Goal: Task Accomplishment & Management: Complete application form

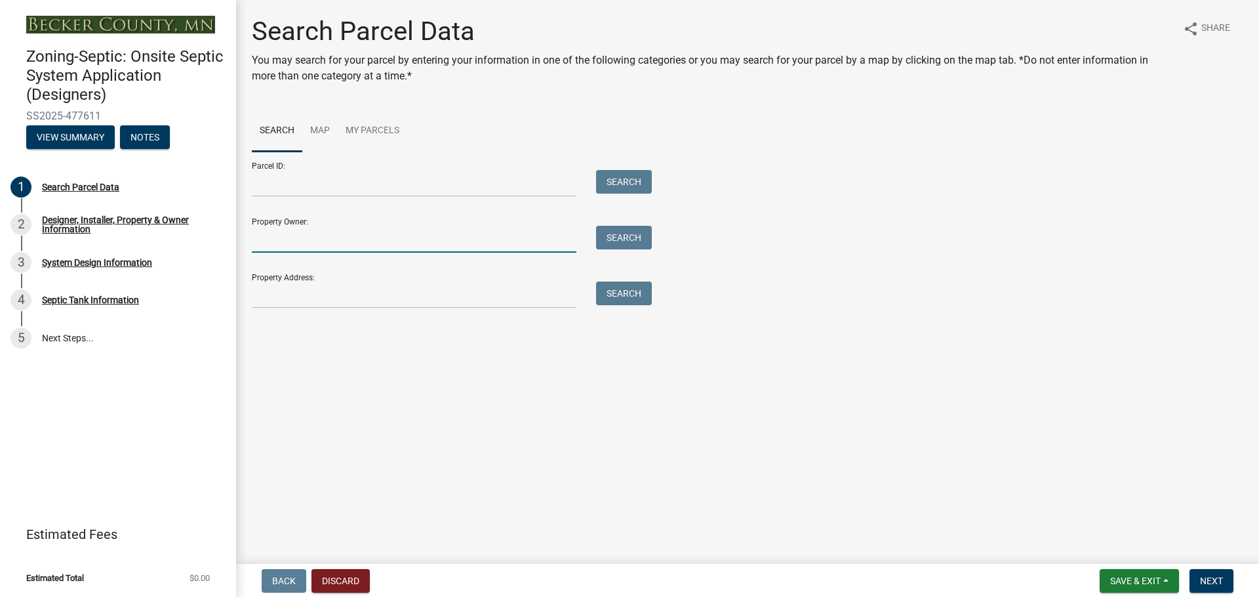
click at [264, 232] on input "Property Owner:" at bounding box center [414, 239] width 325 height 27
type input "lieberg"
click at [625, 235] on button "Search" at bounding box center [624, 238] width 56 height 24
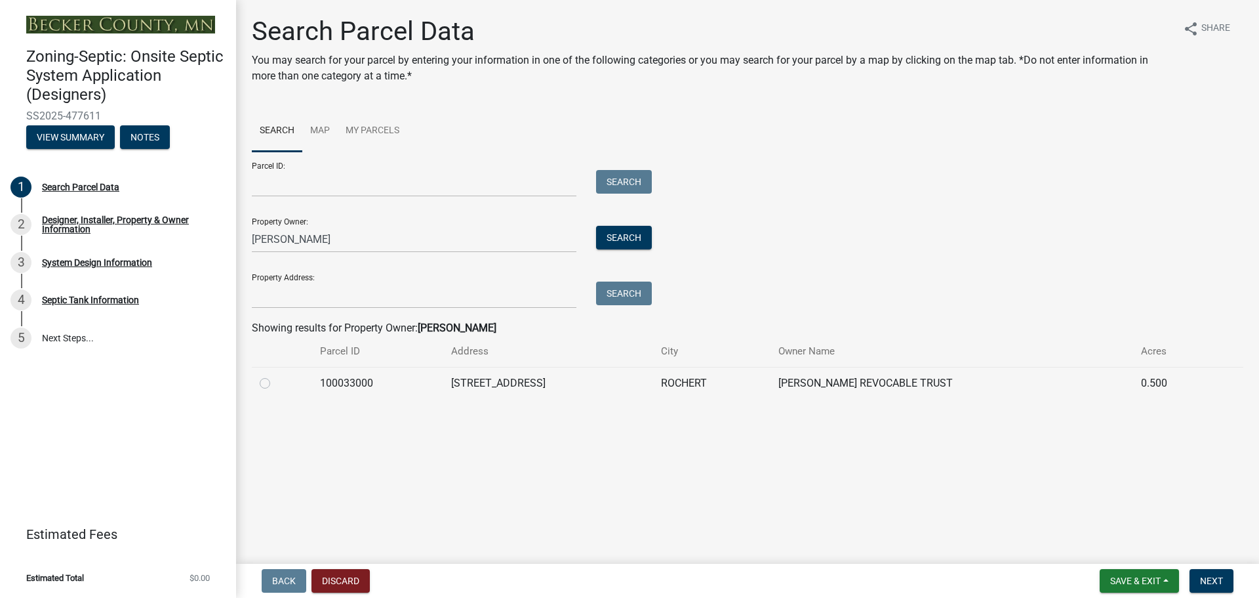
click at [275, 375] on label at bounding box center [275, 375] width 0 height 0
click at [275, 382] on input "radio" at bounding box center [279, 379] width 9 height 9
radio input "true"
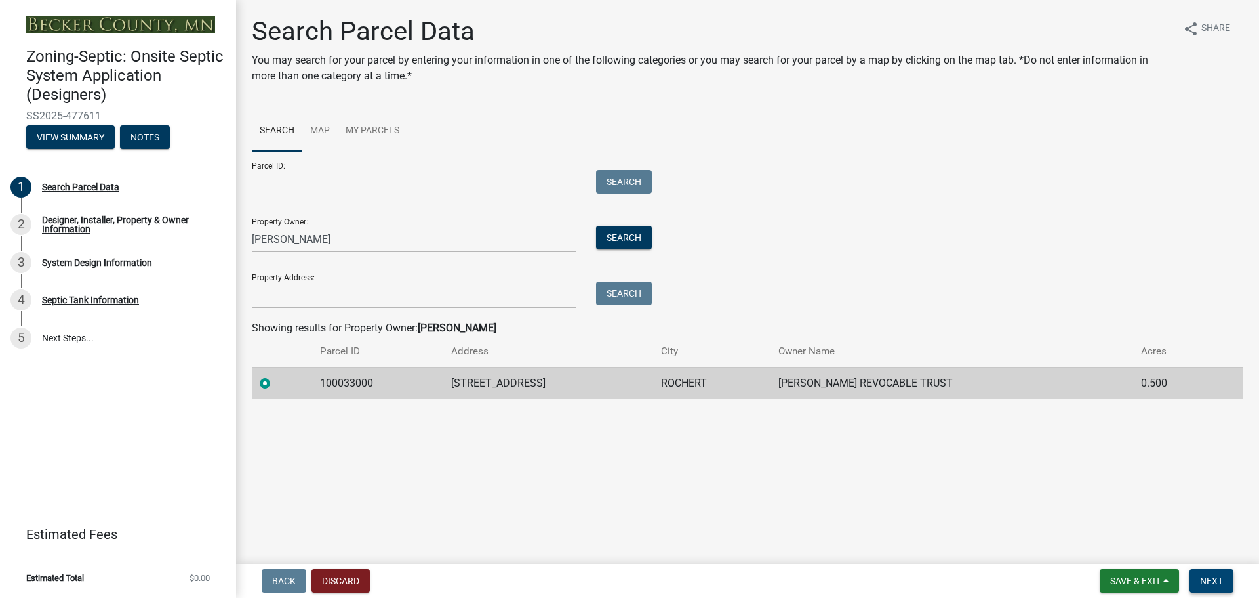
click at [1214, 579] on span "Next" at bounding box center [1211, 580] width 23 height 10
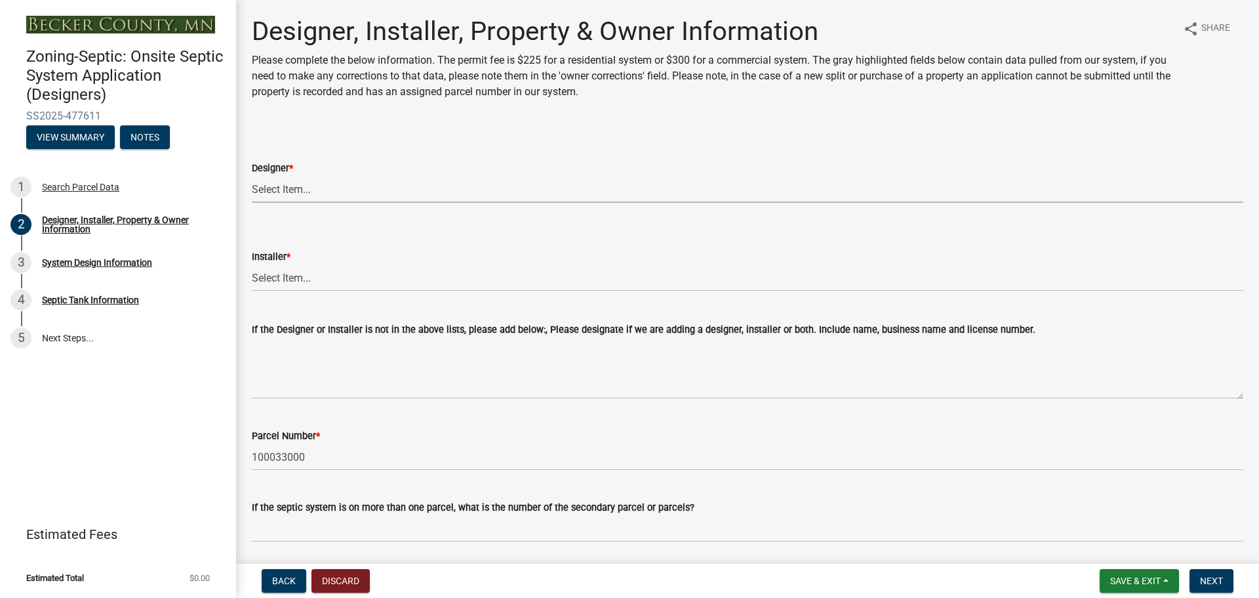
click at [294, 188] on select "Select Item... OTHER – Not listed (please add in next field and we will add to …" at bounding box center [748, 189] width 992 height 27
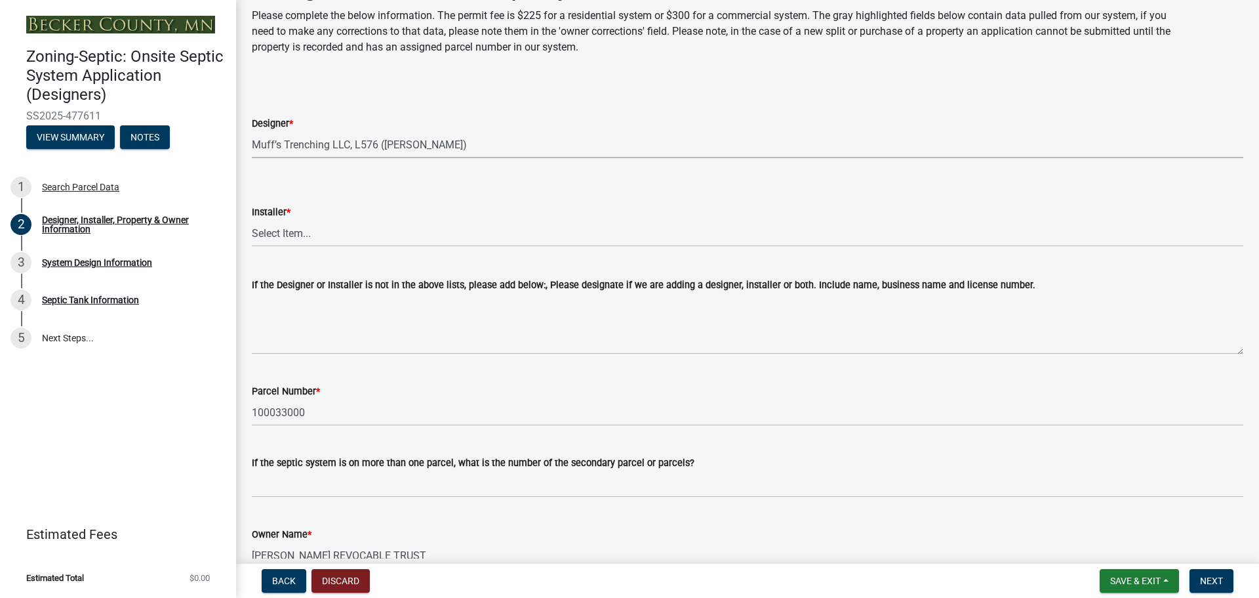
scroll to position [66, 0]
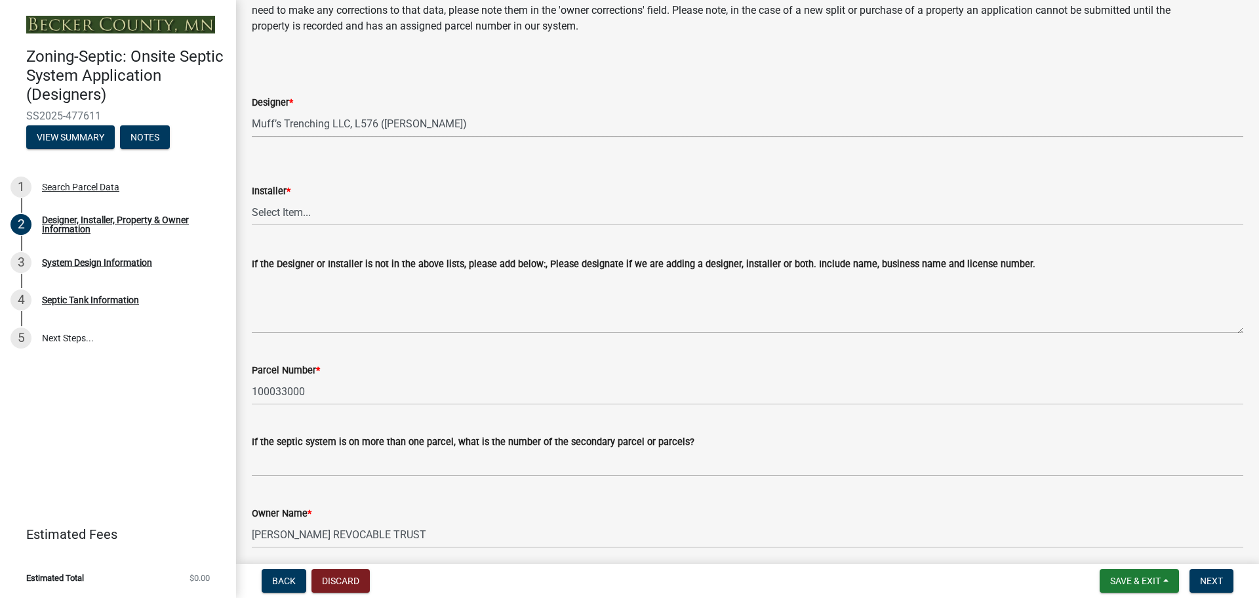
click at [314, 121] on select "Select Item... OTHER – Not listed (please add in next field and we will add to …" at bounding box center [748, 123] width 992 height 27
click at [252, 110] on select "Select Item... OTHER – Not listed (please add in next field and we will add to …" at bounding box center [748, 123] width 992 height 27
select select "dd99b7e6-9a4b-4024-b7e4-ac28035b078a"
click at [311, 207] on select "Select Item... OTHER – Not listed (please add in next field and we will add to …" at bounding box center [748, 212] width 992 height 27
select select "1aa5e7d7-de67-4e57-9fc8-ac27251b5271"
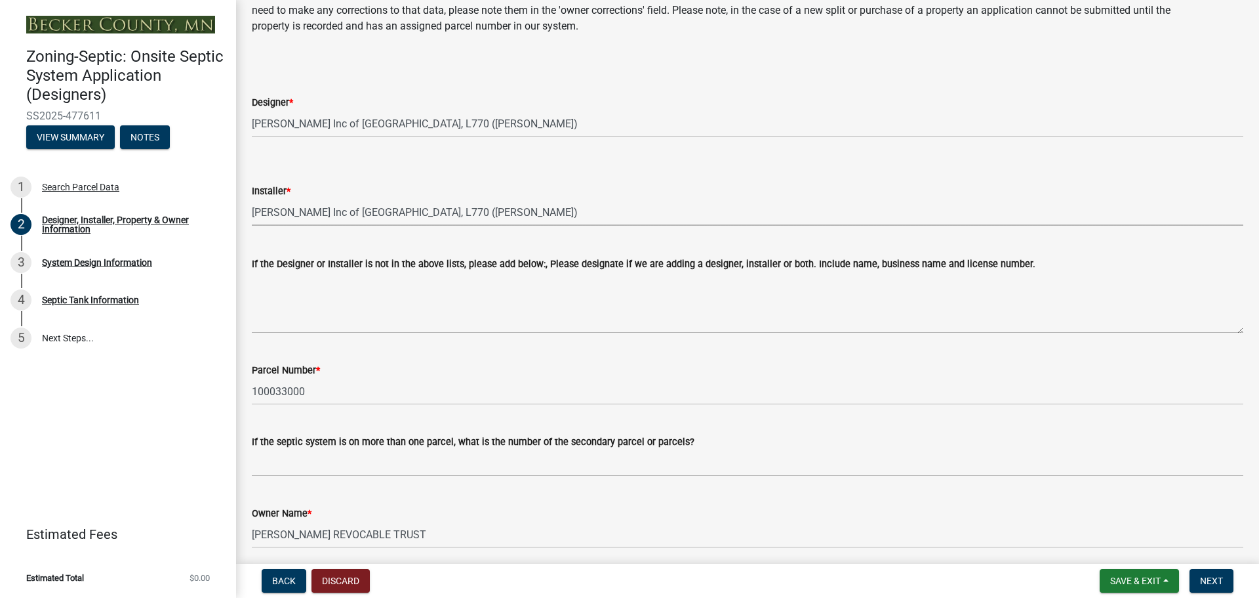
click at [303, 214] on select "Select Item... OTHER – Not listed (please add in next field and we will add to …" at bounding box center [748, 212] width 992 height 27
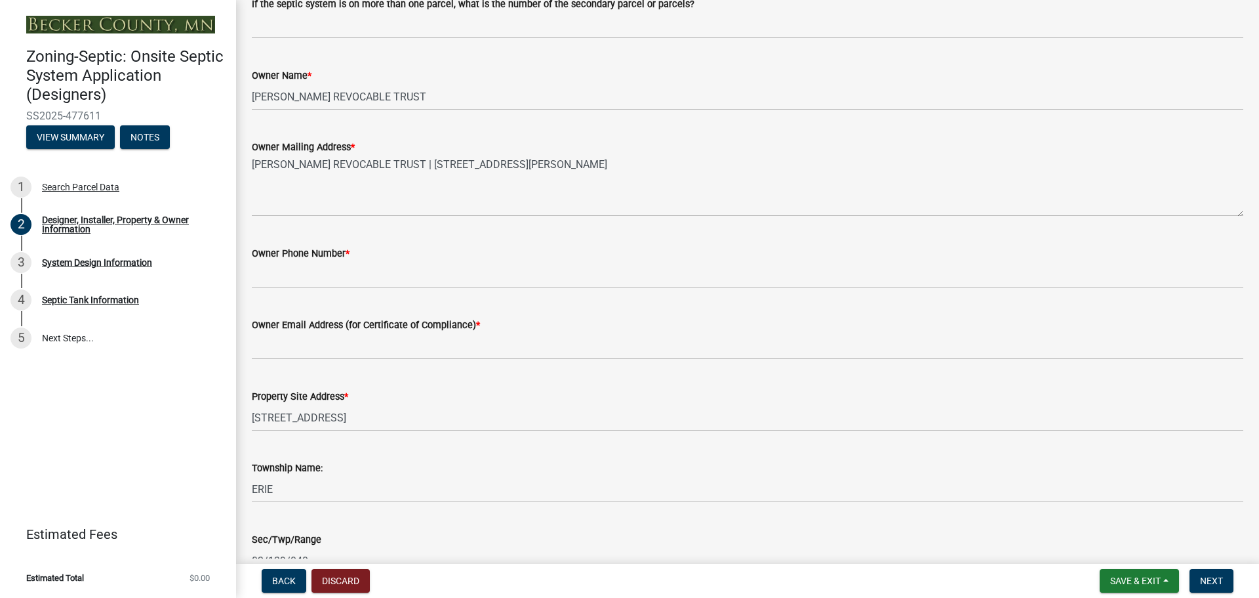
scroll to position [525, 0]
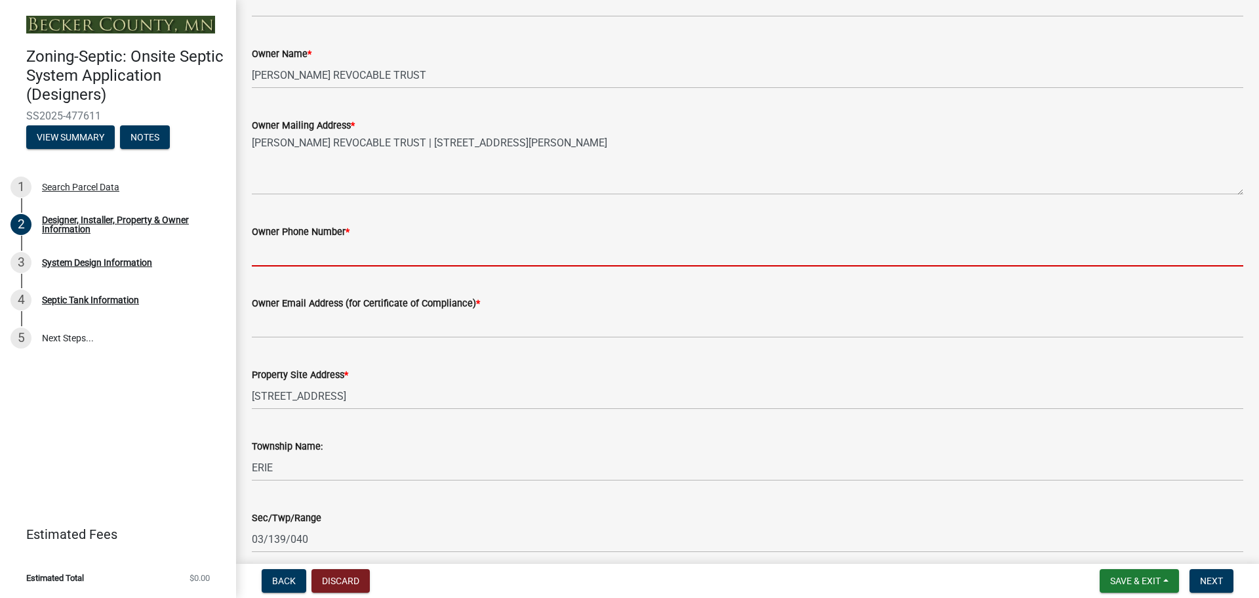
click at [284, 249] on input "Owner Phone Number *" at bounding box center [748, 252] width 992 height 27
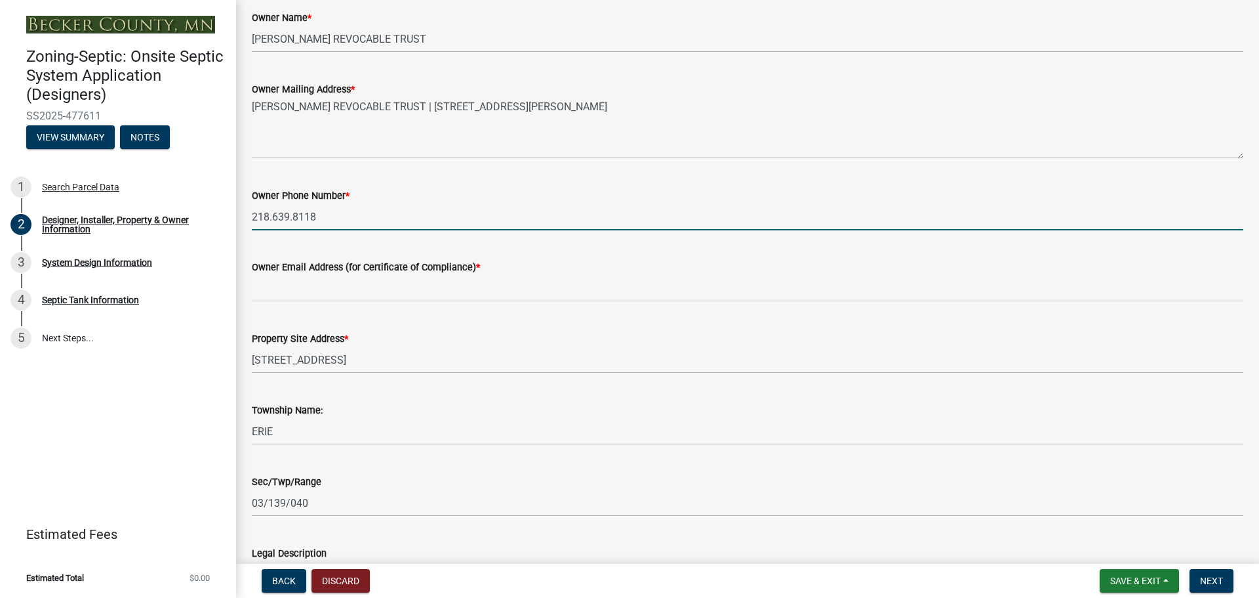
scroll to position [590, 0]
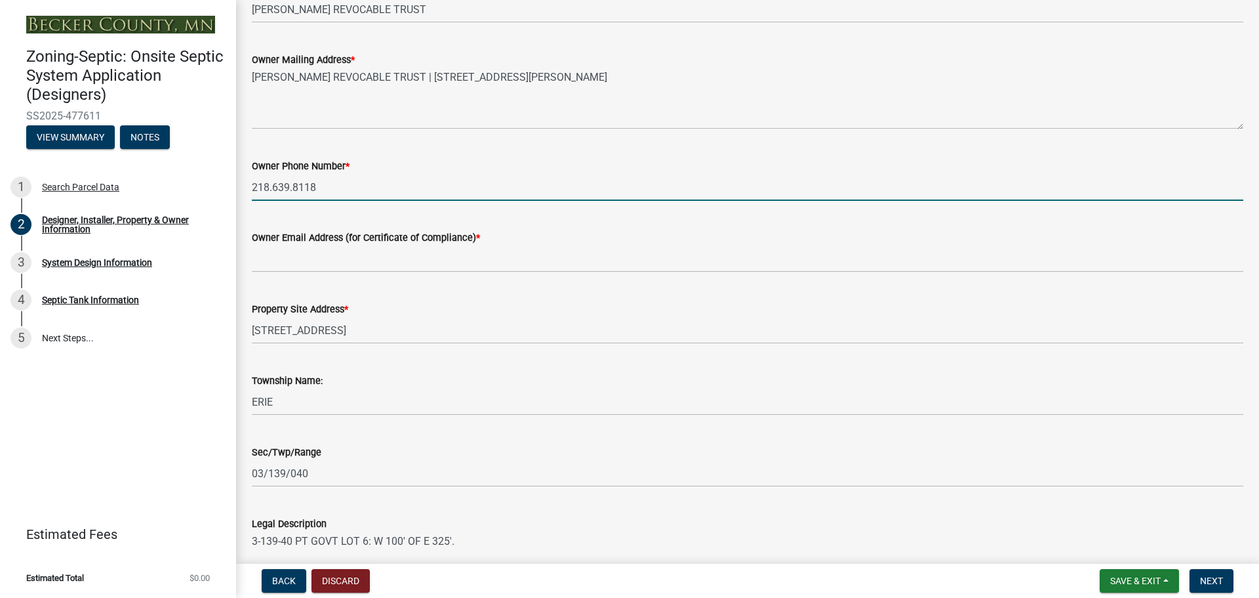
type input "218.639.8118"
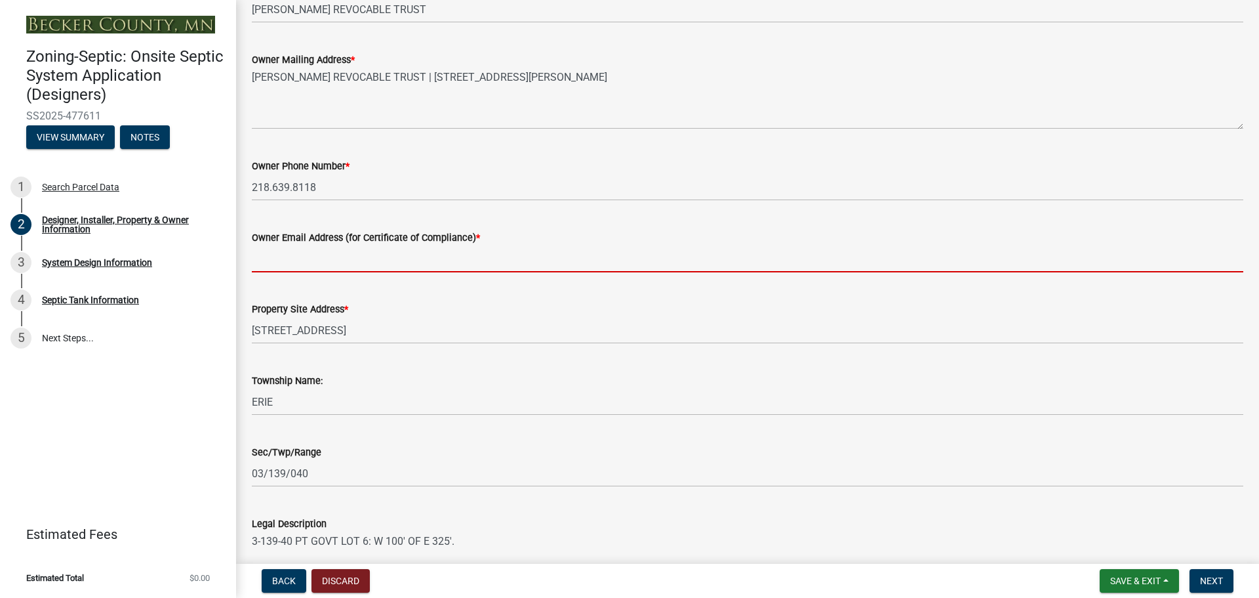
click at [294, 262] on input "Owner Email Address (for Certificate of Compliance) *" at bounding box center [748, 258] width 992 height 27
type input "m.hough@houghinc.com"
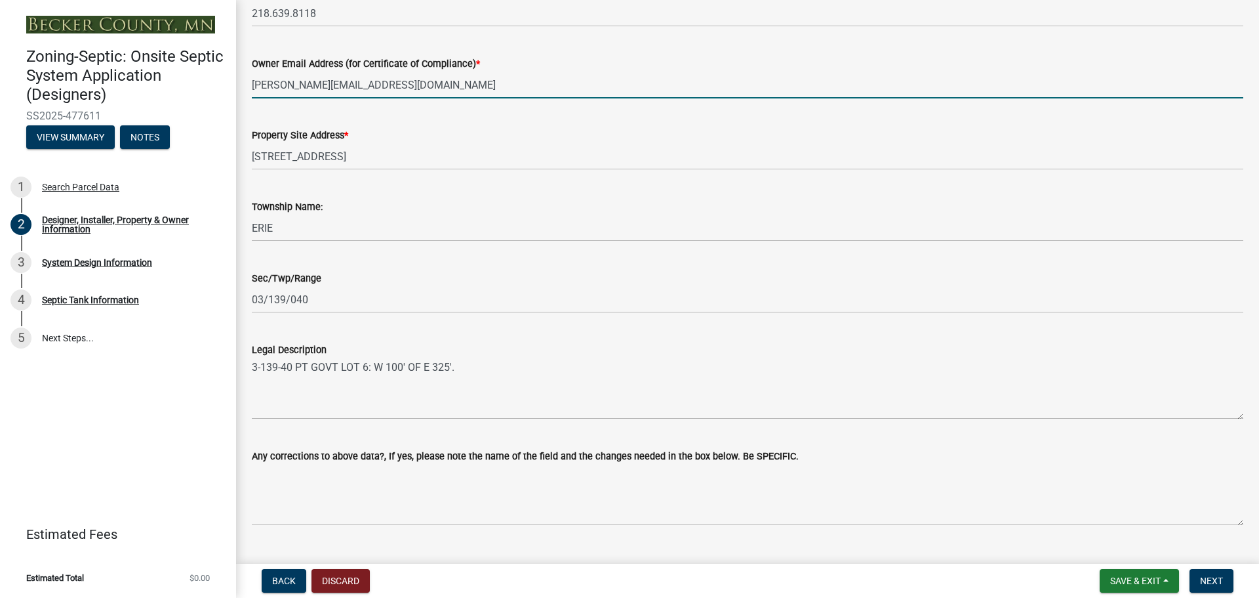
scroll to position [793, 0]
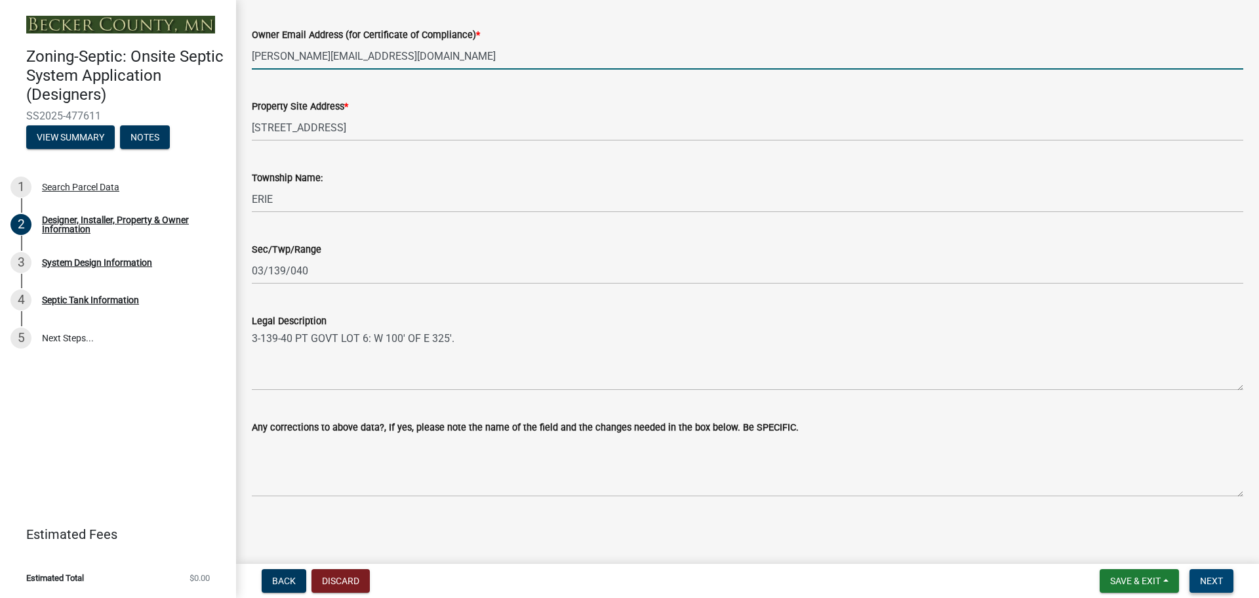
click at [1213, 577] on span "Next" at bounding box center [1211, 580] width 23 height 10
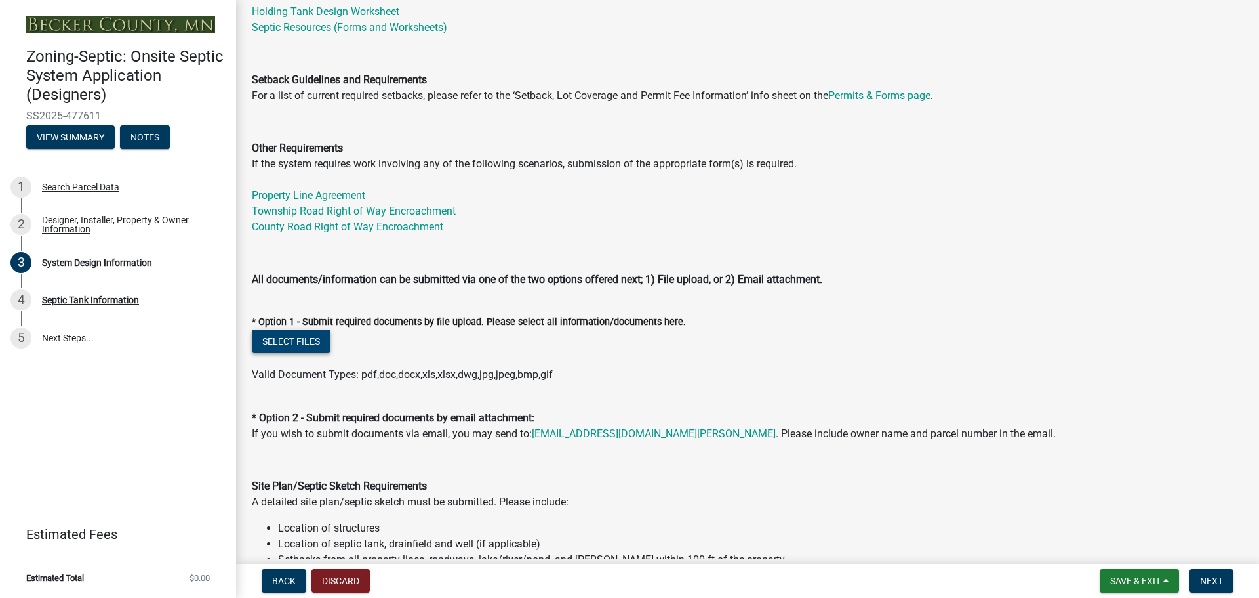
scroll to position [394, 0]
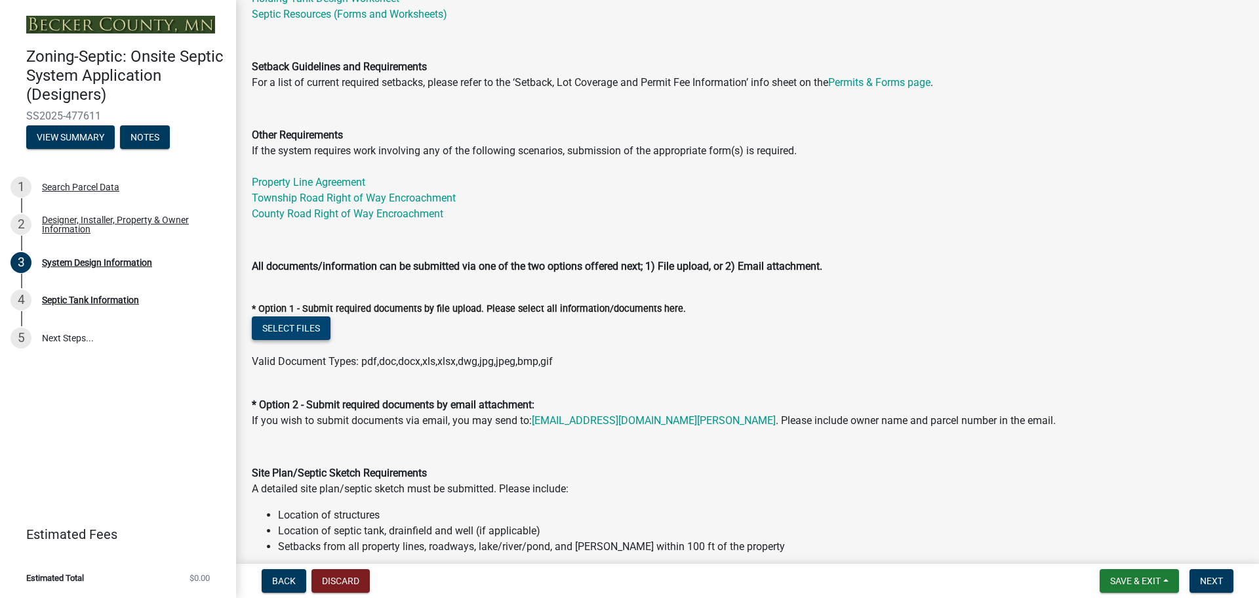
click at [293, 316] on button "Select files" at bounding box center [291, 328] width 79 height 24
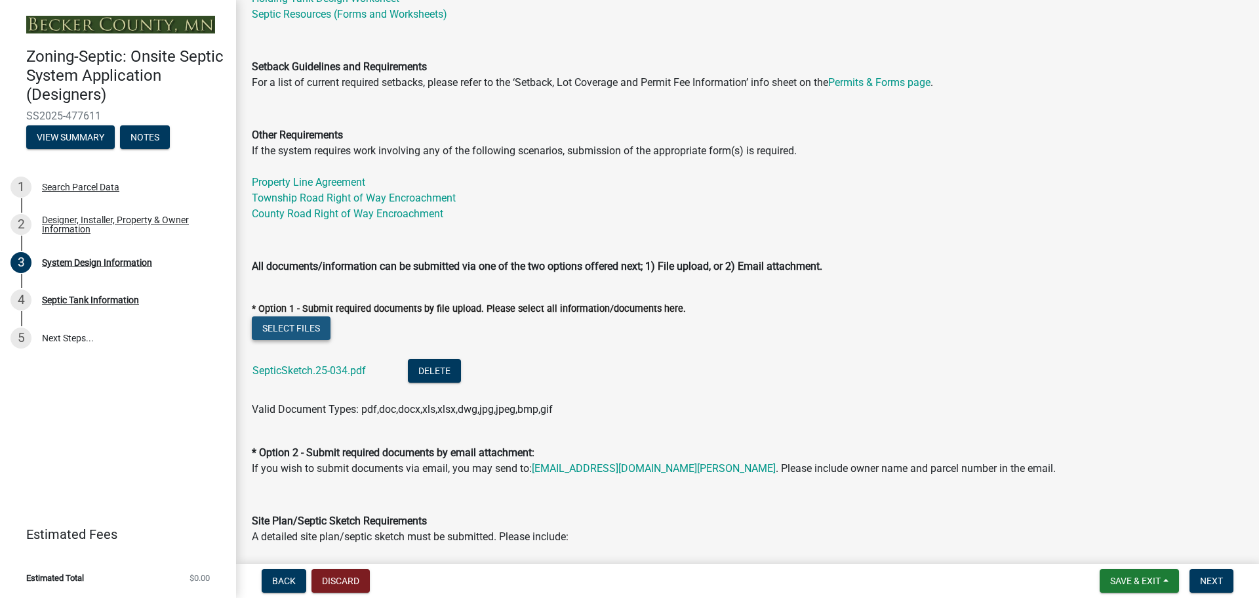
click at [290, 326] on button "Select files" at bounding box center [291, 328] width 79 height 24
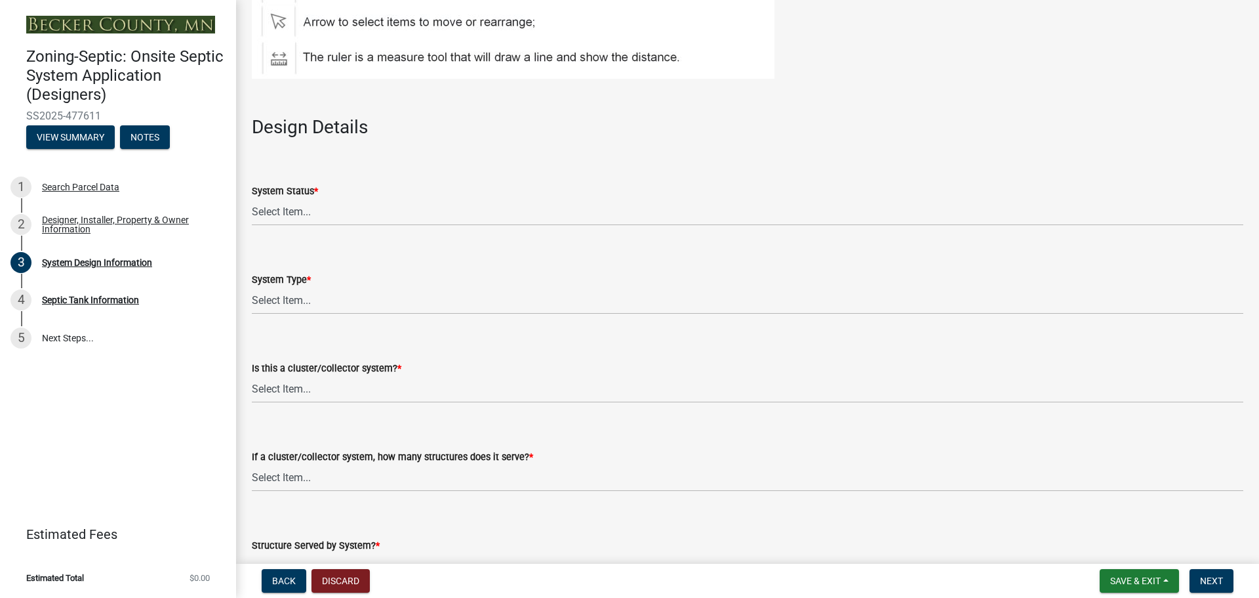
scroll to position [1640, 0]
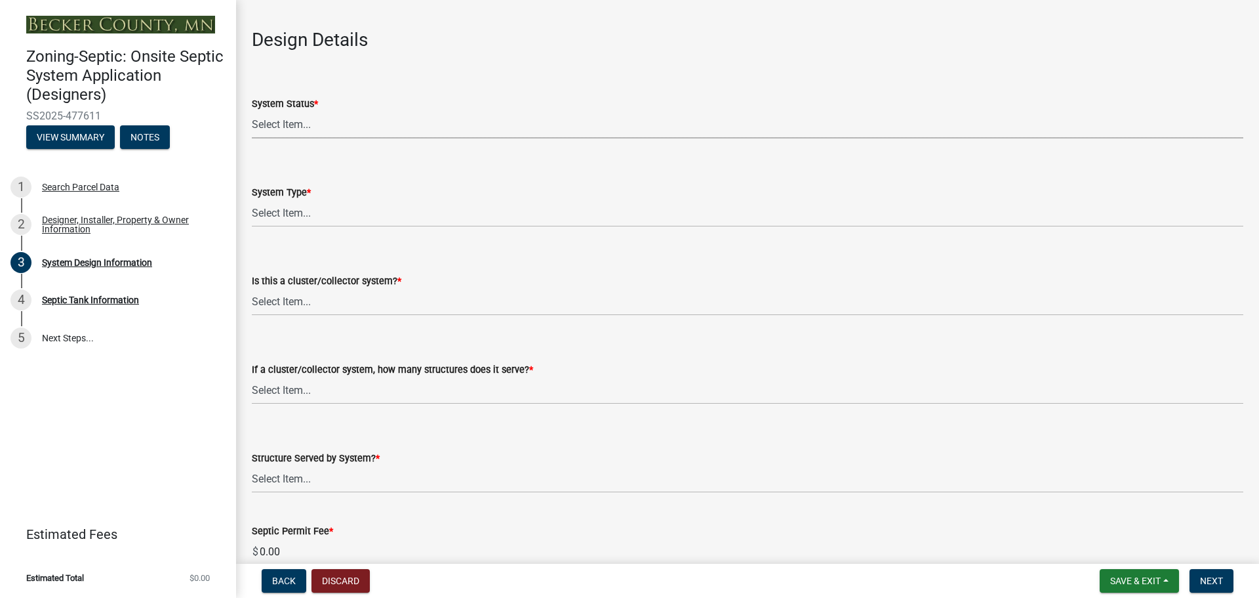
click at [292, 114] on select "Select Item... No Existing System Replacement System Failing System (Cesspool, …" at bounding box center [748, 124] width 992 height 27
click at [252, 111] on select "Select Item... No Existing System Replacement System Failing System (Cesspool, …" at bounding box center [748, 124] width 992 height 27
select select "8ba21533-2acf-4cc6-95e5-280e4aabd5a3"
click at [340, 212] on select "Select Item... Type I Type II Type III Type IV Type V" at bounding box center [748, 213] width 992 height 27
click at [252, 200] on select "Select Item... Type I Type II Type III Type IV Type V" at bounding box center [748, 213] width 992 height 27
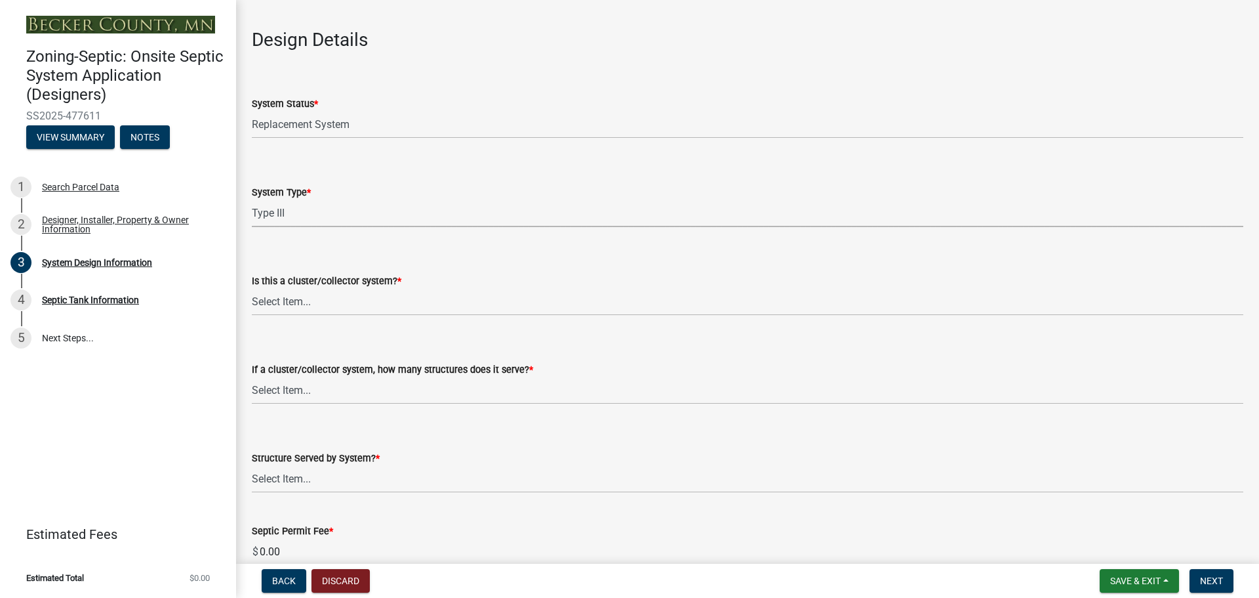
select select "841e6e1b-3a1e-4ec6-be41-af079aae60a3"
click at [333, 303] on select "Select Item... Yes No" at bounding box center [748, 302] width 992 height 27
click at [252, 289] on select "Select Item... Yes No" at bounding box center [748, 302] width 992 height 27
select select "011fbff4-a41d-4a75-9bd8-71c7e6c69e0d"
click at [340, 388] on select "Select Item... Not a cluster/collector system 1 2 3 4 5 6 7 8 9 10" at bounding box center [748, 390] width 992 height 27
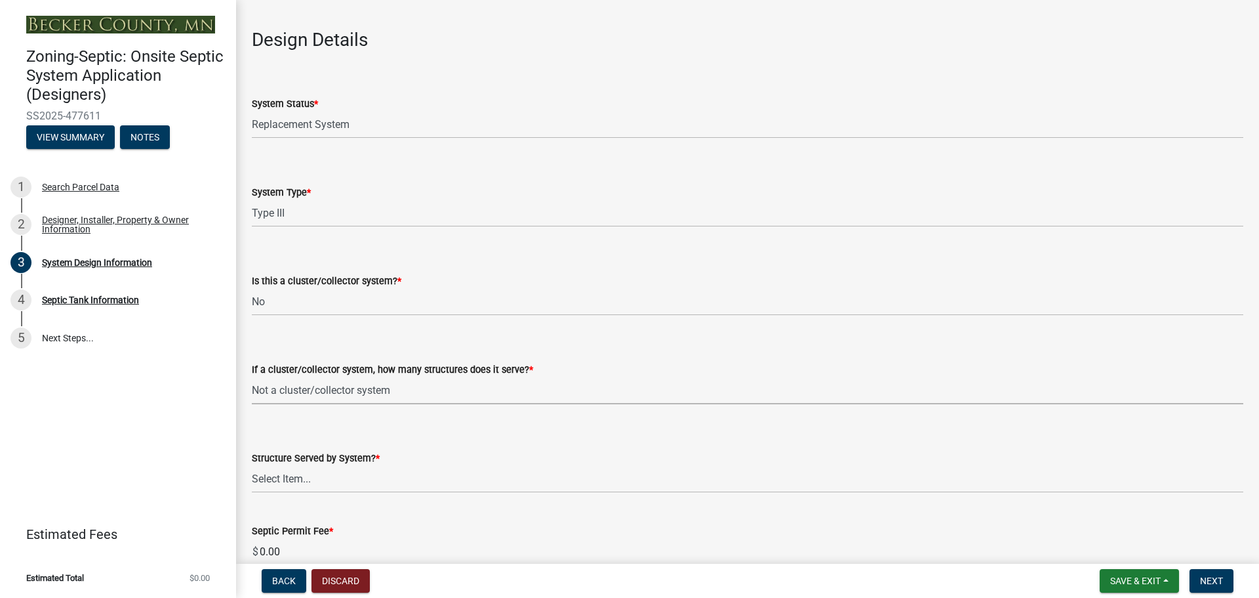
click at [252, 377] on select "Select Item... Not a cluster/collector system 1 2 3 4 5 6 7 8 9 10" at bounding box center [748, 390] width 992 height 27
select select "85fdfef2-2683-4311-b5d5-5505f6411127"
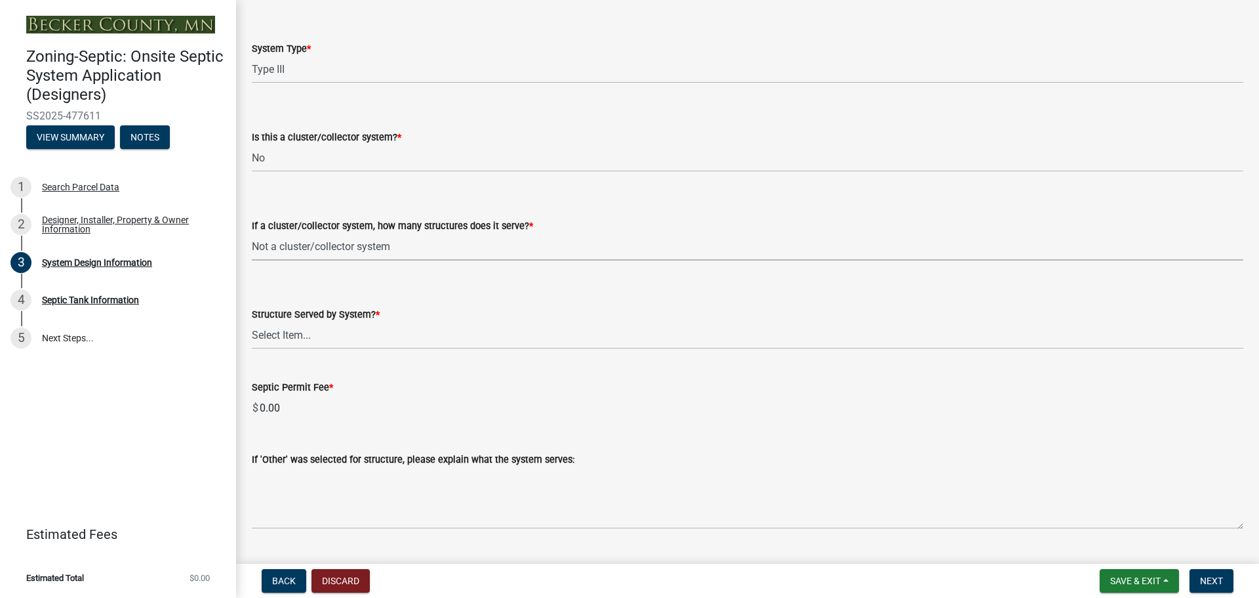
scroll to position [1836, 0]
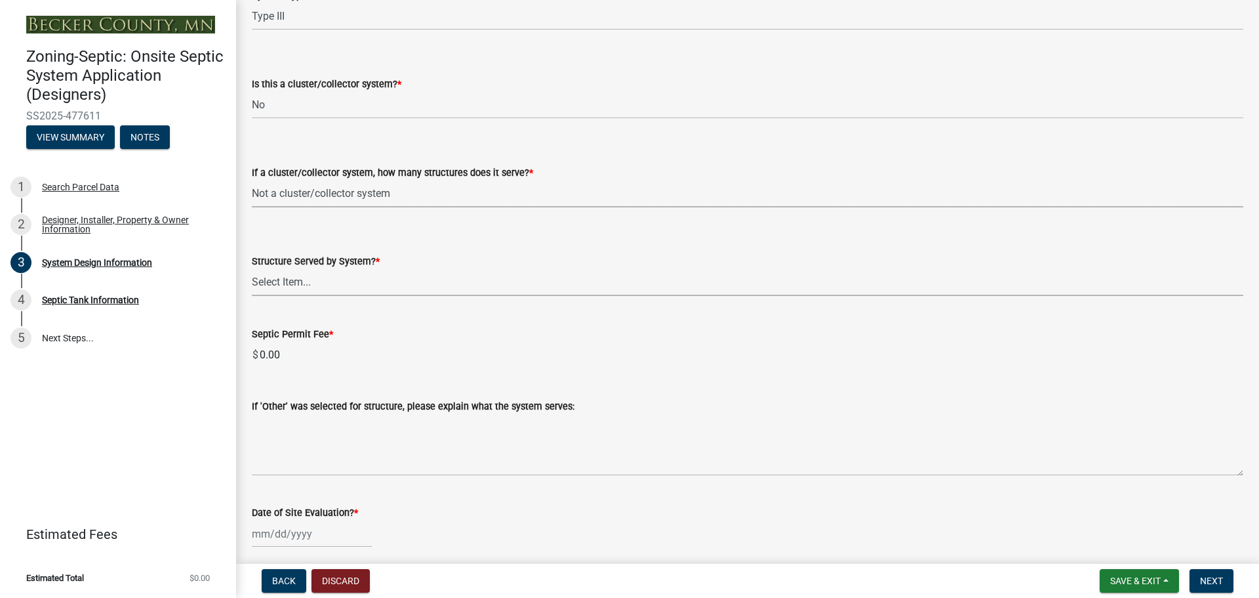
click at [379, 280] on select "Select Item... Commercial Resort Commercial - Non Resort Other Full-Time Dwelli…" at bounding box center [748, 282] width 992 height 27
click at [252, 269] on select "Select Item... Commercial Resort Commercial - Non Resort Other Full-Time Dwelli…" at bounding box center [748, 282] width 992 height 27
select select "bbba294c-e7e6-4483-b1a0-88fbc7e04017"
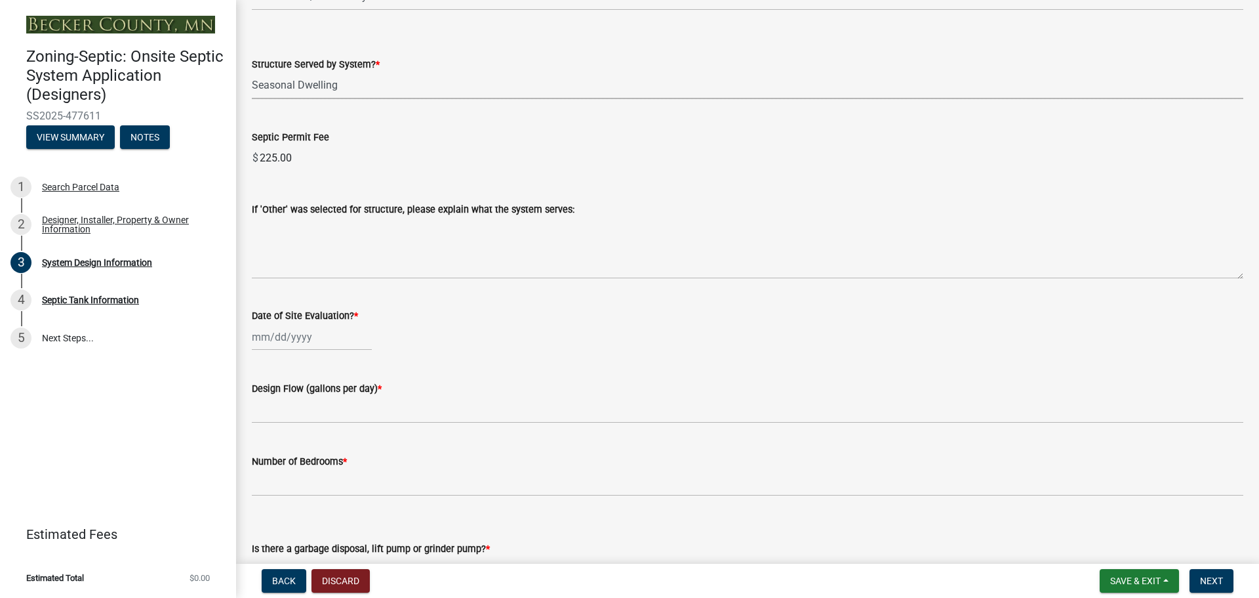
click at [296, 344] on div at bounding box center [312, 336] width 120 height 27
select select "9"
select select "2025"
click at [285, 424] on div "9" at bounding box center [285, 427] width 21 height 21
type input "[DATE]"
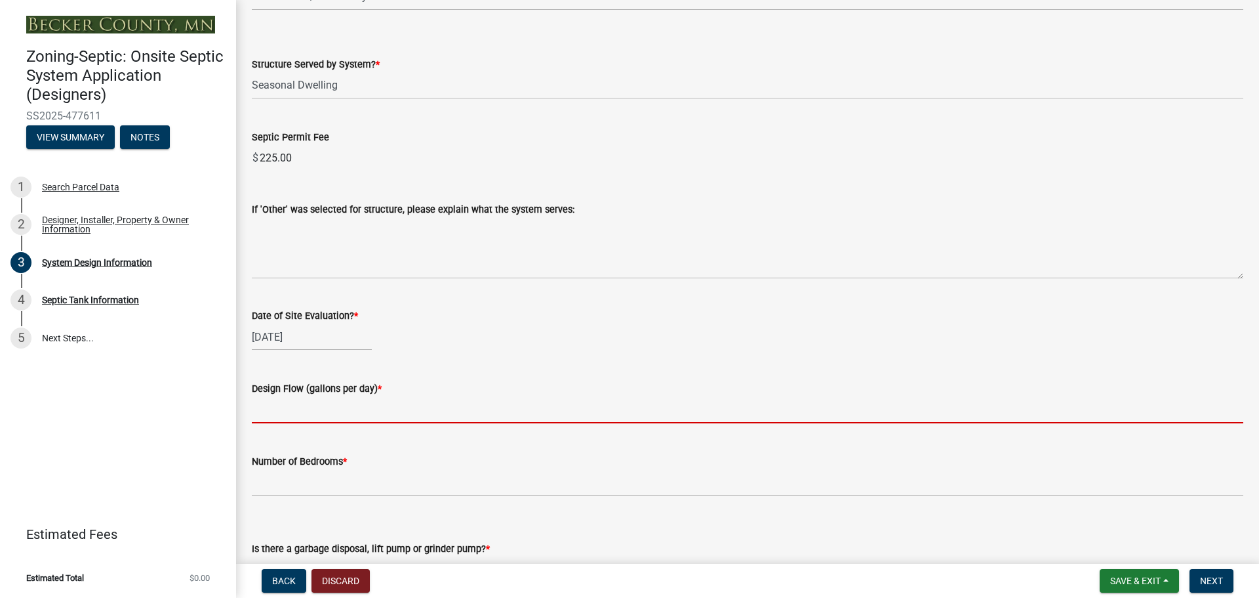
click at [325, 405] on input "text" at bounding box center [748, 409] width 992 height 27
type input "450"
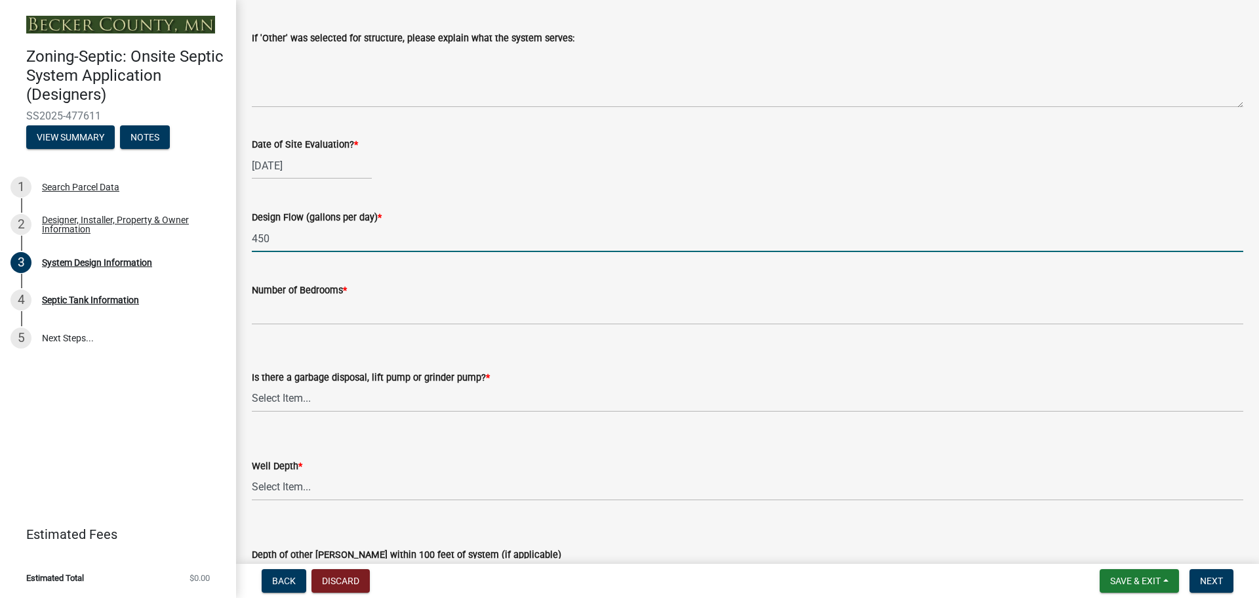
scroll to position [2230, 0]
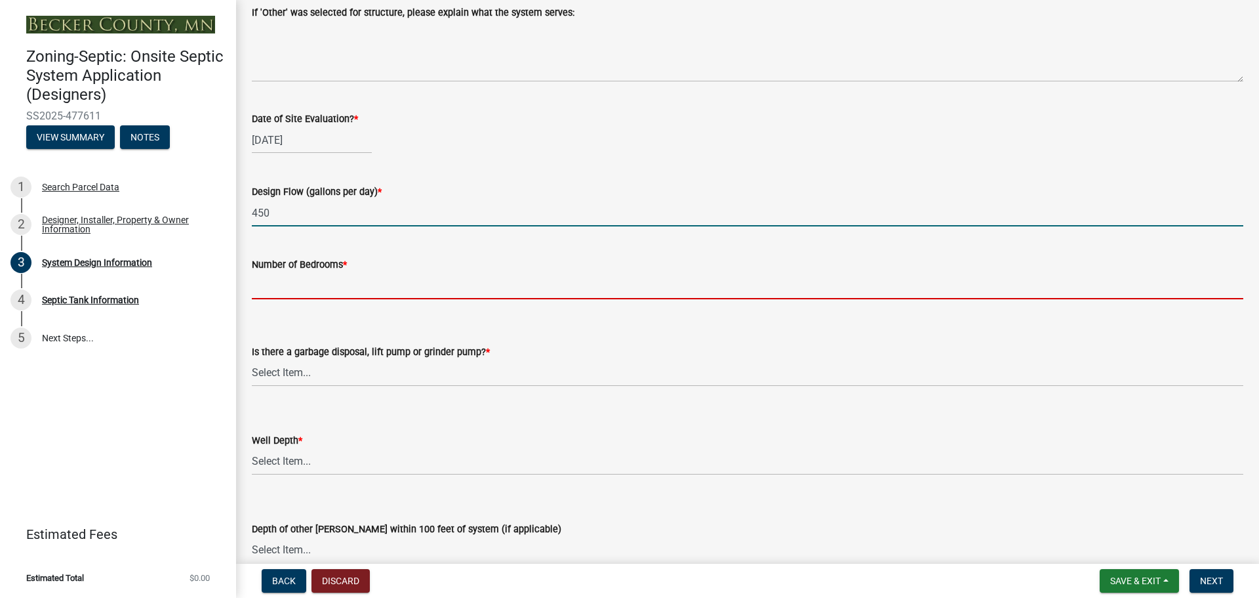
click at [310, 283] on input "Number of Bedrooms *" at bounding box center [748, 285] width 992 height 27
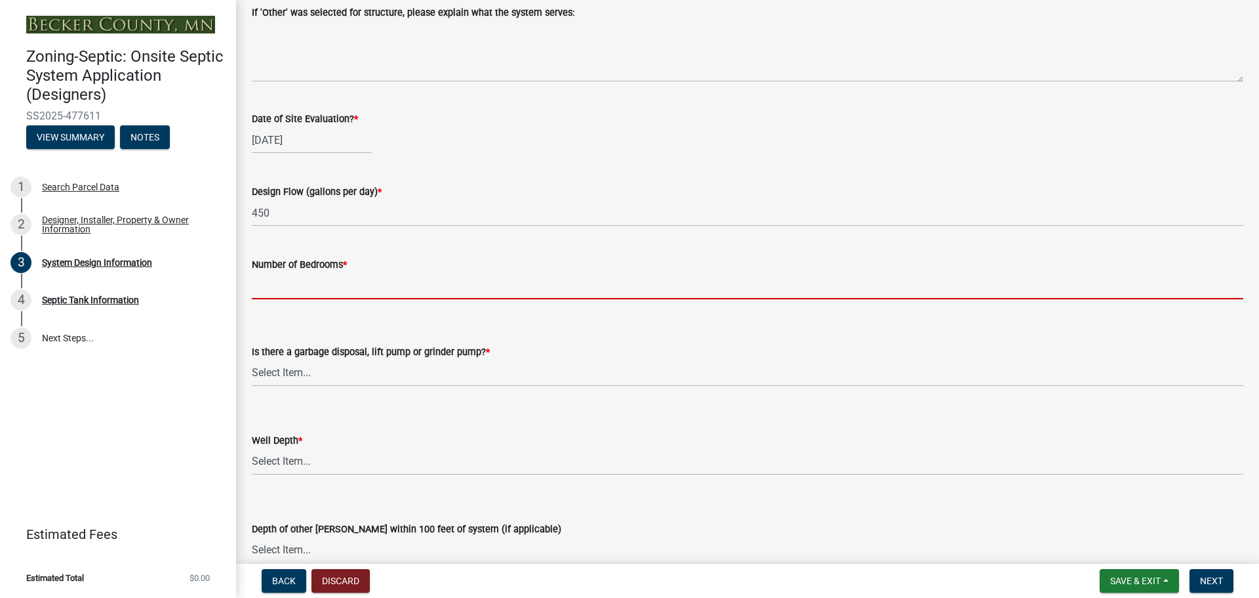
type input "3"
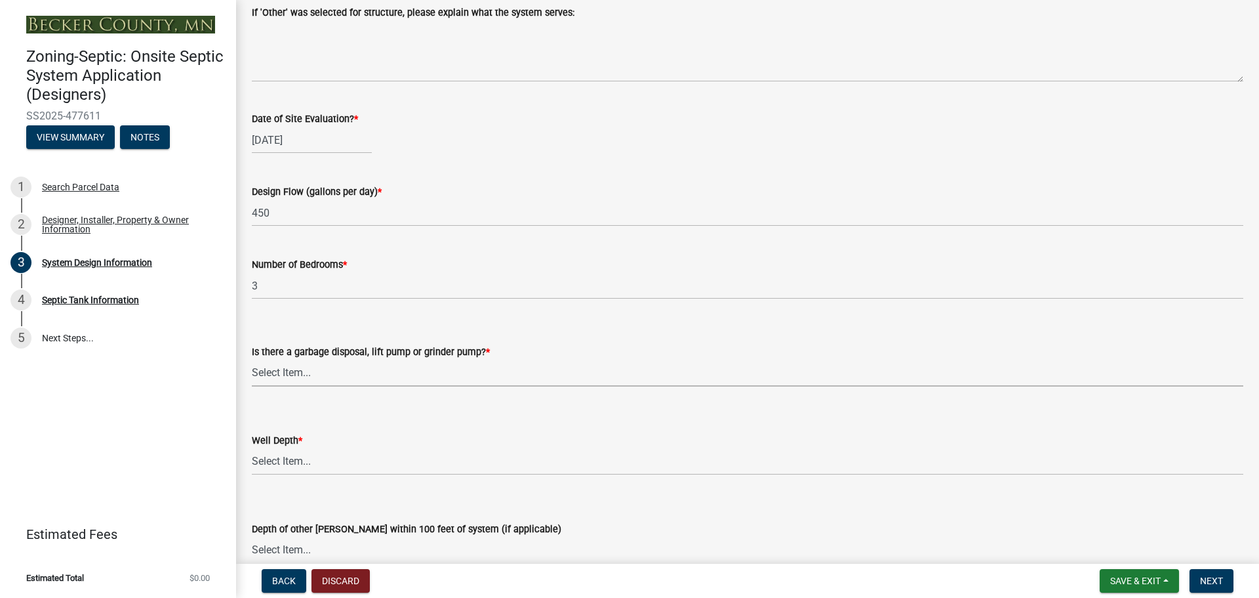
click at [320, 374] on select "Select Item... Yes No" at bounding box center [748, 372] width 992 height 27
click at [252, 359] on select "Select Item... Yes No" at bounding box center [748, 372] width 992 height 27
select select "1002d2f5-04ee-41f0-9277-2fadb170a736"
click at [346, 454] on select "Select Item... Deep Well Shallow Well Well not yet installed - To be drilled No…" at bounding box center [748, 461] width 992 height 27
click at [252, 448] on select "Select Item... Deep Well Shallow Well Well not yet installed - To be drilled No…" at bounding box center [748, 461] width 992 height 27
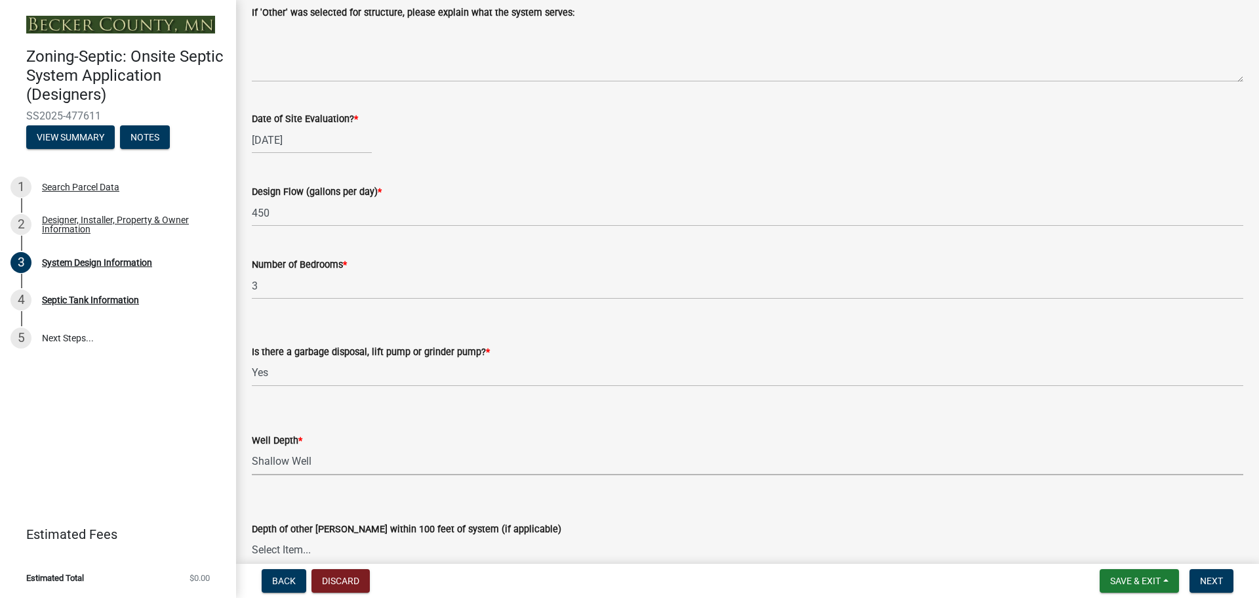
select select "22f42ee4-8f54-4ffd-840f-b13e29e3d3ac"
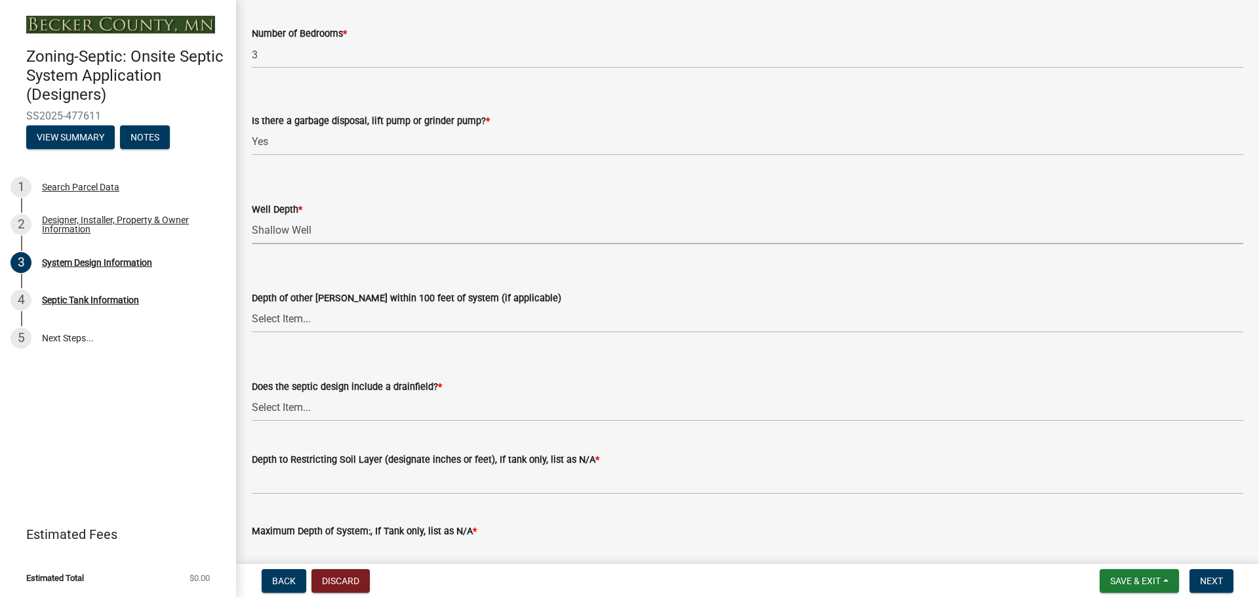
scroll to position [2492, 0]
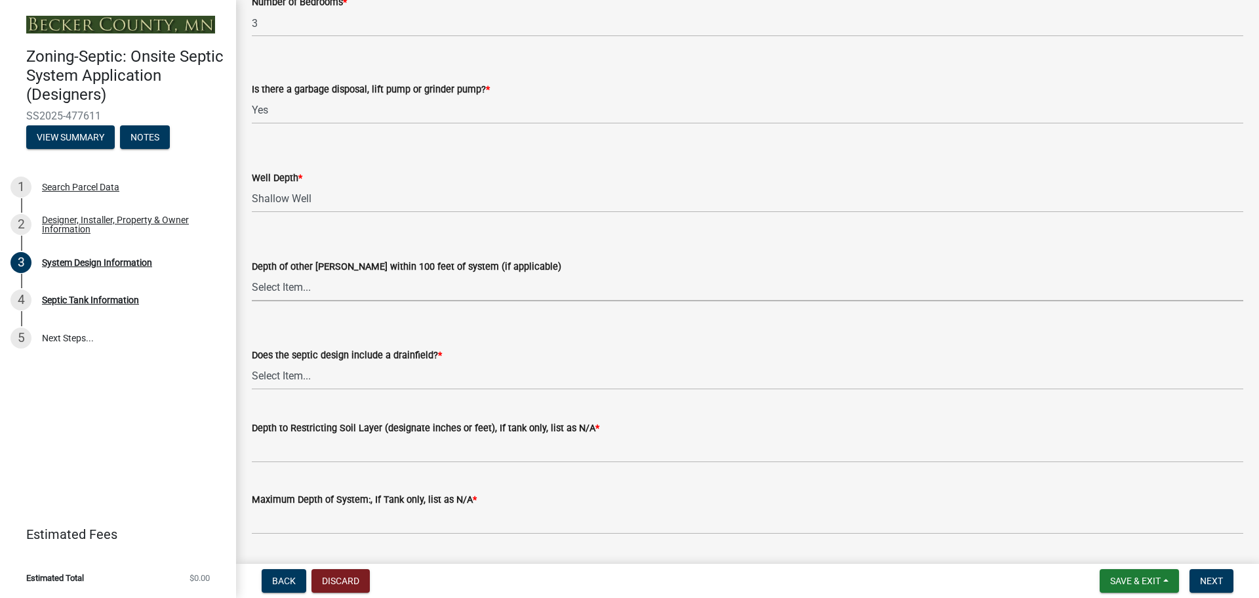
click at [306, 288] on select "Select Item... Deep Well Shallow Well No other wells" at bounding box center [748, 287] width 992 height 27
click at [252, 274] on select "Select Item... Deep Well Shallow Well No other wells" at bounding box center [748, 287] width 992 height 27
select select "384fc250-a67e-4e5e-a6e0-19116deb63e7"
click at [344, 372] on select "Select Item... Yes No Existing - COC must by submitted" at bounding box center [748, 376] width 992 height 27
click at [252, 363] on select "Select Item... Yes No Existing - COC must by submitted" at bounding box center [748, 376] width 992 height 27
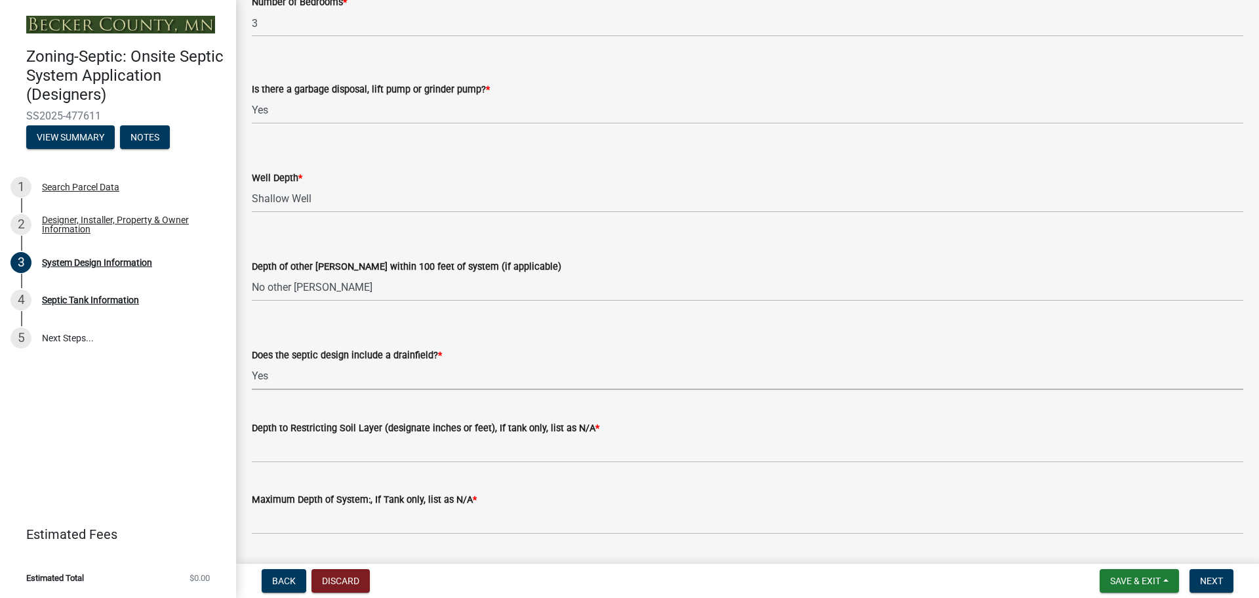
select select "a0c59fcd-b61c-4c3a-90a8-e70849750c47"
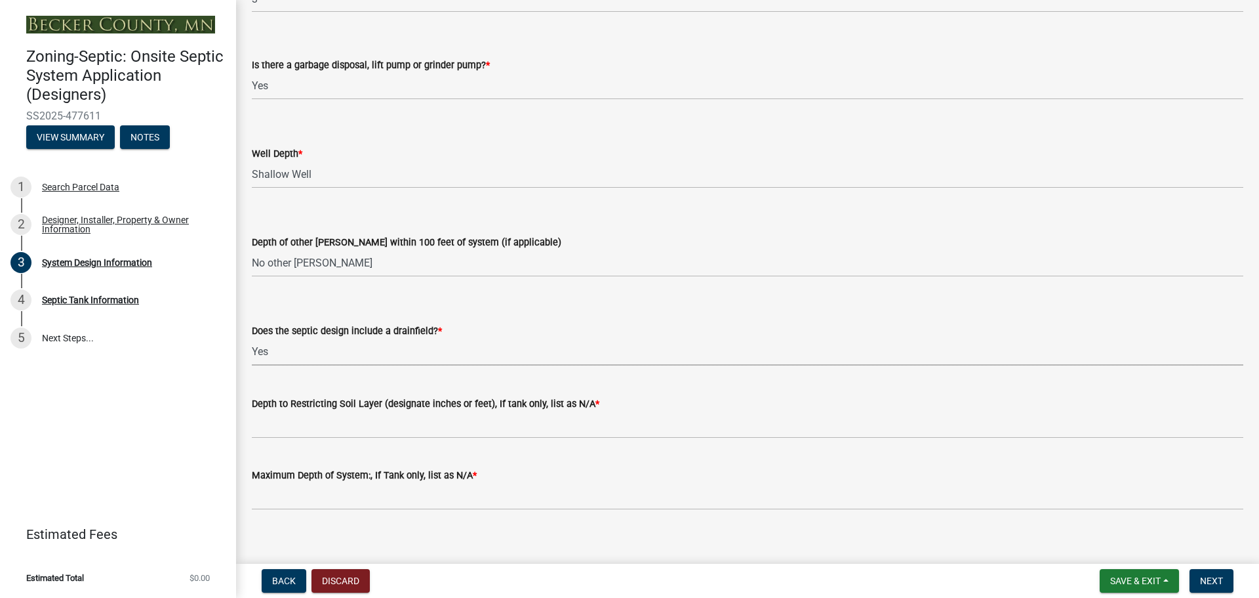
scroll to position [2530, 0]
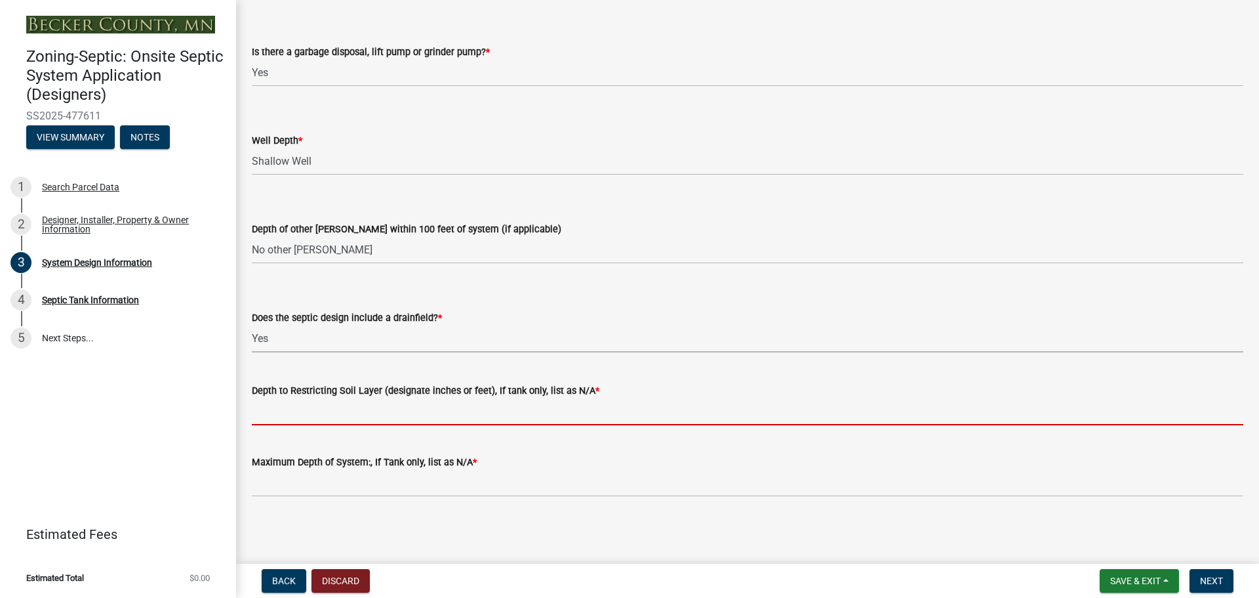
click at [334, 411] on input "Depth to Restricting Soil Layer (designate inches or feet), If tank only, list …" at bounding box center [748, 411] width 992 height 27
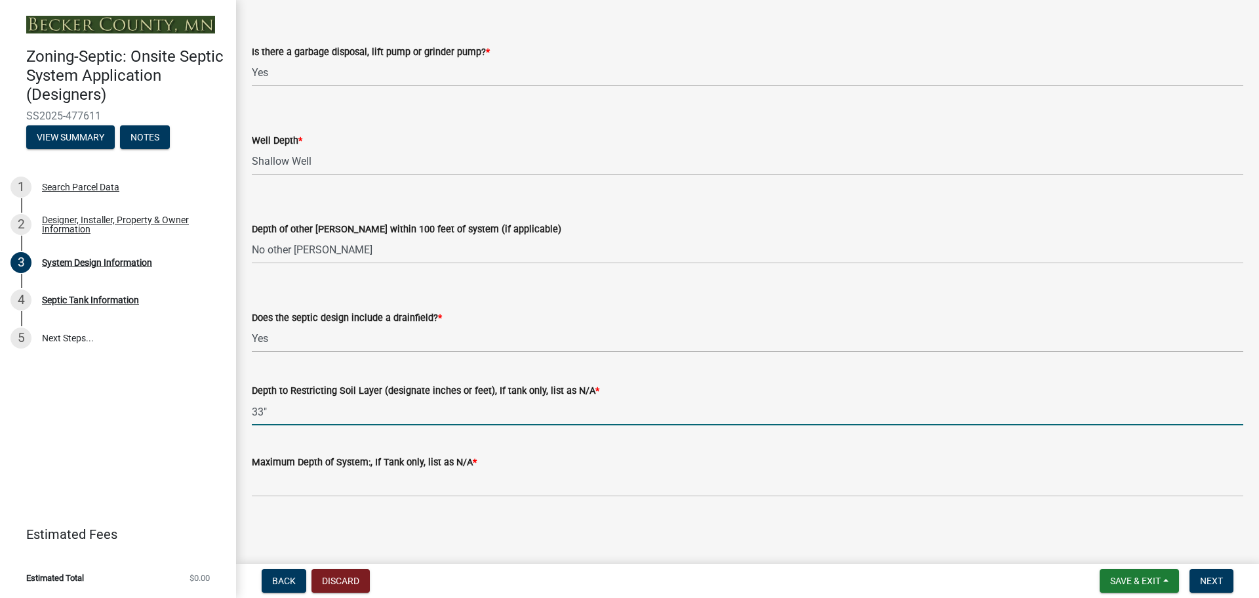
type input "33""
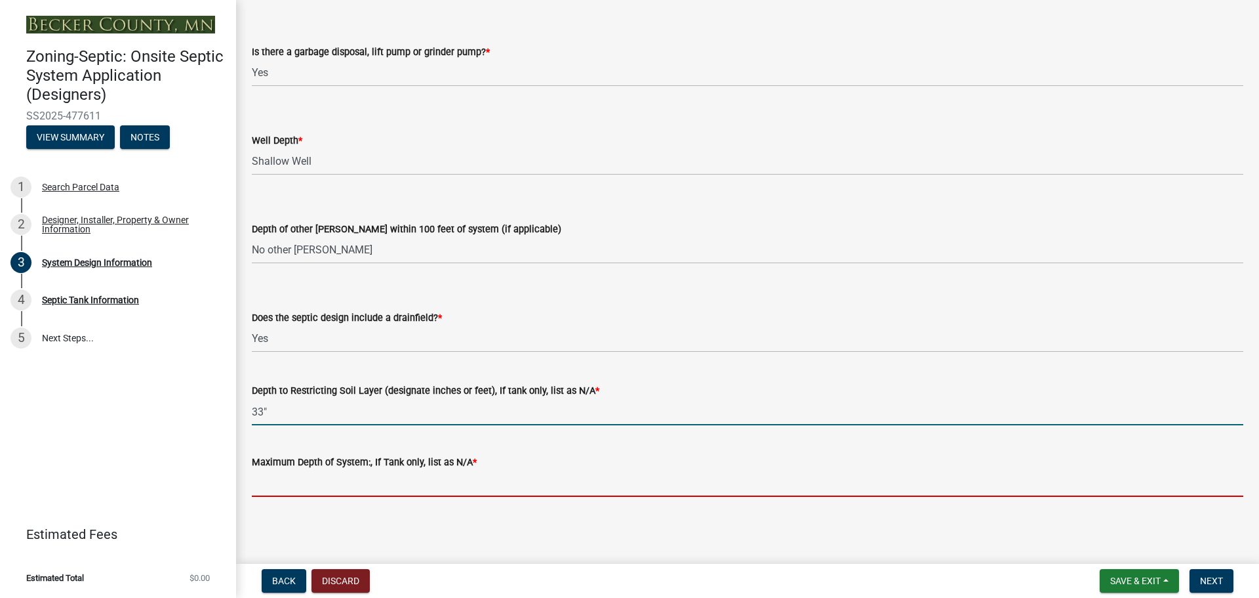
click at [310, 485] on input "Maximum Depth of System:, If Tank only, list as N/A *" at bounding box center [748, 483] width 992 height 27
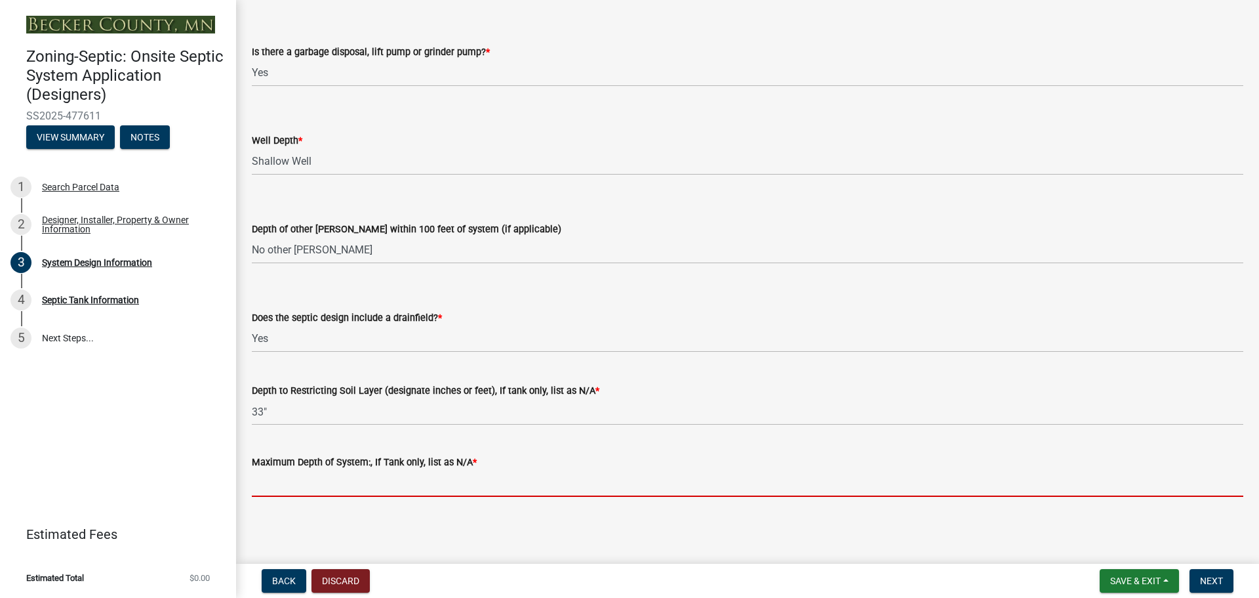
type input "Mound"
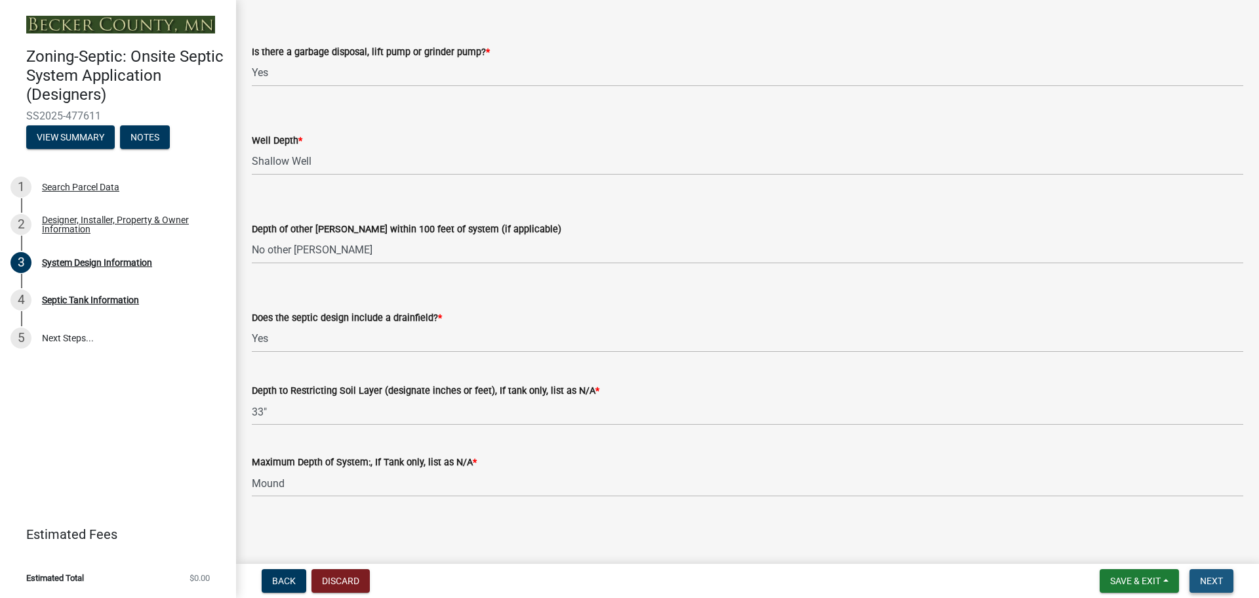
click at [1218, 582] on span "Next" at bounding box center [1211, 580] width 23 height 10
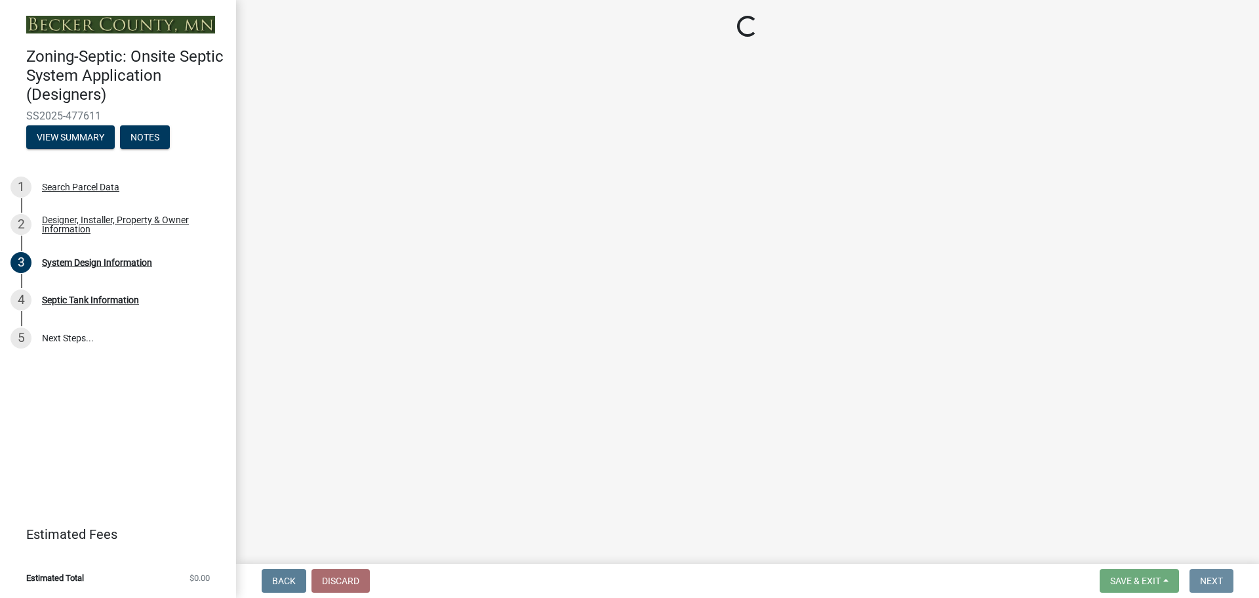
scroll to position [0, 0]
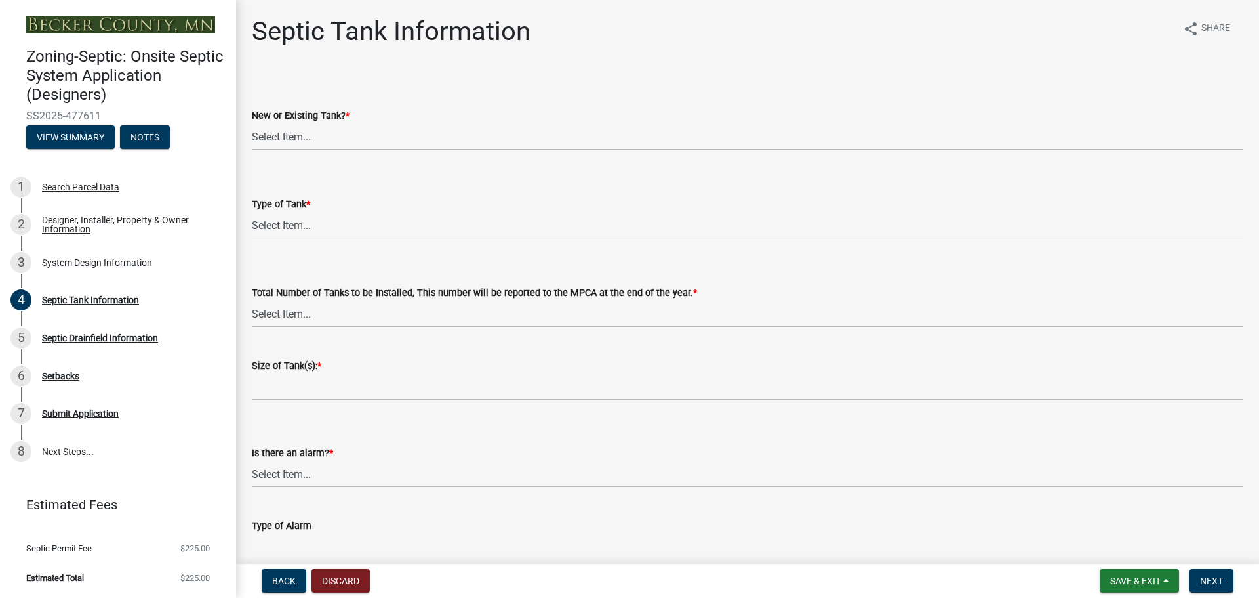
click at [324, 132] on select "Select Item... New Existing Both -New and Existing Tank" at bounding box center [748, 136] width 992 height 27
click at [252, 123] on select "Select Item... New Existing Both -New and Existing Tank" at bounding box center [748, 136] width 992 height 27
select select "f9fbe67c-c1cf-4a63-8ad4-799ce56b7f21"
click at [328, 218] on select "Select Item... Single Septic Tank Compartmented Tank Single Tank plus Compartme…" at bounding box center [748, 225] width 992 height 27
click at [252, 212] on select "Select Item... Single Septic Tank Compartmented Tank Single Tank plus Compartme…" at bounding box center [748, 225] width 992 height 27
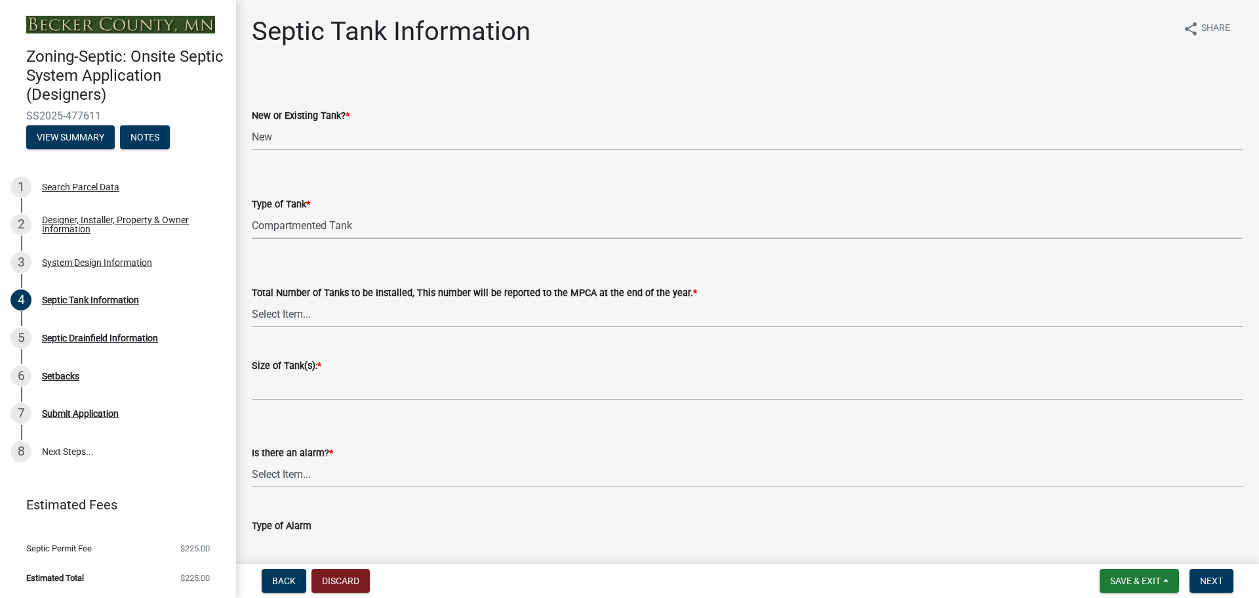
select select "8af00ff6-ccdf-43a1-aa9f-9d195177e029"
click at [316, 317] on select "Select Item... 0 1 2 3 4" at bounding box center [748, 313] width 992 height 27
click at [252, 300] on select "Select Item... 0 1 2 3 4" at bounding box center [748, 313] width 992 height 27
select select "e0ee17af-48b7-4b92-9885-812dbb1428e7"
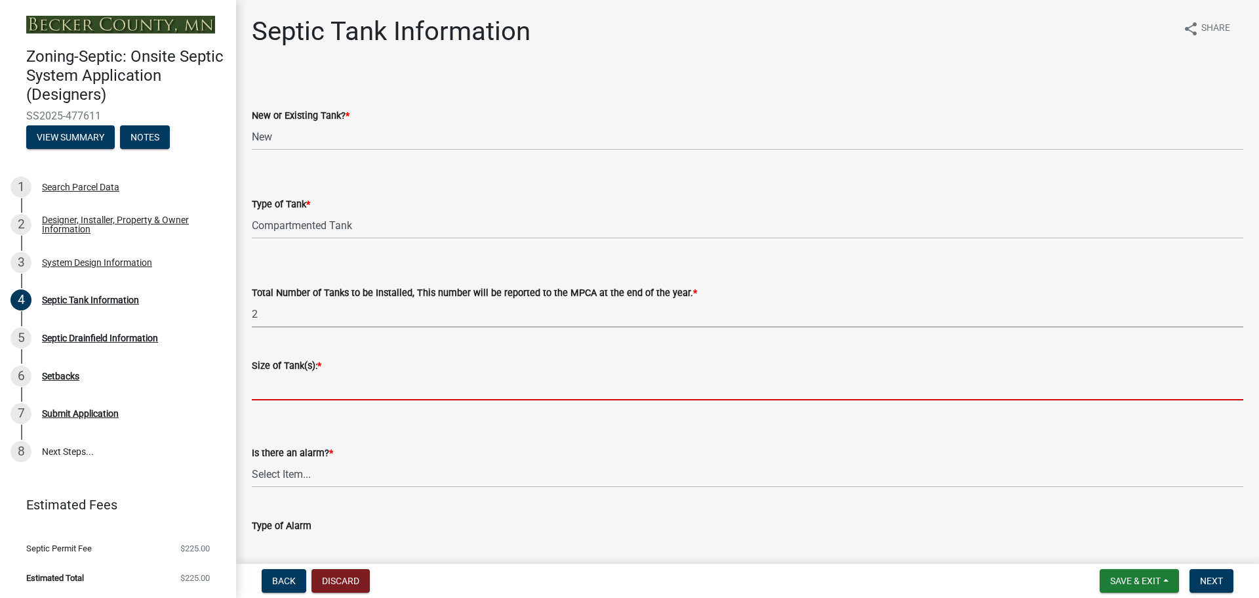
click at [295, 390] on input "Size of Tank(s): *" at bounding box center [748, 386] width 992 height 27
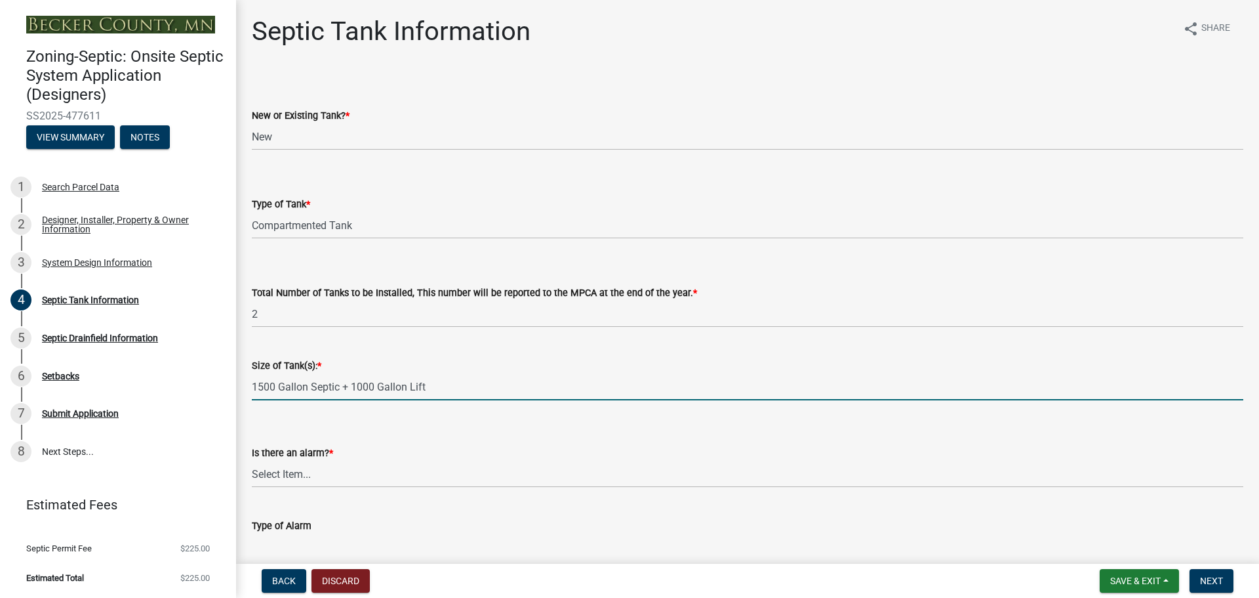
type input "1500 Gallon Septic + 1000 Gallon Lift"
click at [332, 464] on select "Select Item... Yes No" at bounding box center [748, 473] width 992 height 27
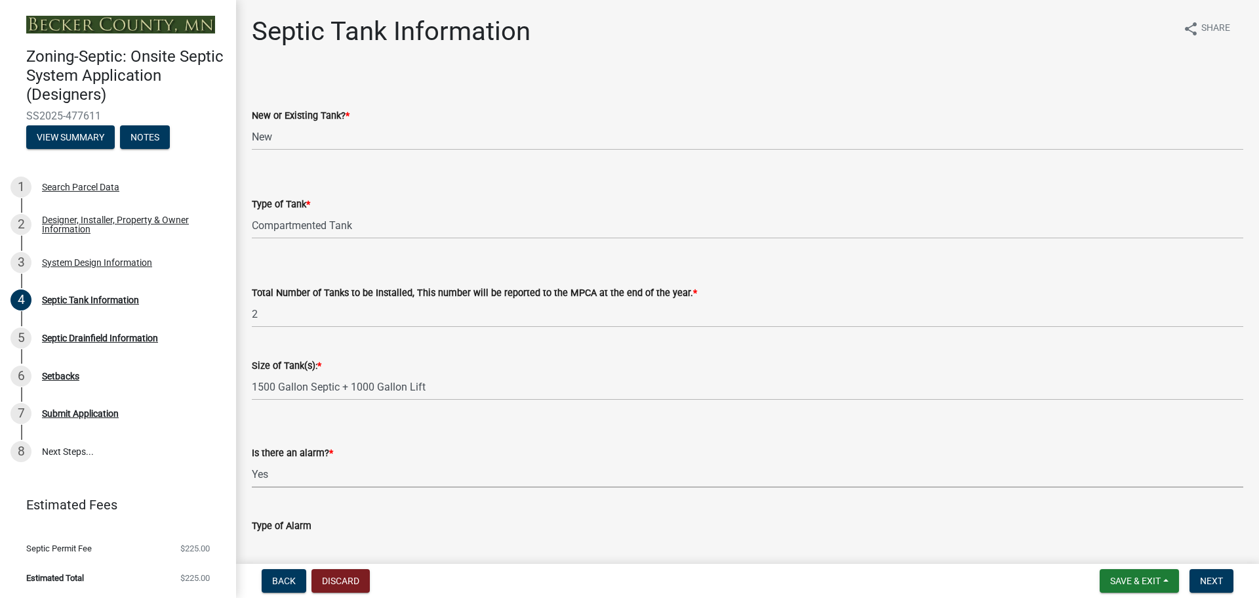
click at [252, 460] on select "Select Item... Yes No" at bounding box center [748, 473] width 992 height 27
select select "c84d9e4c-2287-4d2e-9ef7-9874a7456ee3"
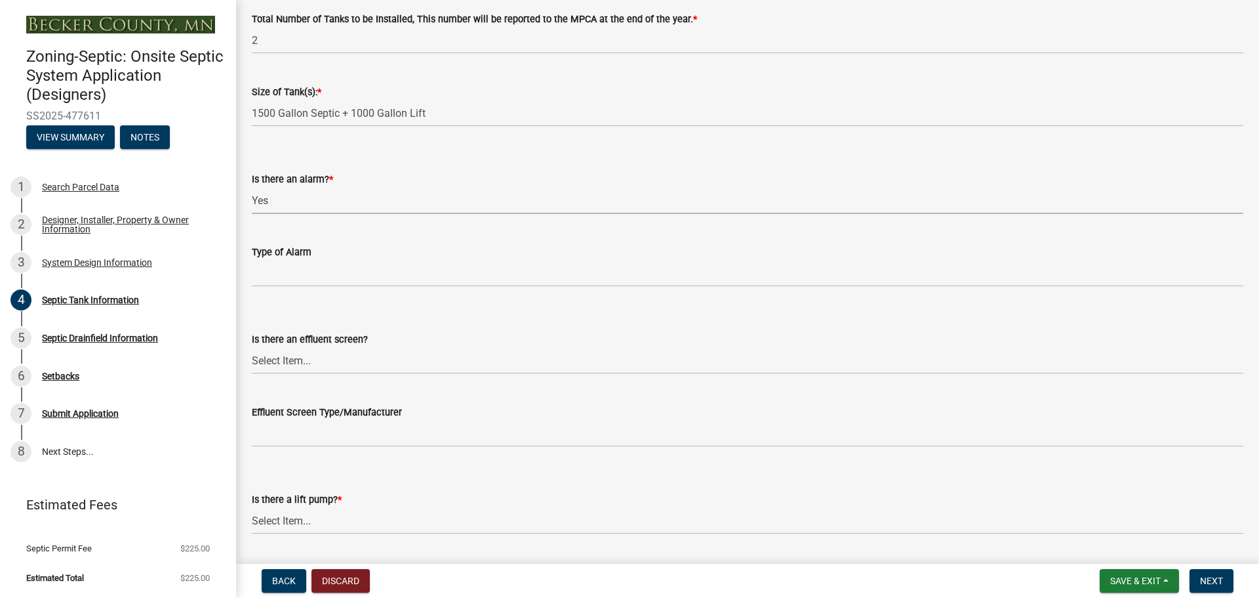
scroll to position [328, 0]
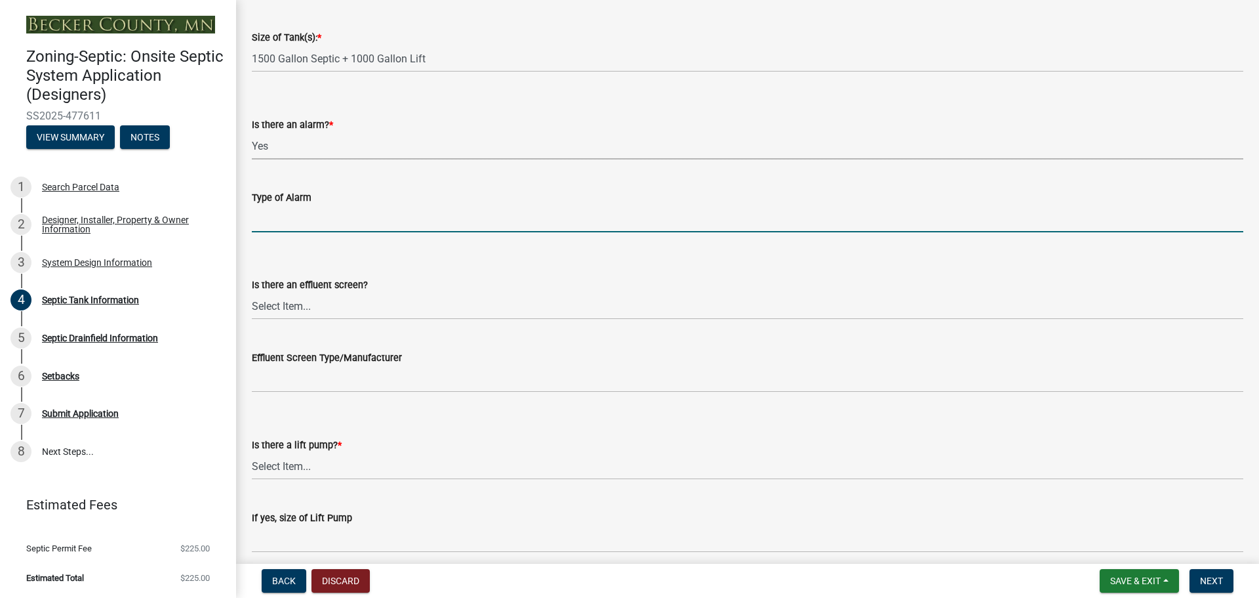
click at [286, 213] on input "Type of Alarm" at bounding box center [748, 218] width 992 height 27
type input "Electrical"
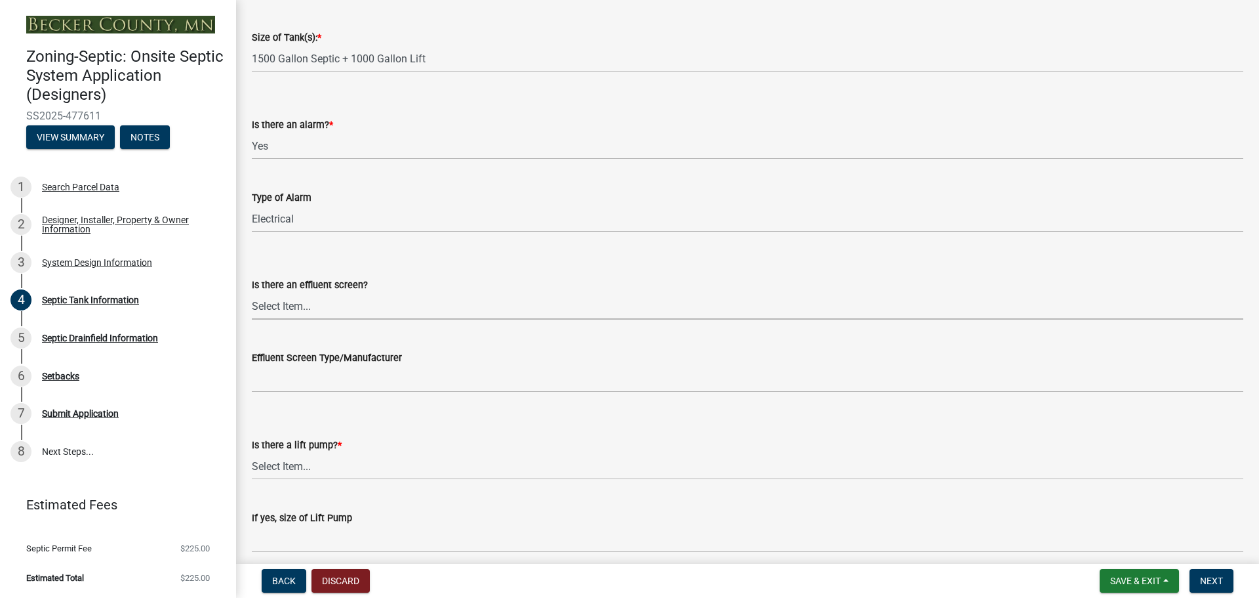
click at [340, 307] on select "Select Item... Yes No" at bounding box center [748, 306] width 992 height 27
click at [252, 293] on select "Select Item... Yes No" at bounding box center [748, 306] width 992 height 27
select select "1aae01aa-140b-4eb5-b041-885c26cb6aa8"
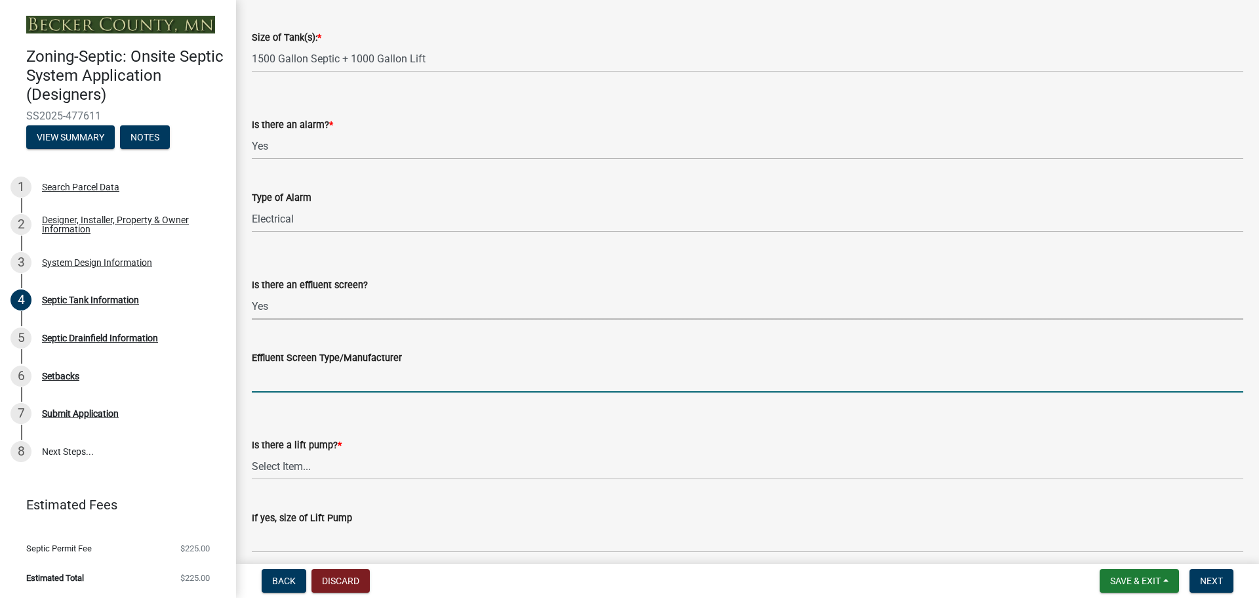
click at [312, 378] on input "Effluent Screen Type/Manufacturer" at bounding box center [748, 378] width 992 height 27
type input "Sim/Tech 2" Pressure Filter (On Pump Discharge)"
click at [330, 459] on select "Select Item... Yes No" at bounding box center [748, 466] width 992 height 27
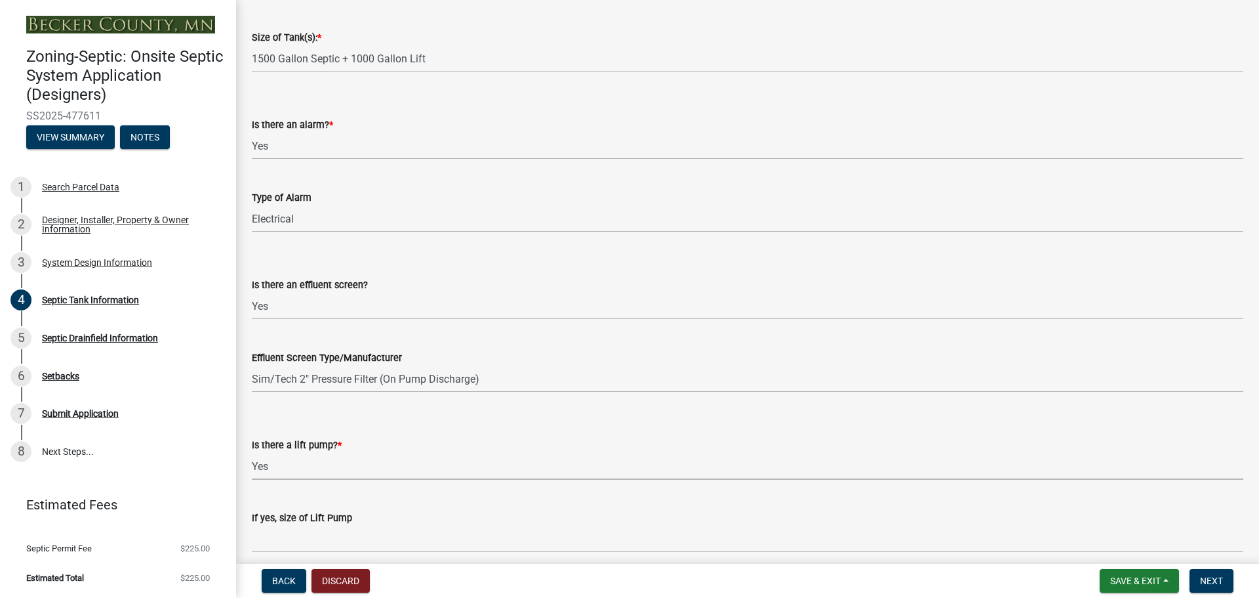
click at [252, 453] on select "Select Item... Yes No" at bounding box center [748, 466] width 992 height 27
select select "7b57e397-6881-49c8-9b87-e40bdbeb8239"
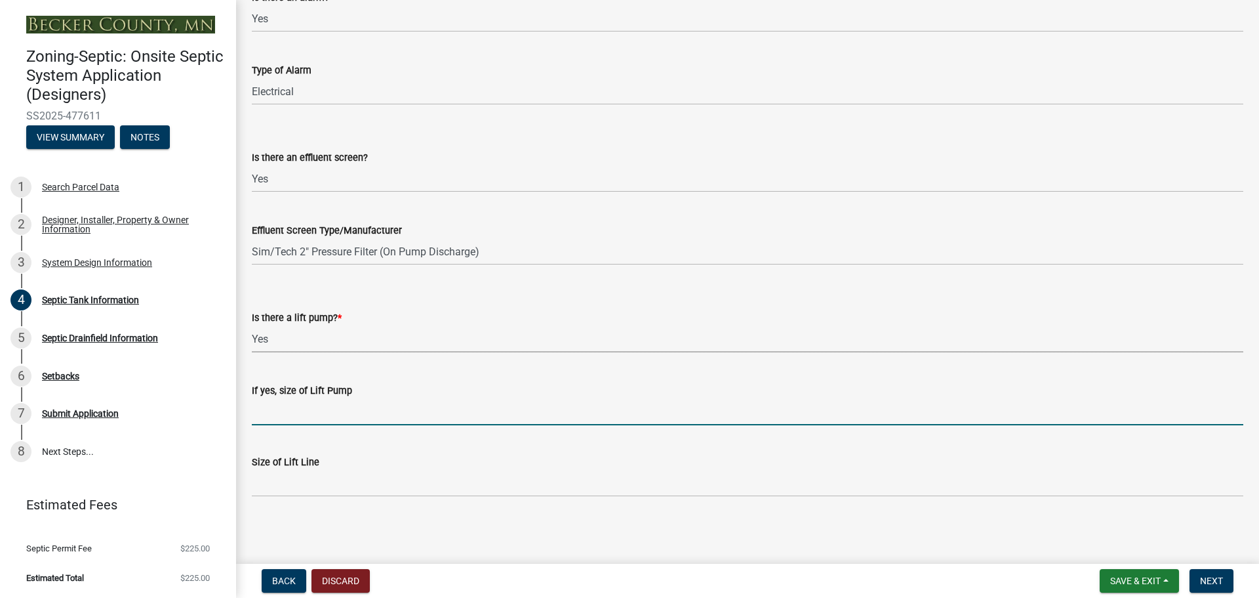
click at [328, 406] on input "If yes, size of Lift Pump" at bounding box center [748, 411] width 992 height 27
type input "j"
type input ".50 hp (Liberty 283)"
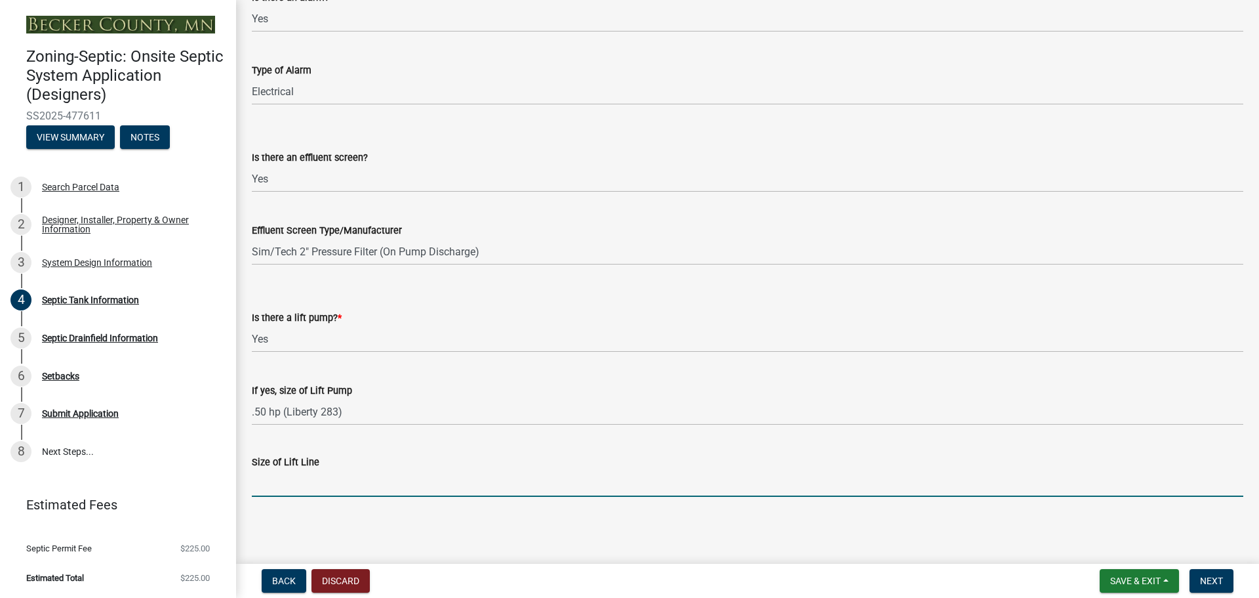
click at [288, 487] on input "Size of Lift Line" at bounding box center [748, 483] width 992 height 27
click at [312, 523] on main "Septic Tank Information share Share New or Existing Tank? * Select Item... New …" at bounding box center [747, 279] width 1023 height 558
click at [298, 487] on input "Size of Lift Line" at bounding box center [748, 483] width 992 height 27
type input "2""
click at [1209, 575] on span "Next" at bounding box center [1211, 580] width 23 height 10
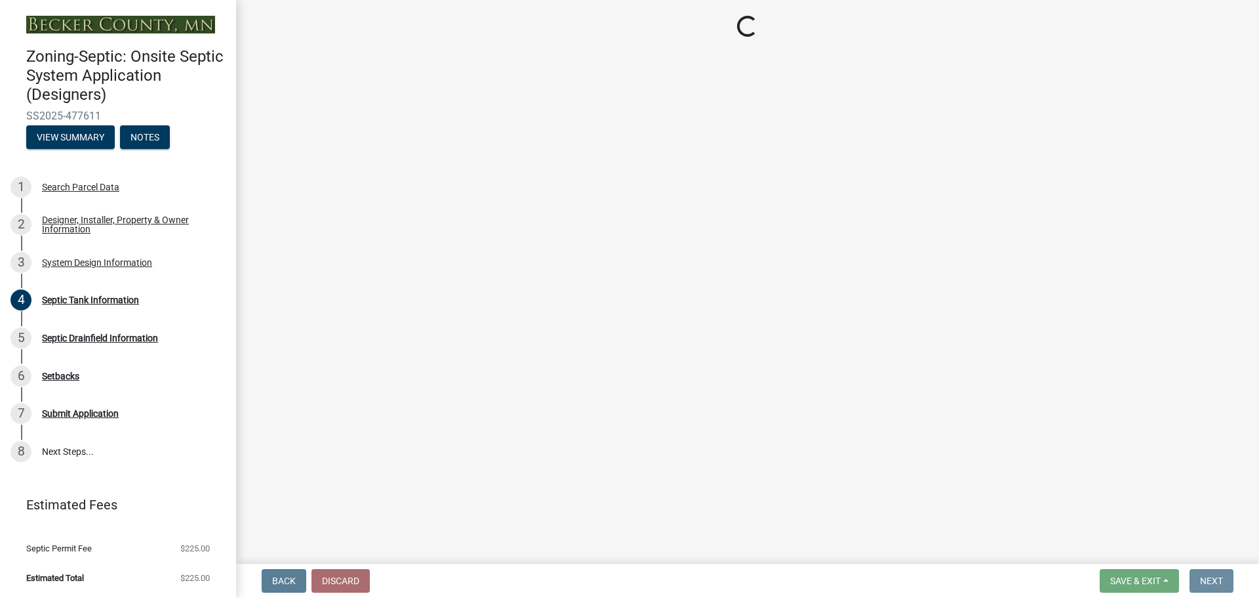
scroll to position [0, 0]
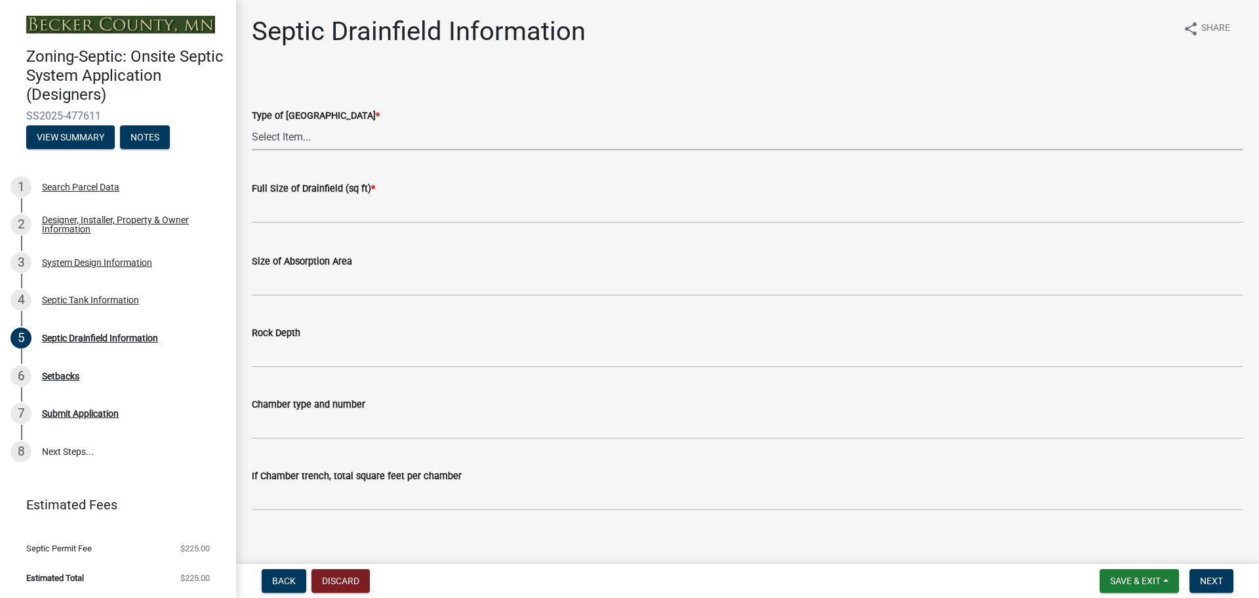
click at [318, 129] on select "Select Item... Chamber Trench Rock Trench Gravelless Mound Pressure Bed Seepage…" at bounding box center [748, 136] width 992 height 27
click at [252, 123] on select "Select Item... Chamber Trench Rock Trench Gravelless Mound Pressure Bed Seepage…" at bounding box center [748, 136] width 992 height 27
select select "757b77d3-357c-421c-8450-4fc78db4eecb"
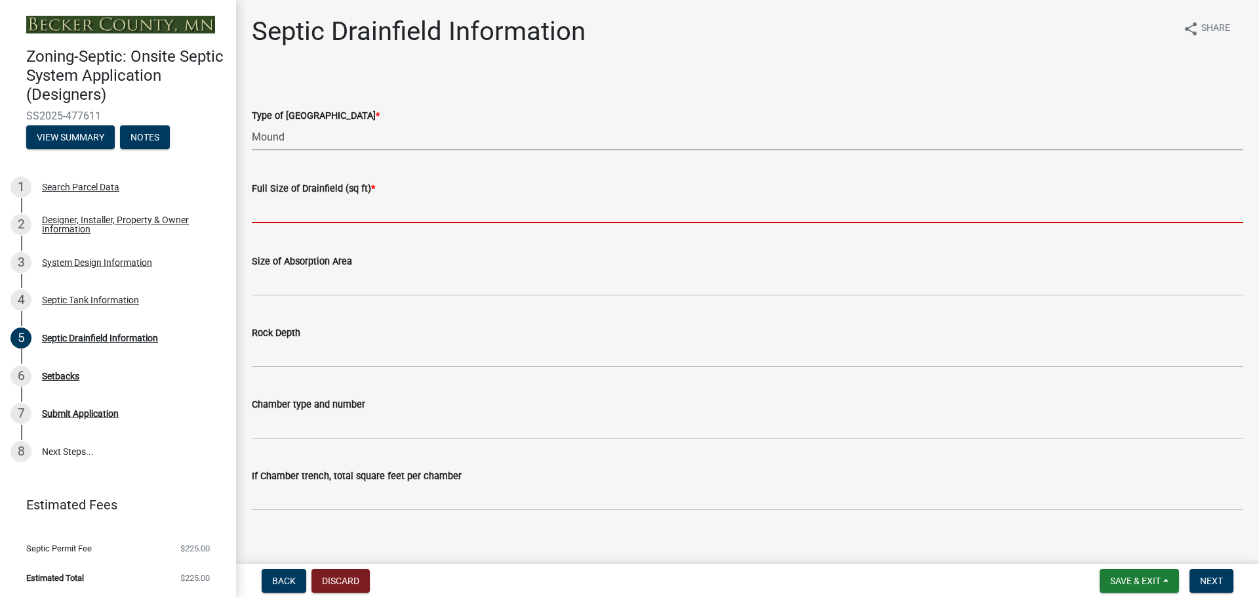
click at [336, 205] on input "text" at bounding box center [748, 209] width 992 height 27
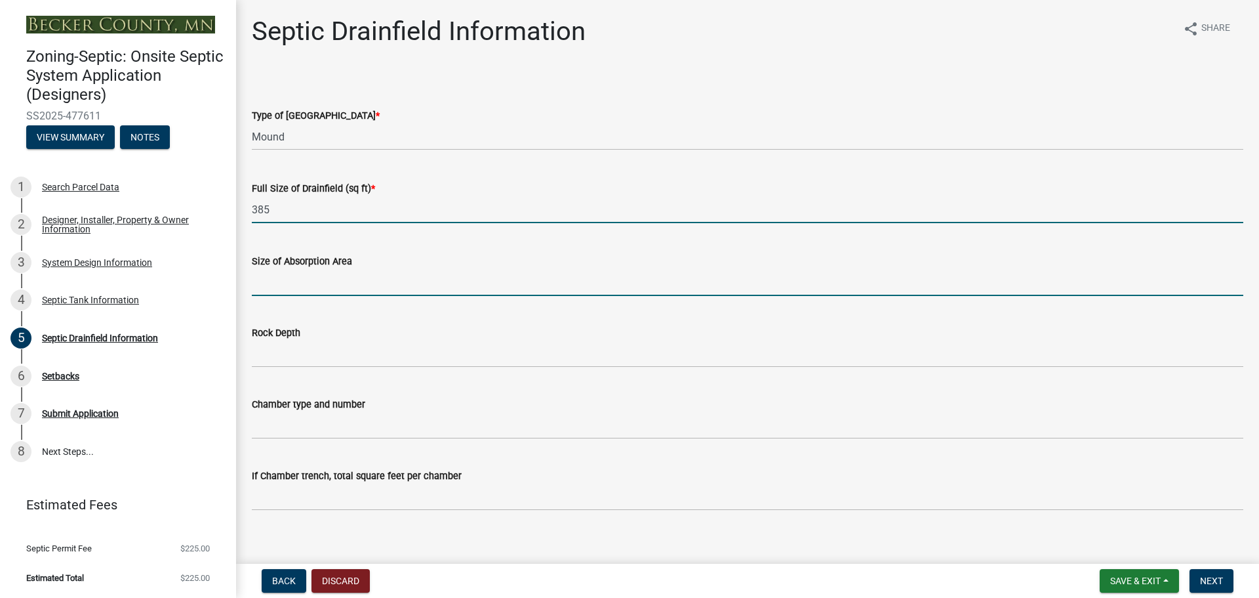
type input "385"
click at [294, 286] on input "Size of Absorption Area" at bounding box center [748, 282] width 992 height 27
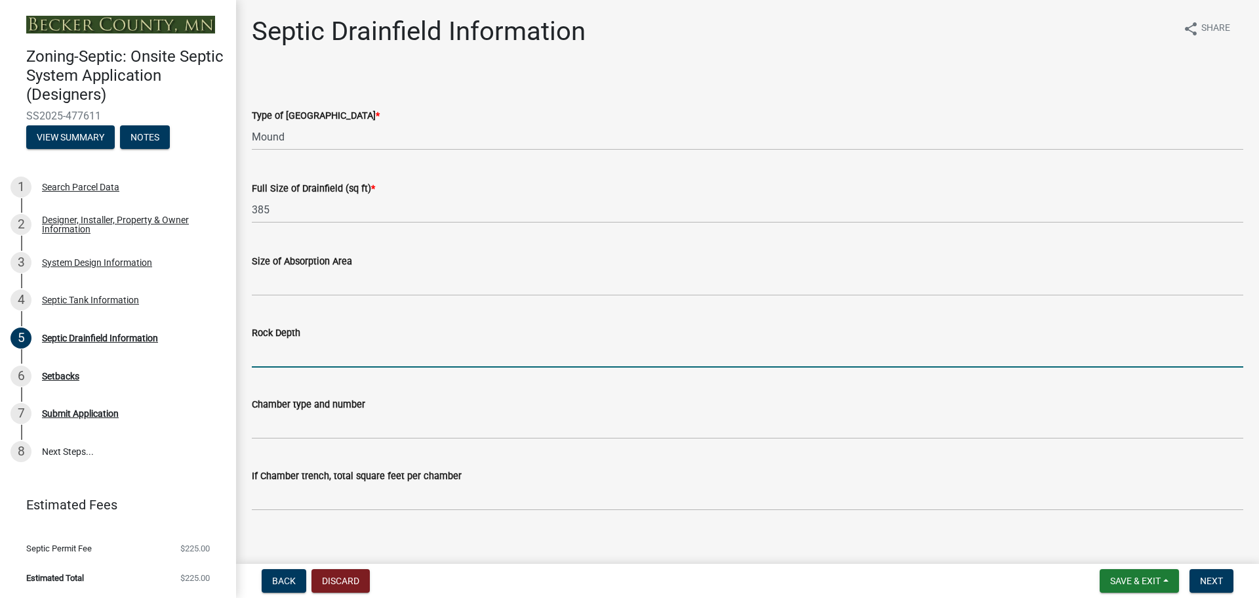
click at [300, 357] on input "Rock Depth" at bounding box center [748, 353] width 992 height 27
type input "9""
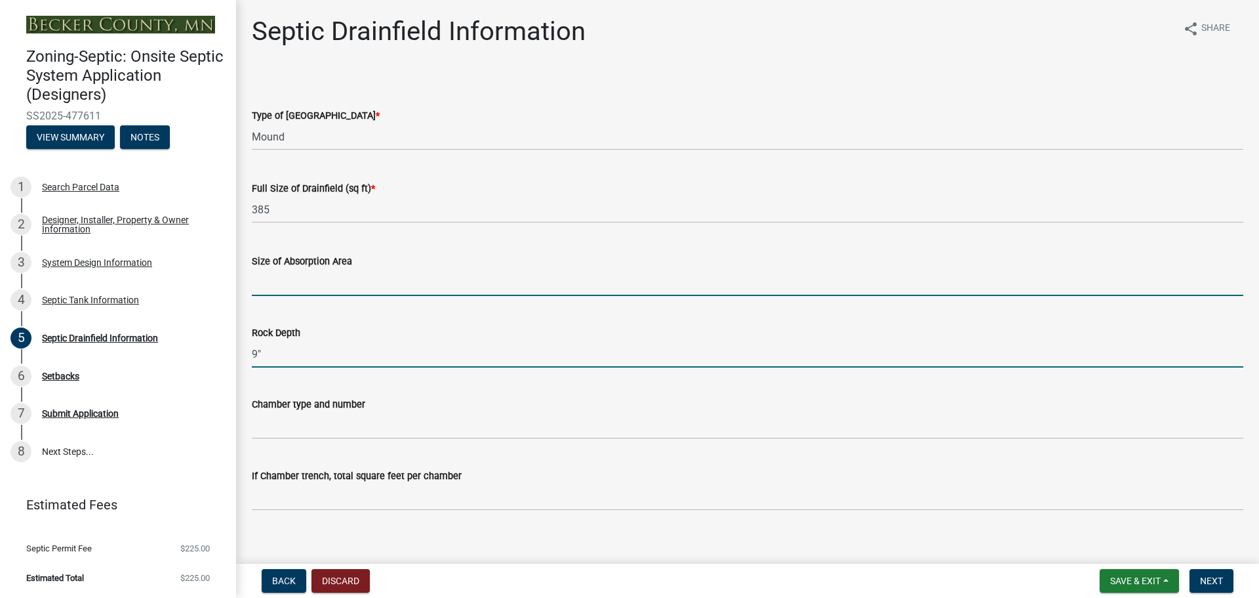
click at [275, 280] on input "Size of Absorption Area" at bounding box center [748, 282] width 992 height 27
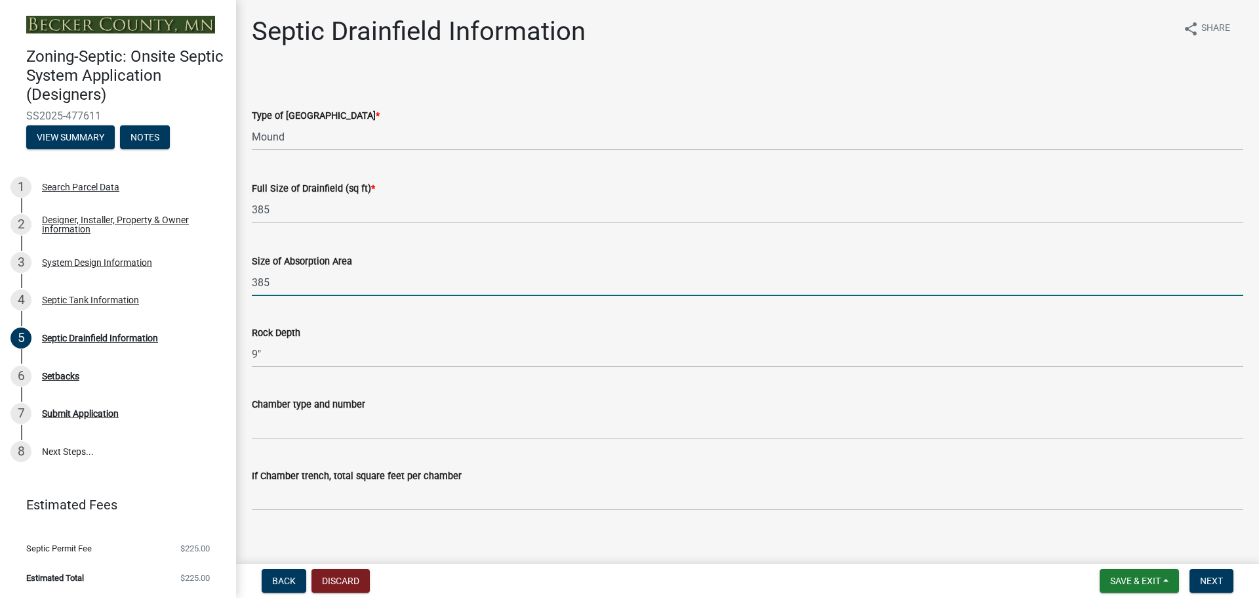
type input "385"
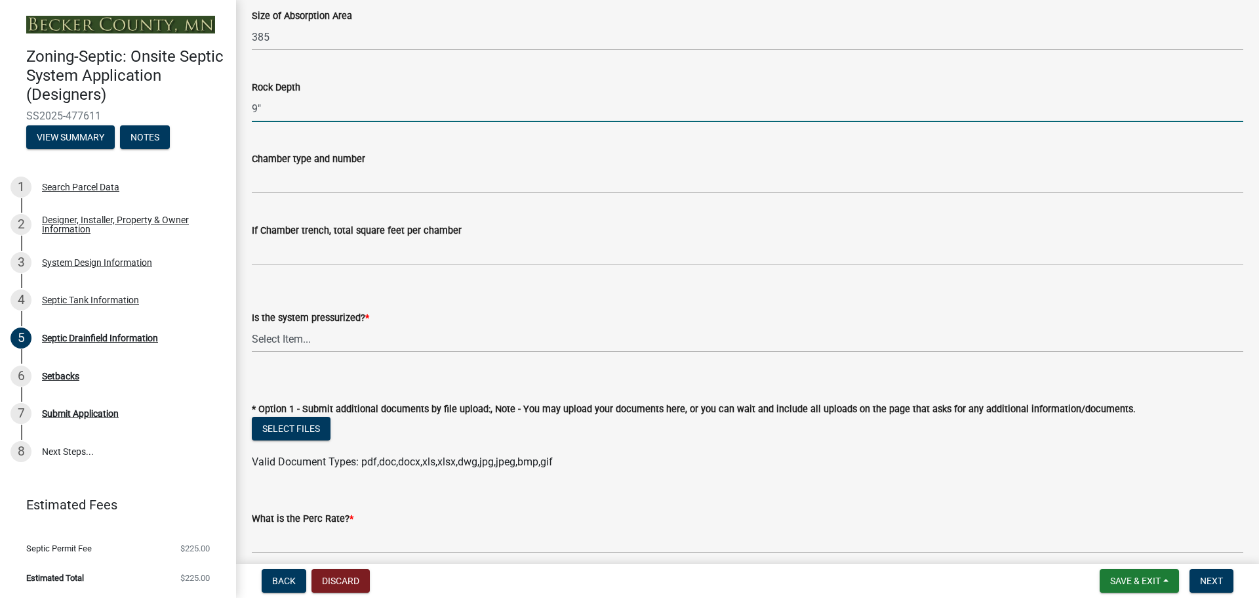
scroll to position [262, 0]
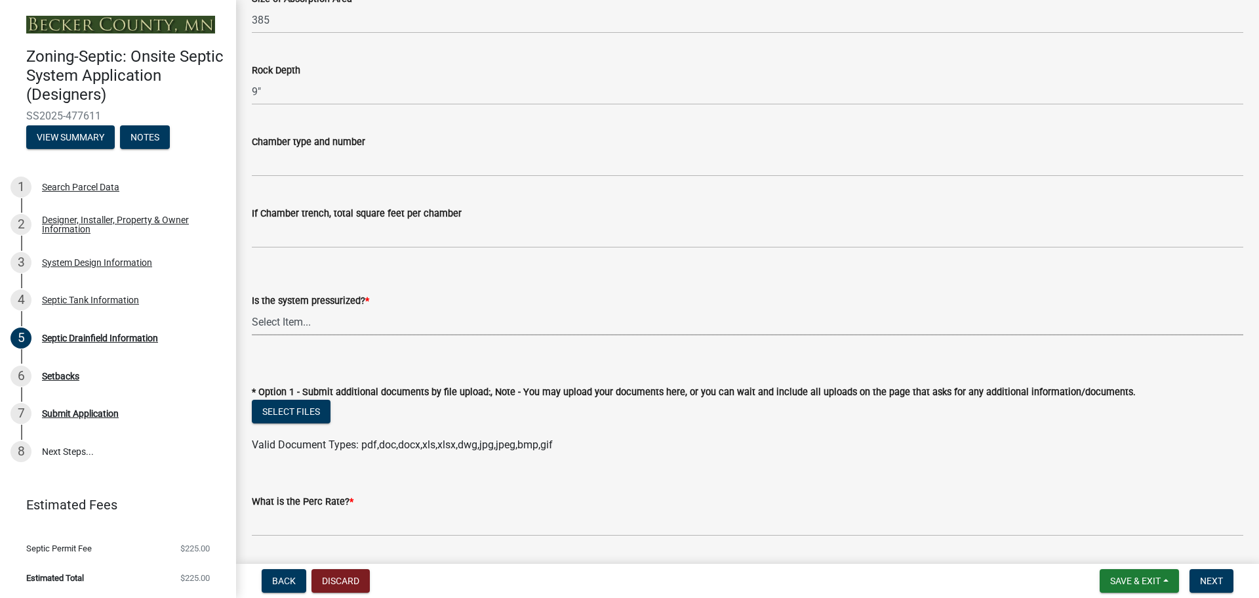
click at [306, 316] on select "Select Item... Yes No" at bounding box center [748, 321] width 992 height 27
click at [252, 308] on select "Select Item... Yes No" at bounding box center [748, 321] width 992 height 27
select select "366d546d-8bc3-42fb-bca7-8a9455861f61"
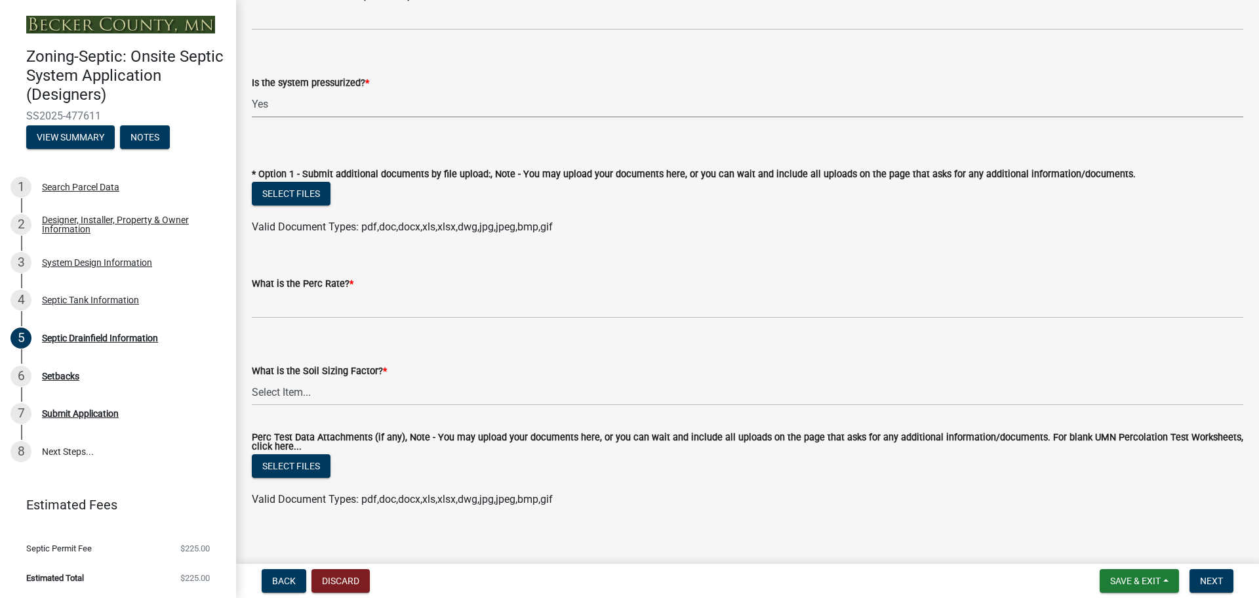
scroll to position [493, 0]
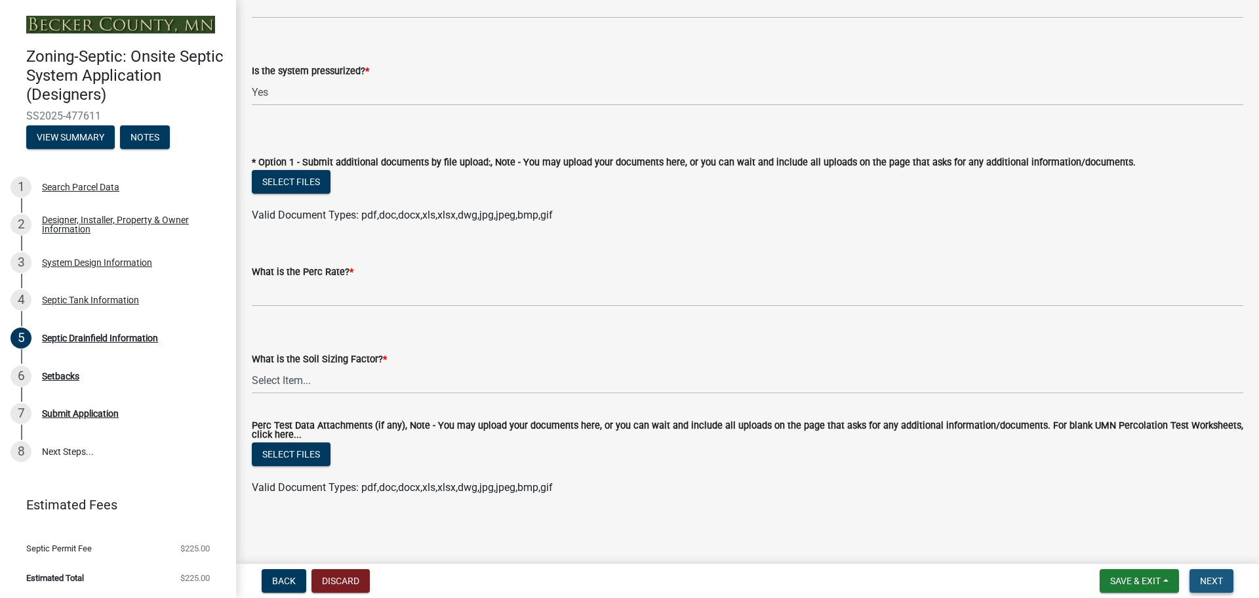
click at [1215, 577] on span "Next" at bounding box center [1211, 580] width 23 height 10
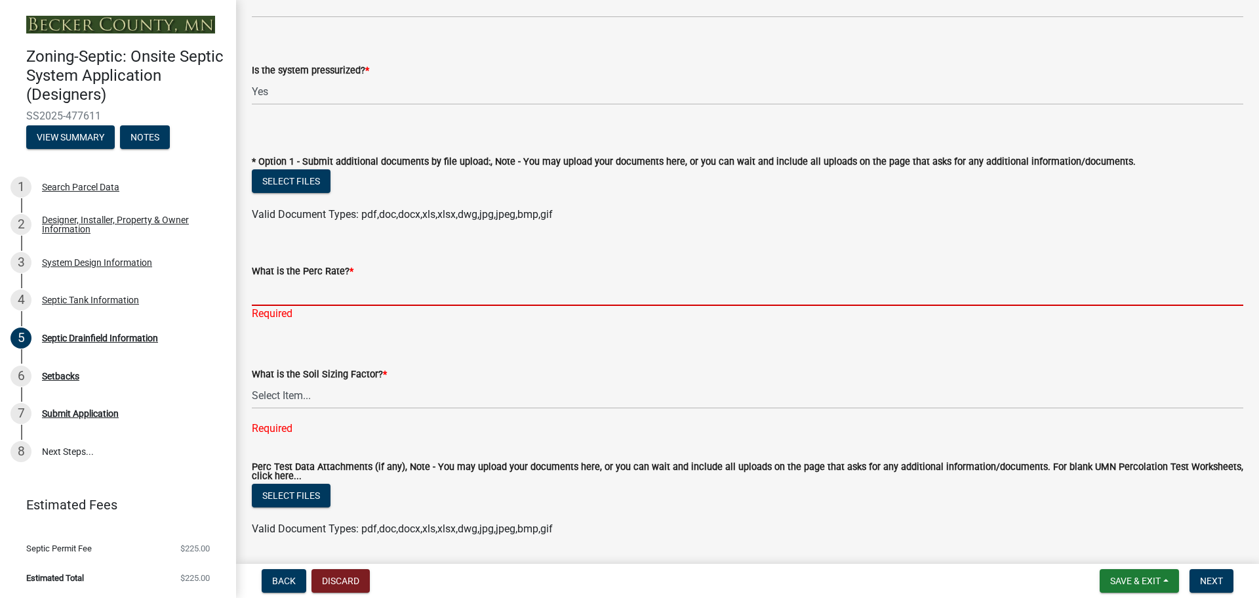
click at [274, 289] on input "What is the Perc Rate? *" at bounding box center [748, 292] width 992 height 27
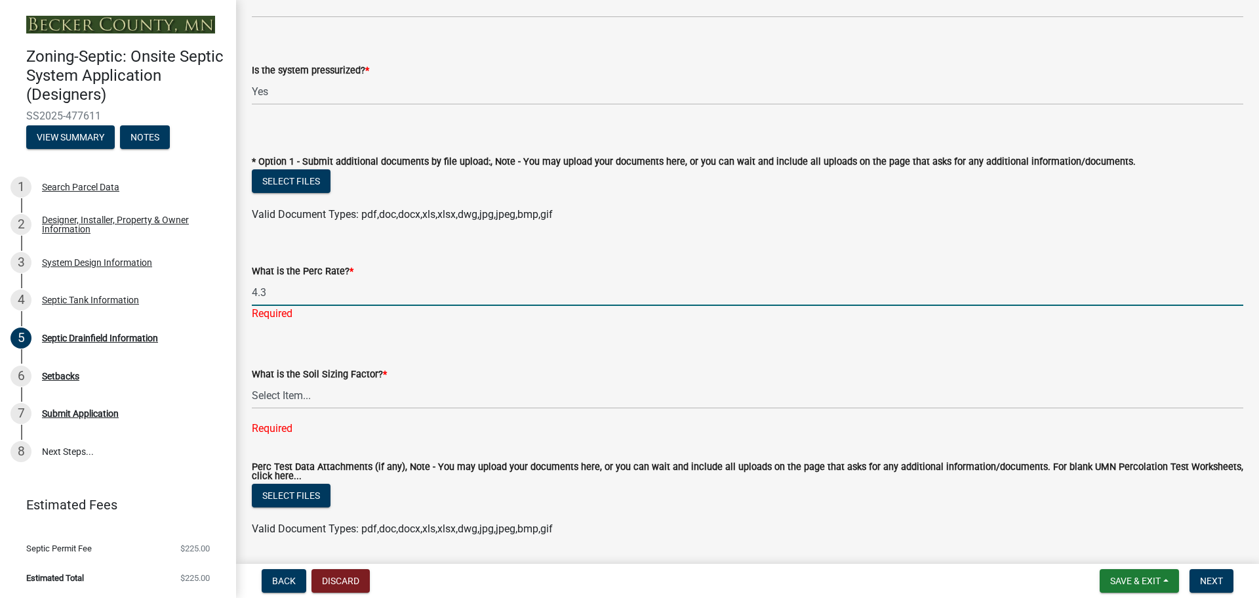
type input "4.3"
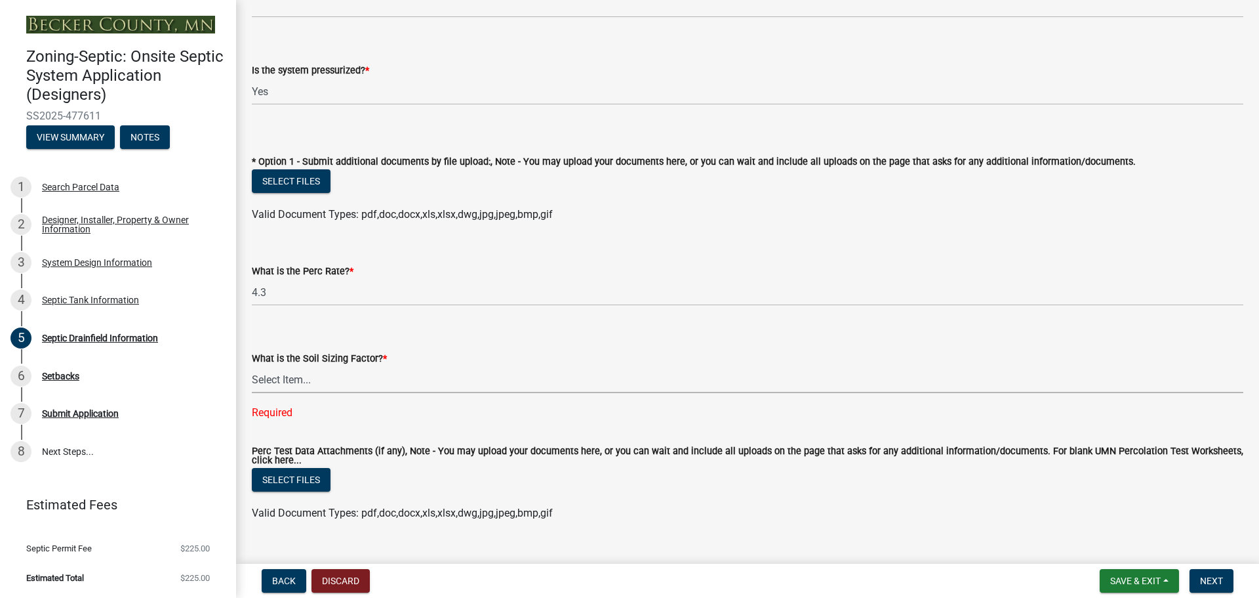
click at [312, 376] on select "Select Item... 0.00 0.24 0.45 0.50 0.60 0.78 .83 1.27 1.67" at bounding box center [748, 379] width 992 height 27
click at [252, 366] on select "Select Item... 0.00 0.24 0.45 0.50 0.60 0.78 .83 1.27 1.67" at bounding box center [748, 379] width 992 height 27
select select "dac4ac35-55b4-499a-b025-a1e3fbf96bb4"
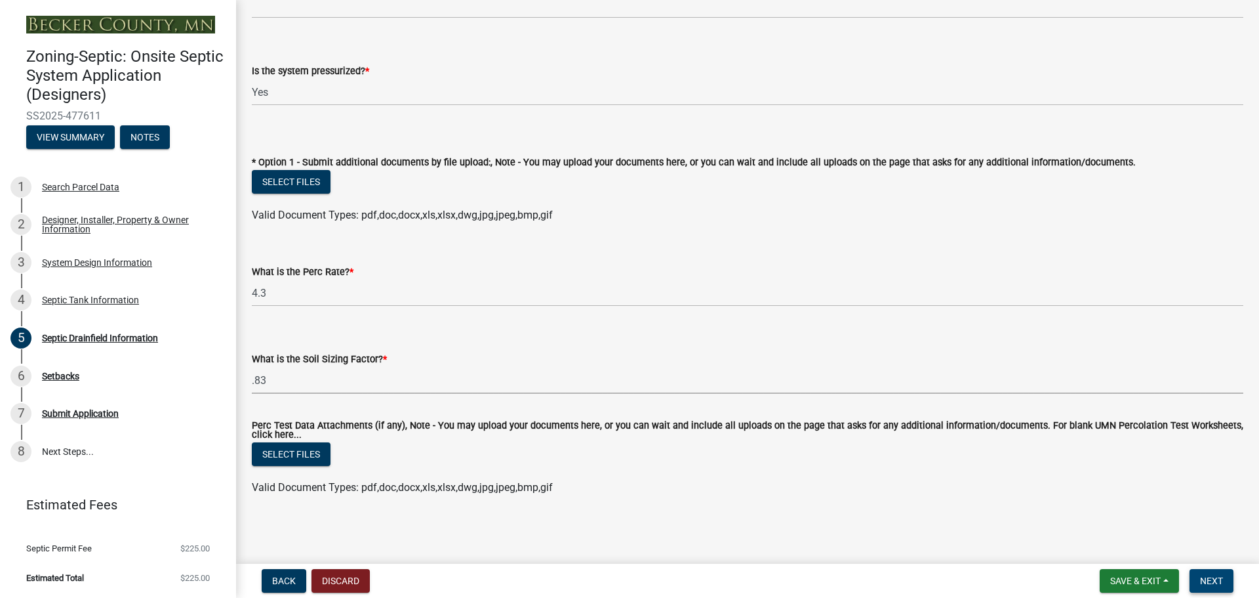
click at [1204, 582] on span "Next" at bounding box center [1211, 580] width 23 height 10
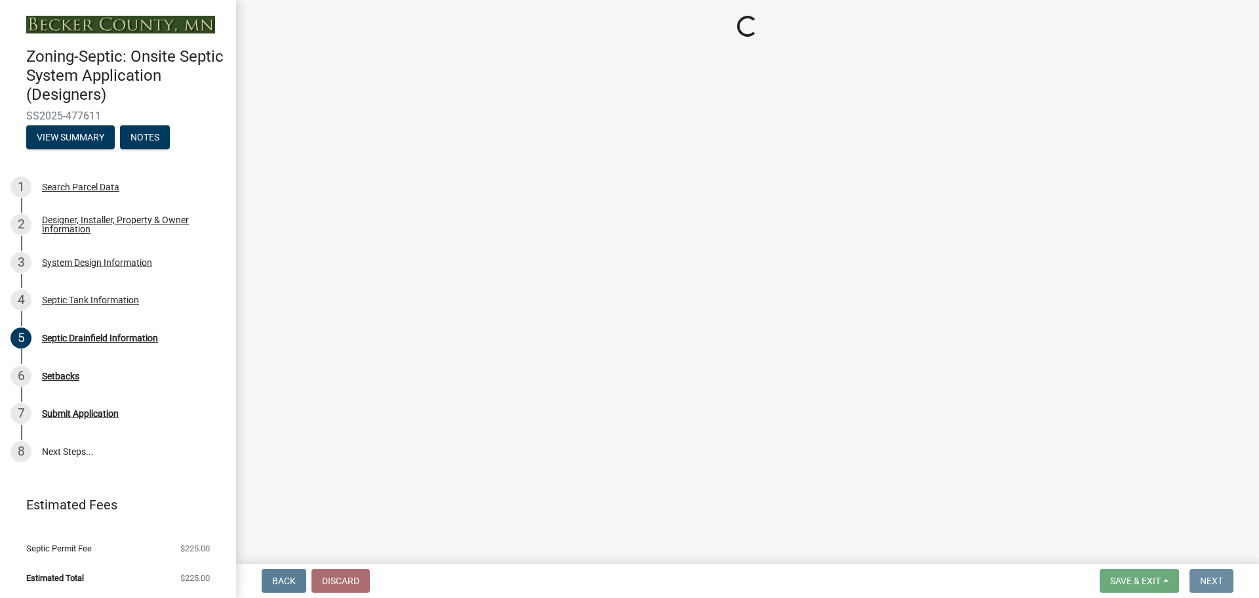
scroll to position [0, 0]
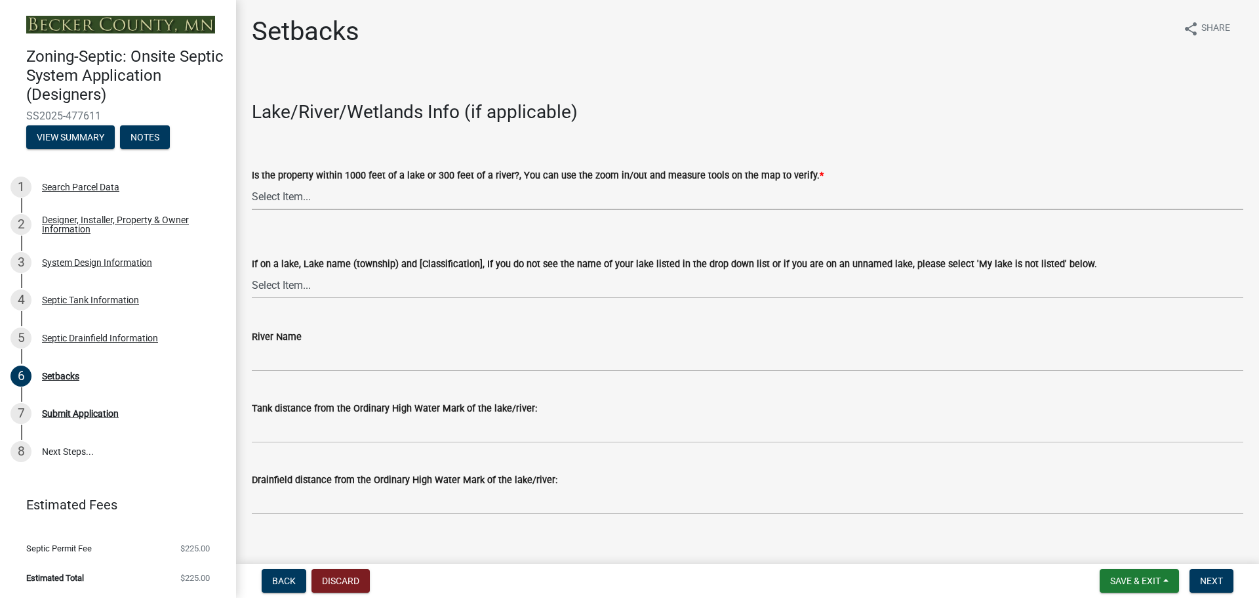
click at [327, 192] on select "Select Item... Yes No" at bounding box center [748, 196] width 992 height 27
click at [252, 183] on select "Select Item... Yes No" at bounding box center [748, 196] width 992 height 27
select select "c245ec0d-8d6f-4710-ab2b-b3aa70611708"
click at [310, 282] on select "Select Item... My lake is not listed below Abbey (Lake View) [NE Tier 2] Abners…" at bounding box center [748, 285] width 992 height 27
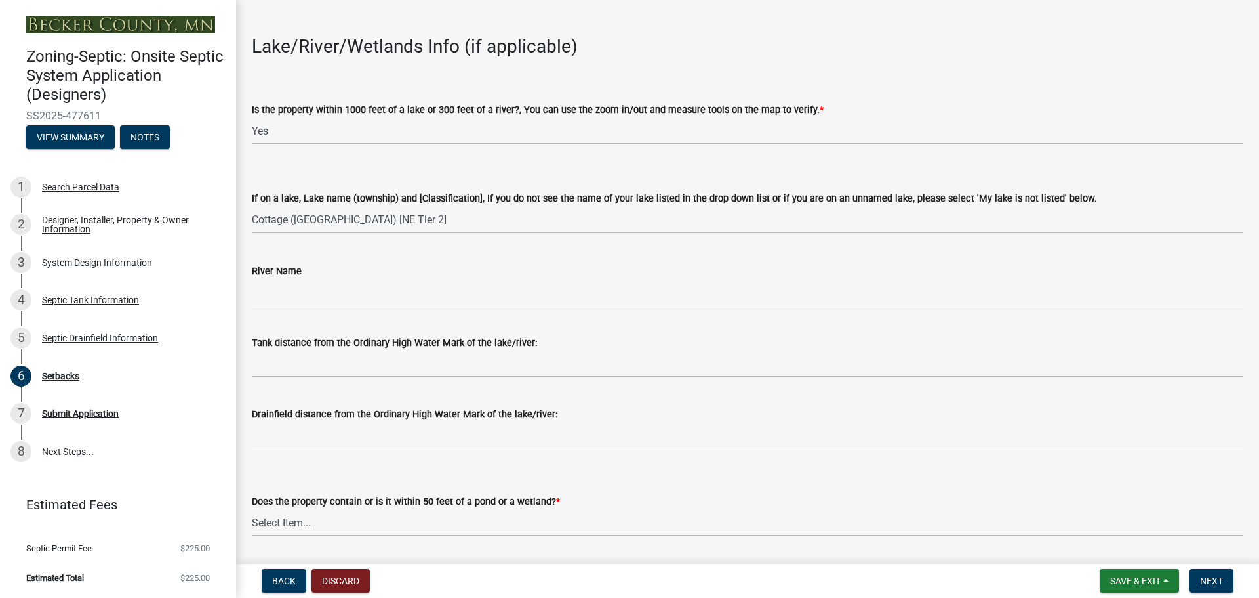
drag, startPoint x: 325, startPoint y: 228, endPoint x: 323, endPoint y: 221, distance: 7.1
click at [325, 228] on select "Select Item... My lake is not listed below Abbey (Lake View) [NE Tier 2] Abners…" at bounding box center [748, 219] width 992 height 27
click at [252, 206] on select "Select Item... My lake is not listed below Abbey (Lake View) [NE Tier 2] Abners…" at bounding box center [748, 219] width 992 height 27
select select "e210f88a-4648-48a8-a477-493c4819f989"
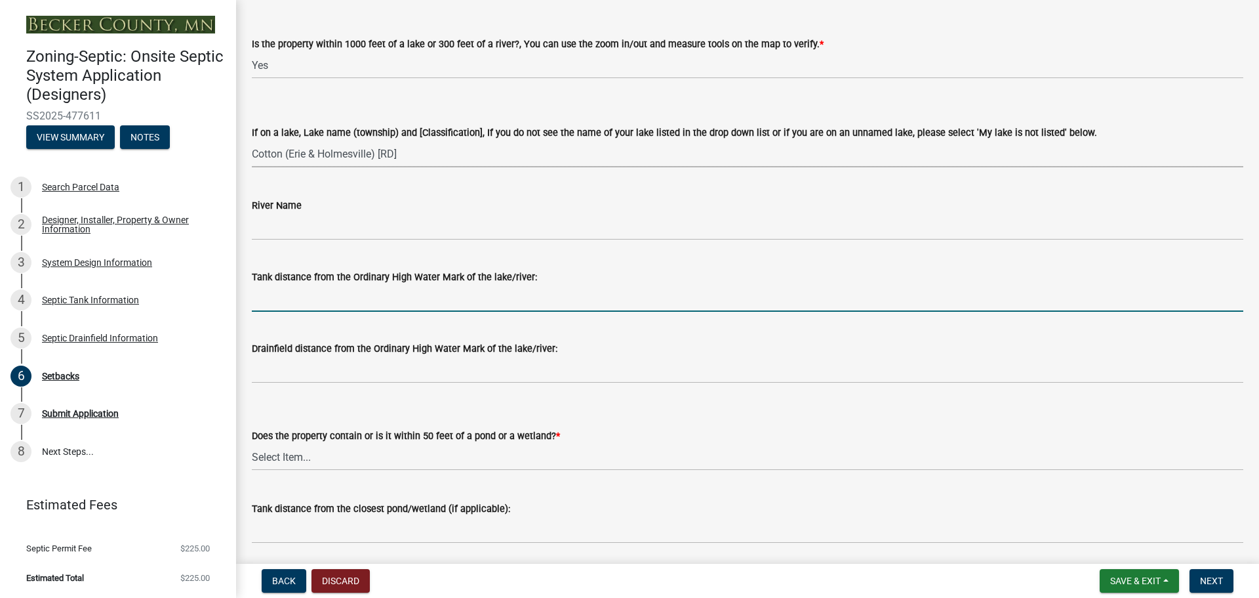
click at [311, 304] on input "Tank distance from the Ordinary High Water Mark of the lake/river:" at bounding box center [748, 298] width 992 height 27
type input "140'"
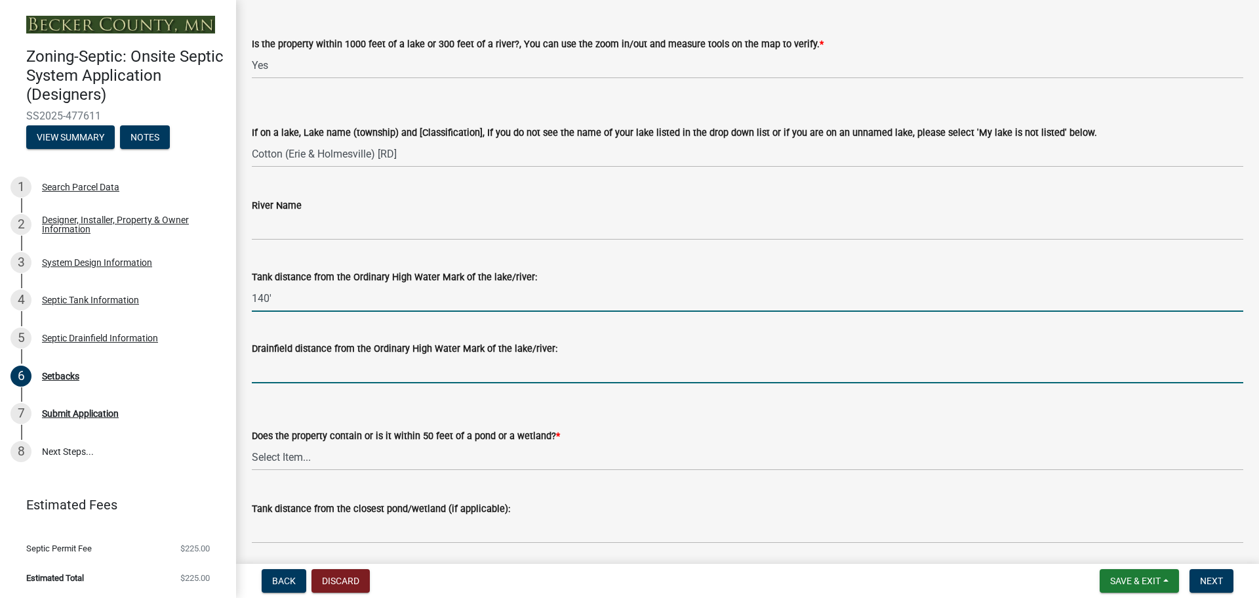
click at [289, 372] on input "Drainfield distance from the Ordinary High Water Mark of the lake/river:" at bounding box center [748, 369] width 992 height 27
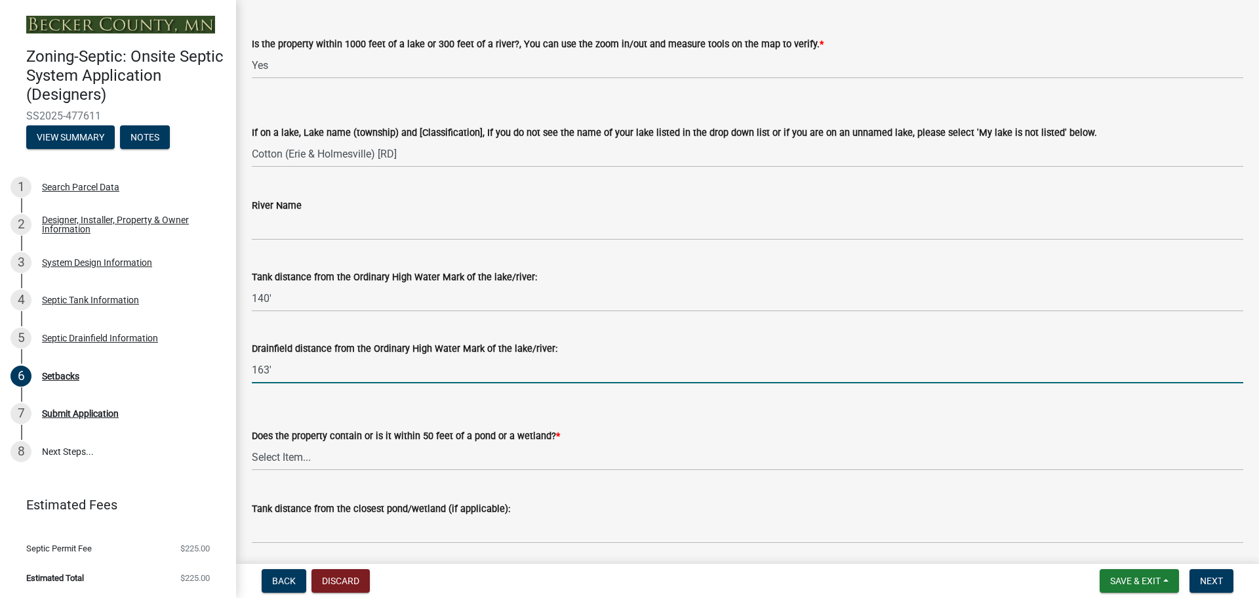
type input "163'"
click at [309, 456] on select "Select Item... Yes No" at bounding box center [748, 456] width 992 height 27
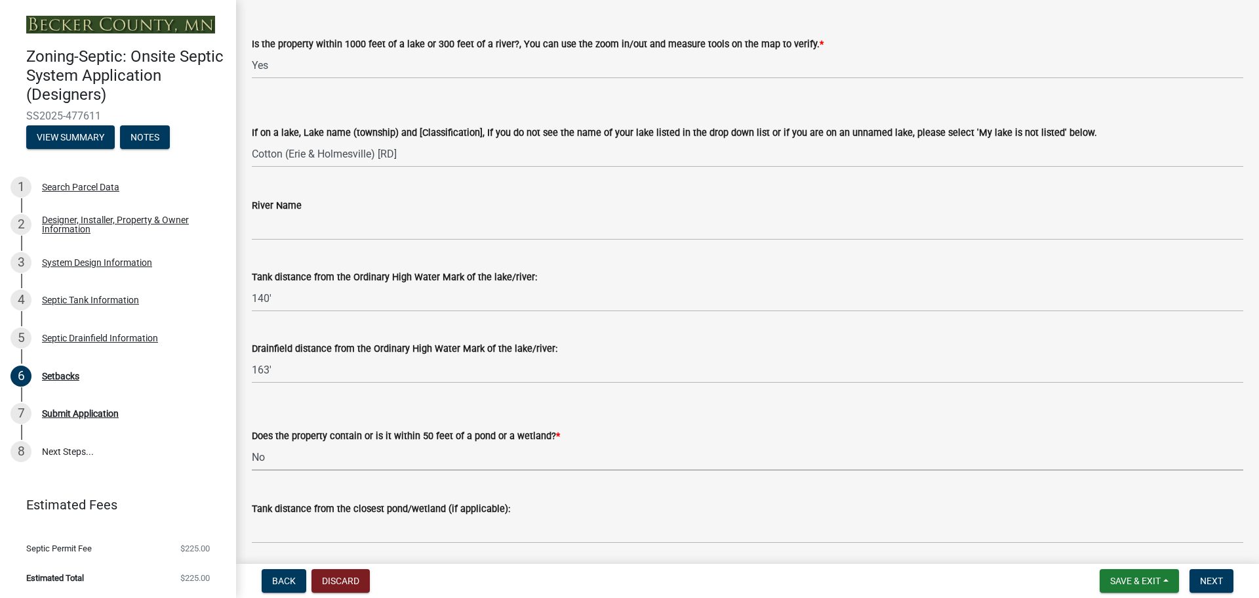
click at [252, 443] on select "Select Item... Yes No" at bounding box center [748, 456] width 992 height 27
select select "23044af5-43bb-4cf5-8aef-2716db2ce5fc"
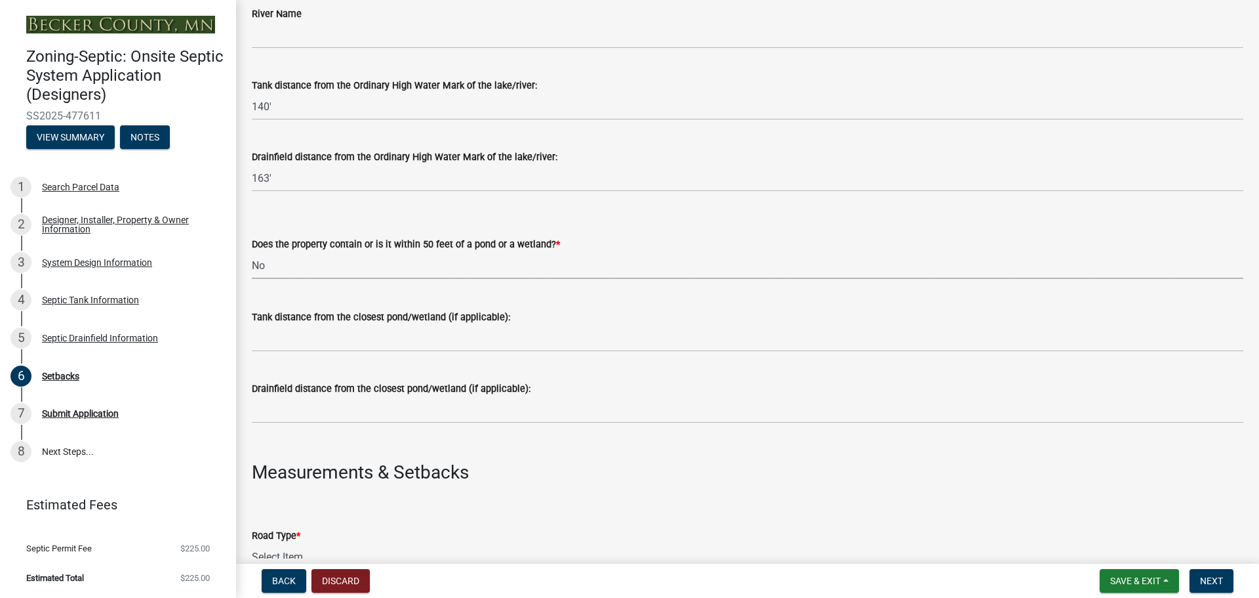
scroll to position [328, 0]
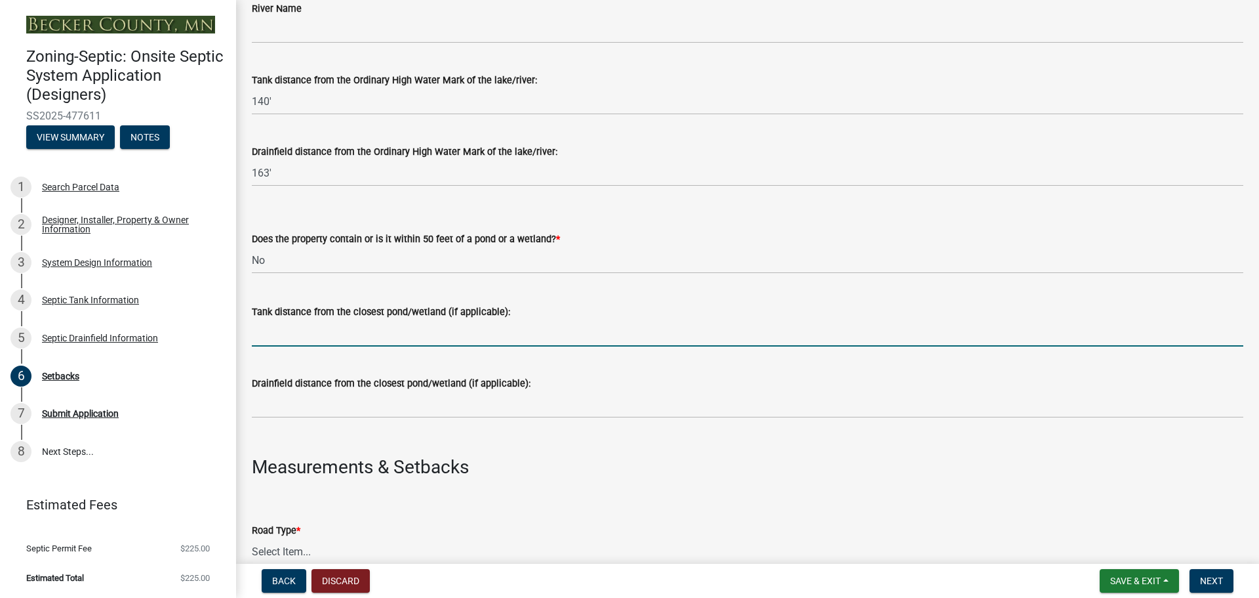
click at [314, 335] on input "Tank distance from the closest pond/wetland (if applicable):" at bounding box center [748, 332] width 992 height 27
type input "NA"
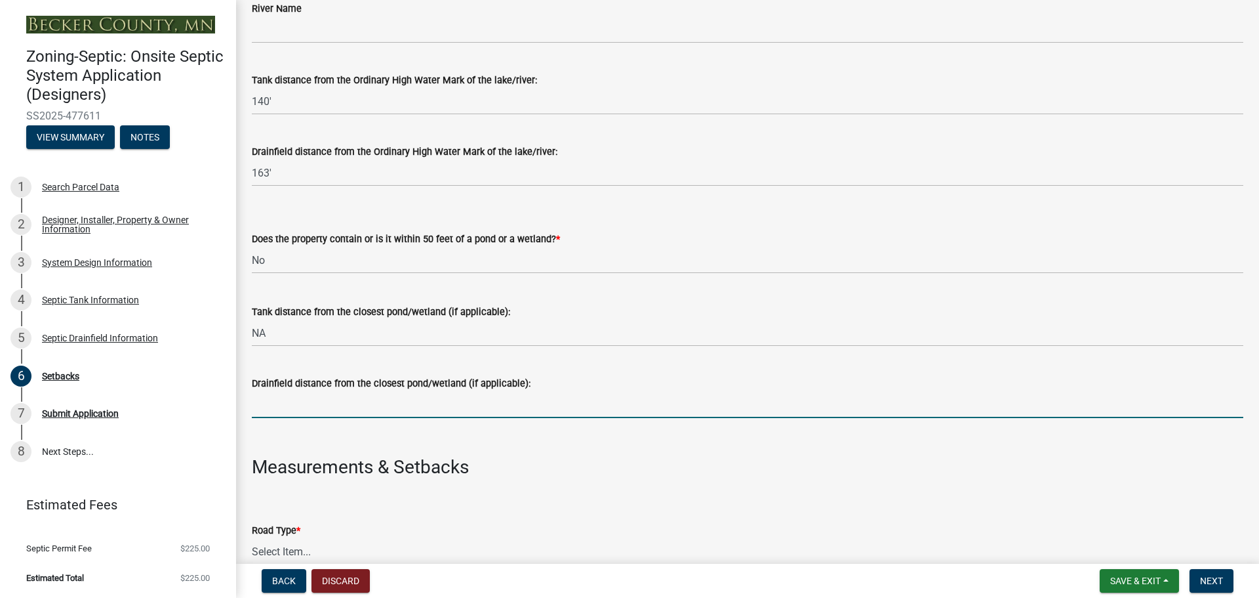
click at [300, 402] on input "Drainfield distance from the closest pond/wetland (if applicable):" at bounding box center [748, 404] width 992 height 27
type input "NA"
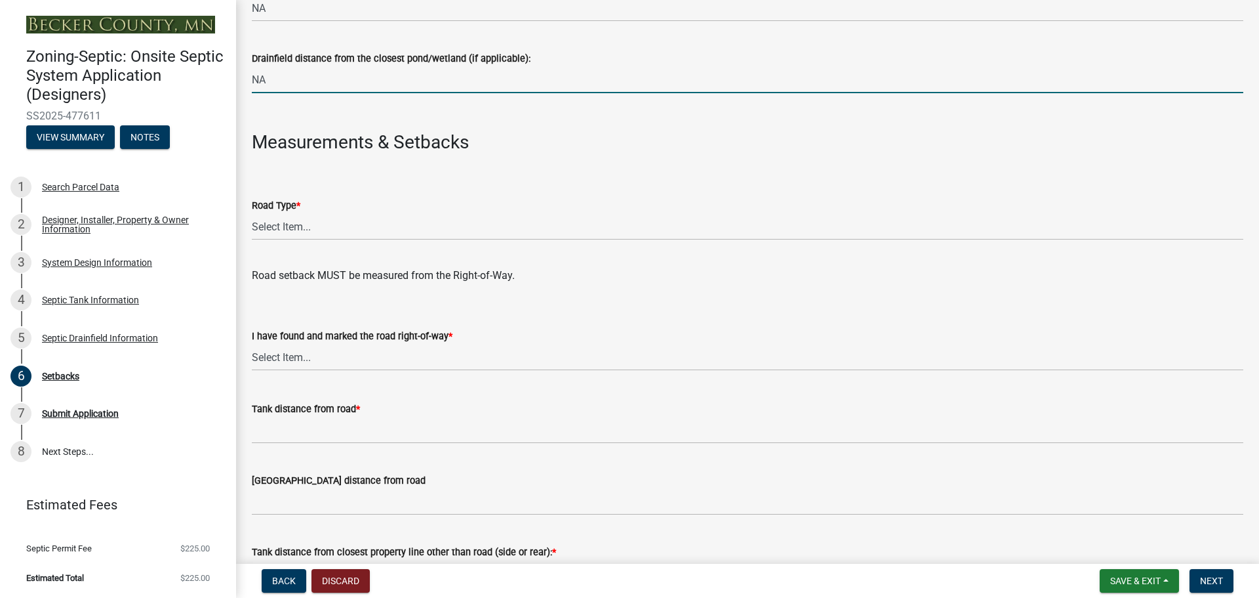
scroll to position [656, 0]
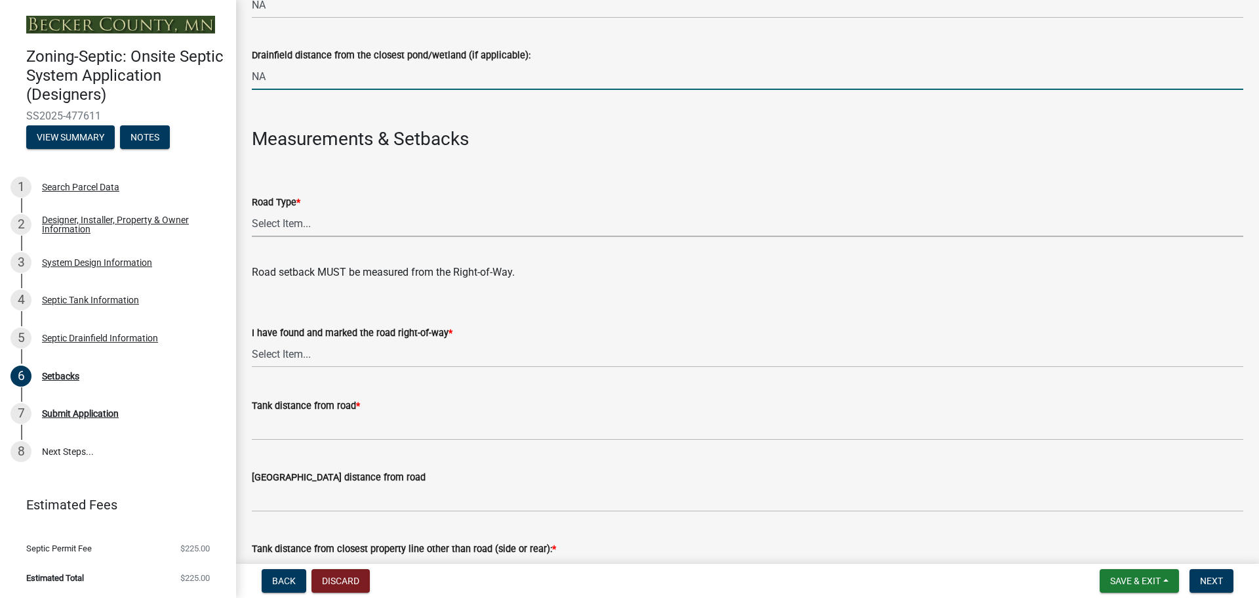
click at [268, 219] on select "Select Item... State County Public / Township Private Easement 4 Lane Highway" at bounding box center [748, 223] width 992 height 27
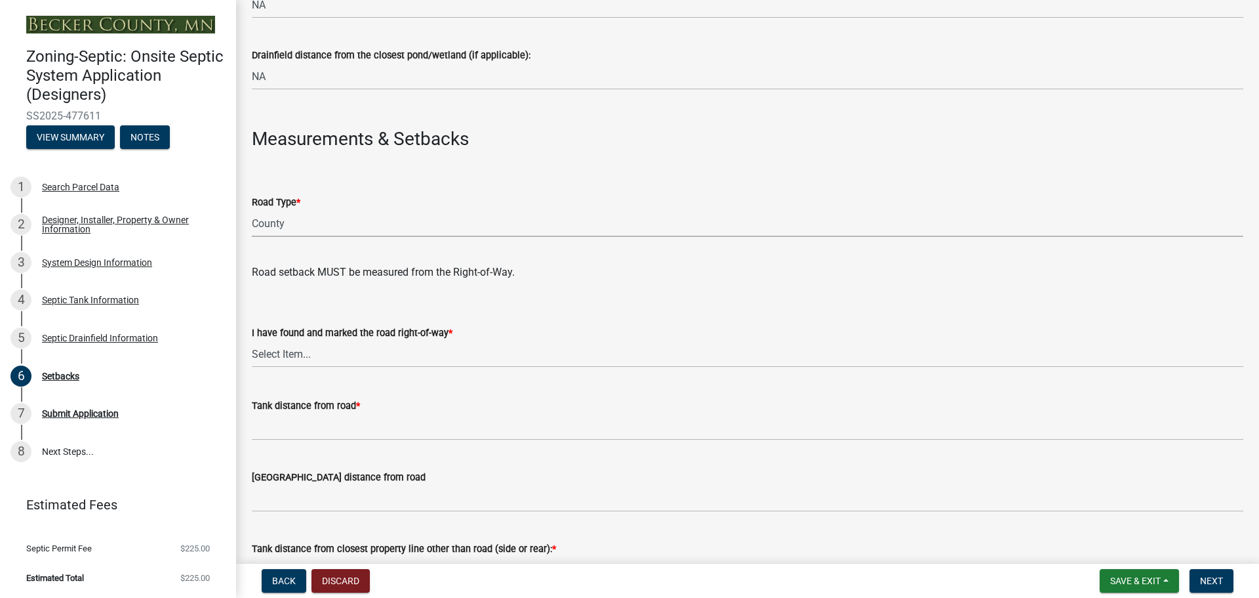
click at [252, 210] on select "Select Item... State County Public / Township Private Easement 4 Lane Highway" at bounding box center [748, 223] width 992 height 27
select select "341aaaa4-06c5-40e5-817d-62b65c9e97ec"
click at [319, 355] on select "Select Item... Yes No" at bounding box center [748, 353] width 992 height 27
click at [252, 340] on select "Select Item... Yes No" at bounding box center [748, 353] width 992 height 27
select select "a3ce498e-f8b1-44e2-889e-c4968ac74b5a"
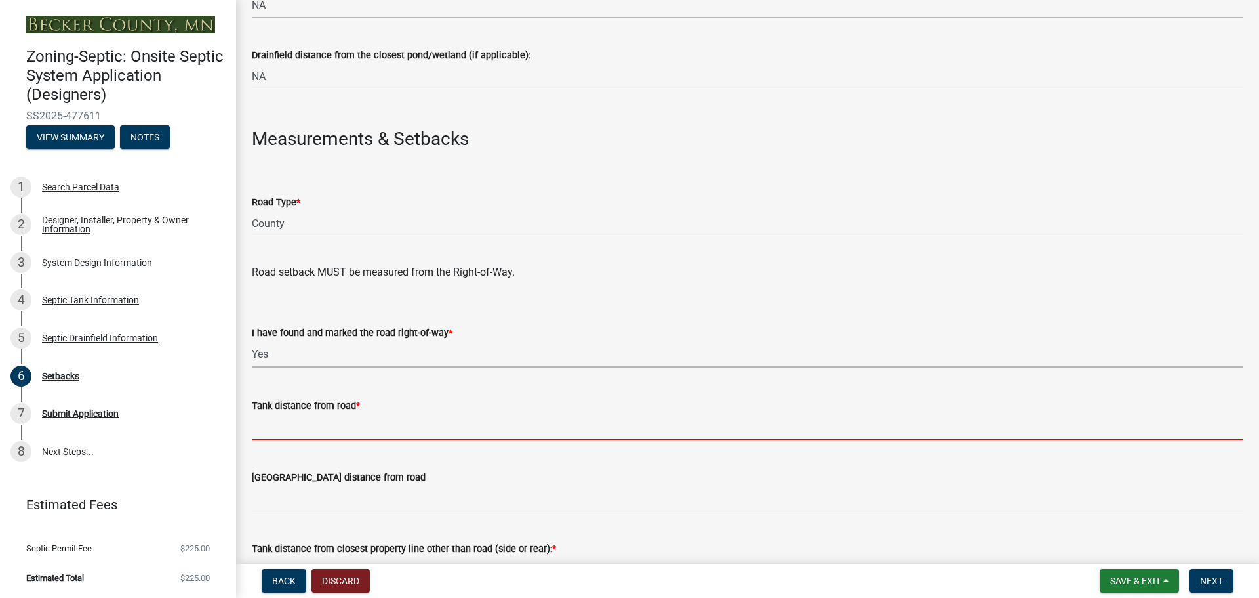
click at [296, 431] on input "Tank distance from road *" at bounding box center [748, 426] width 992 height 27
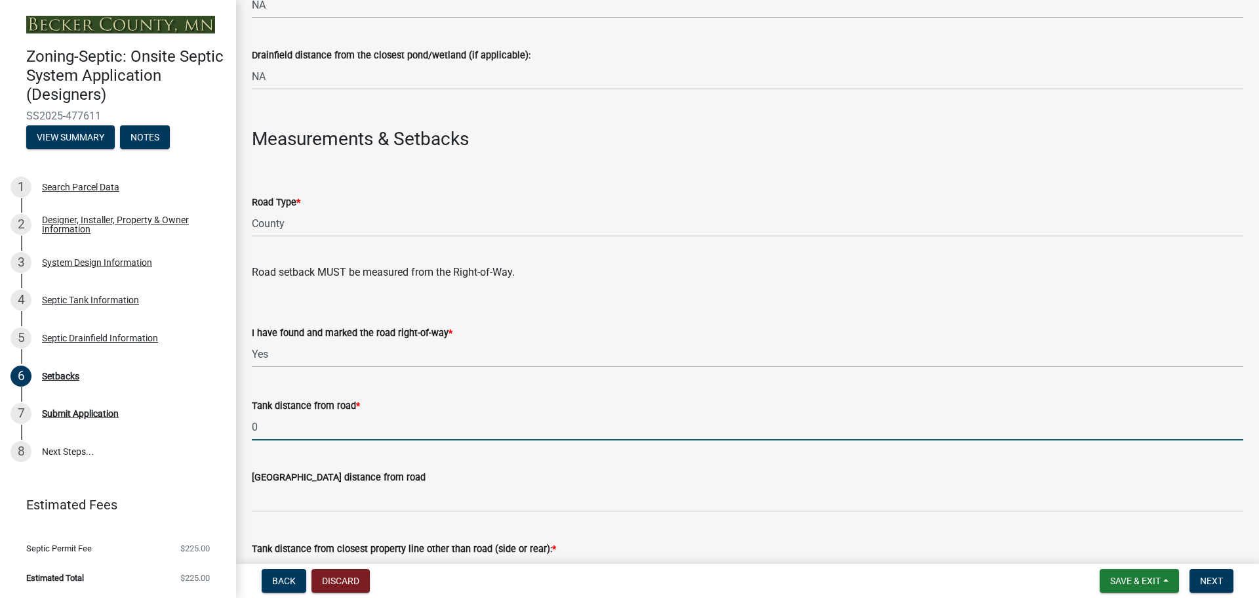
type input "0"
click at [287, 426] on input "0" at bounding box center [748, 426] width 992 height 27
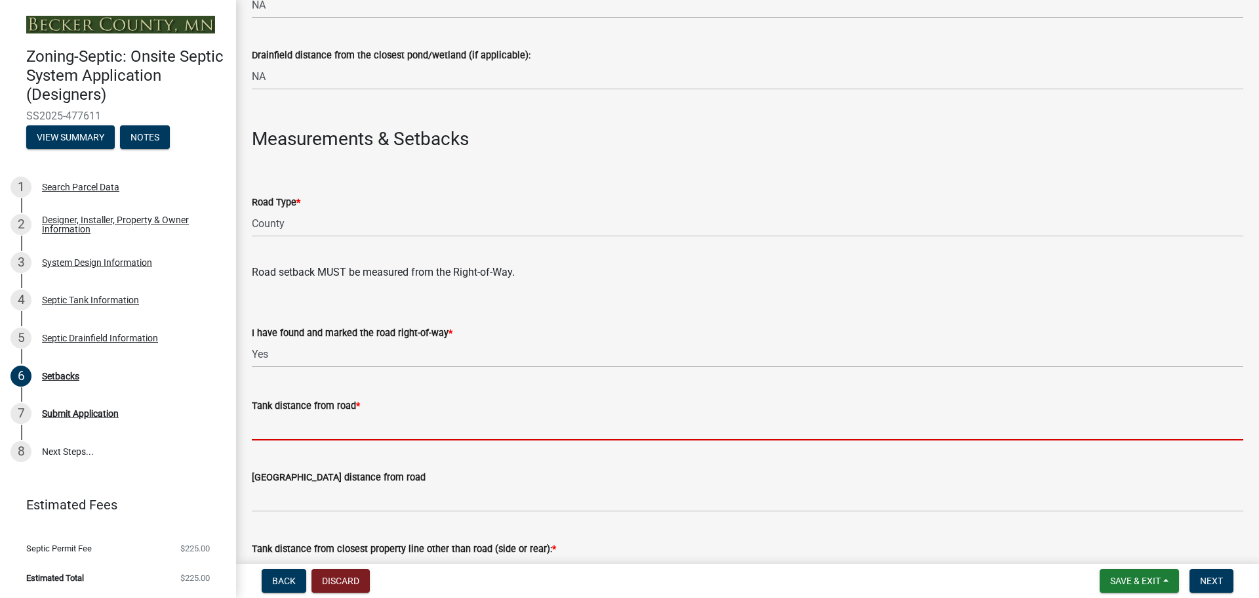
type input "5"
type input "0"
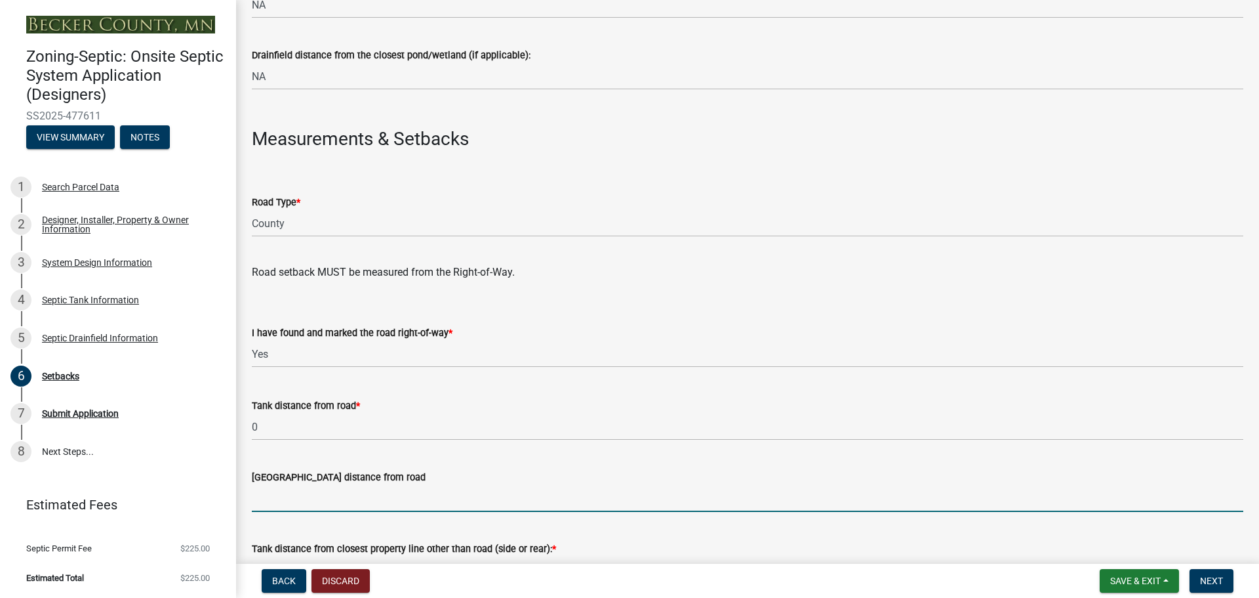
click at [312, 487] on input "[GEOGRAPHIC_DATA] distance from road" at bounding box center [748, 498] width 992 height 27
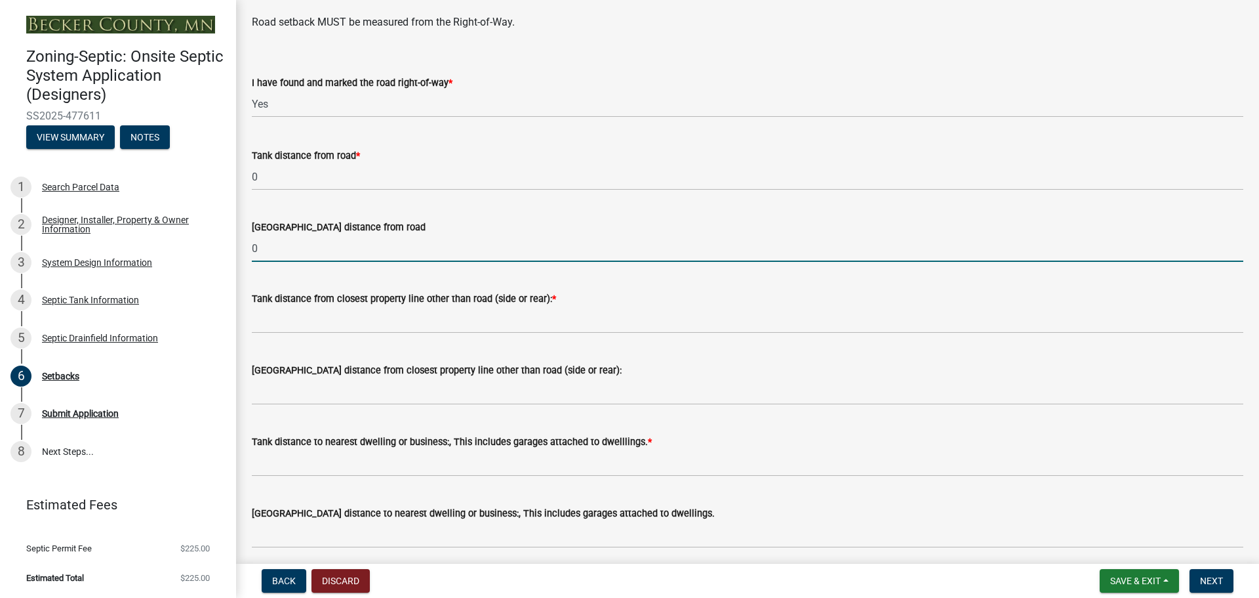
scroll to position [918, 0]
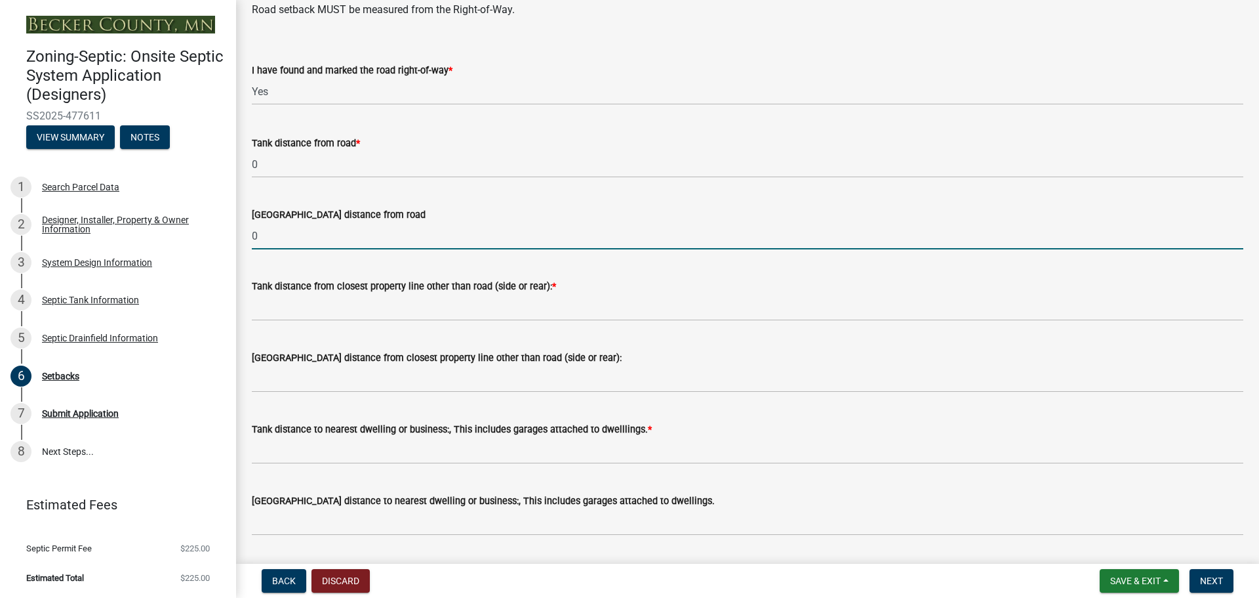
type input "0"
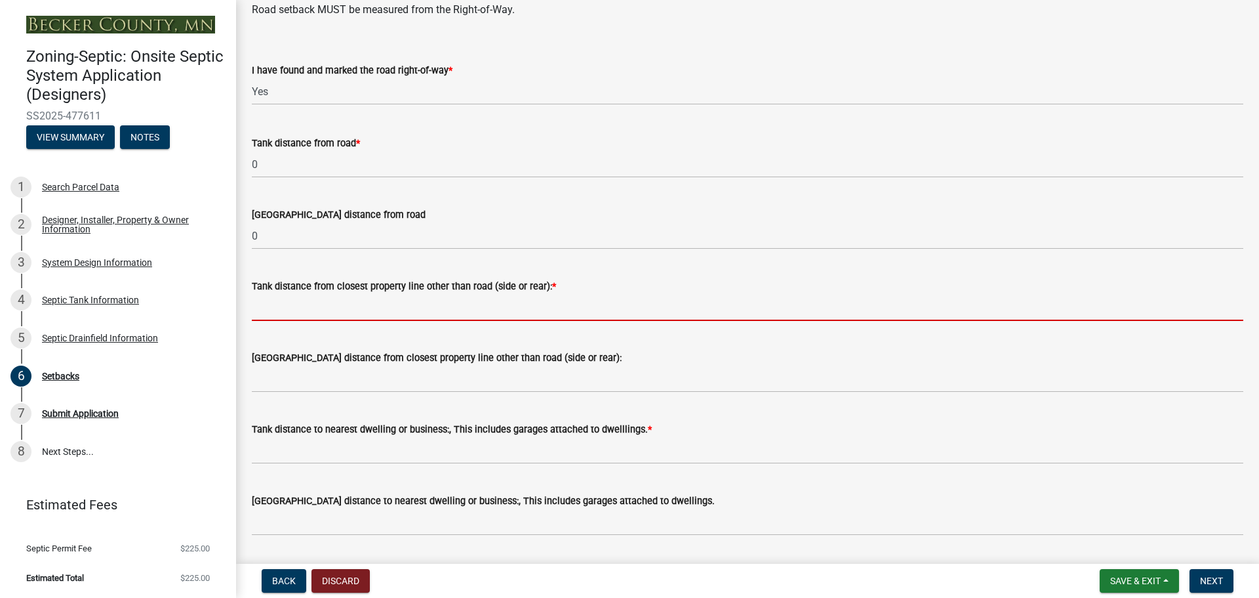
click at [286, 311] on input "Tank distance from closest property line other than road (side or rear): *" at bounding box center [748, 307] width 992 height 27
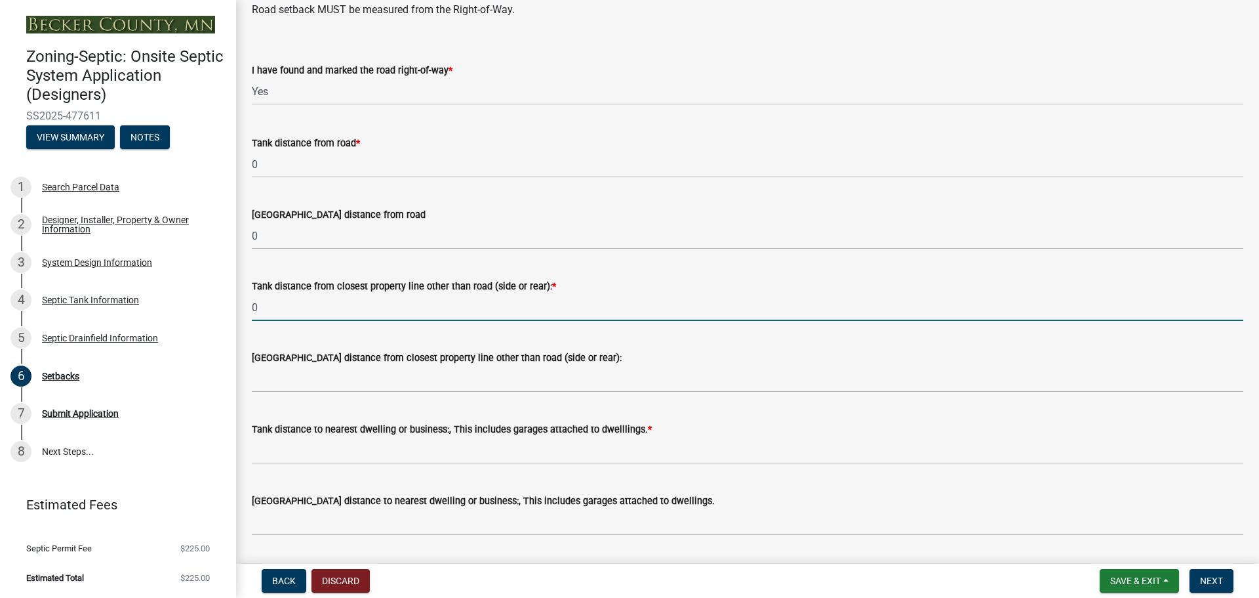
type input "0"
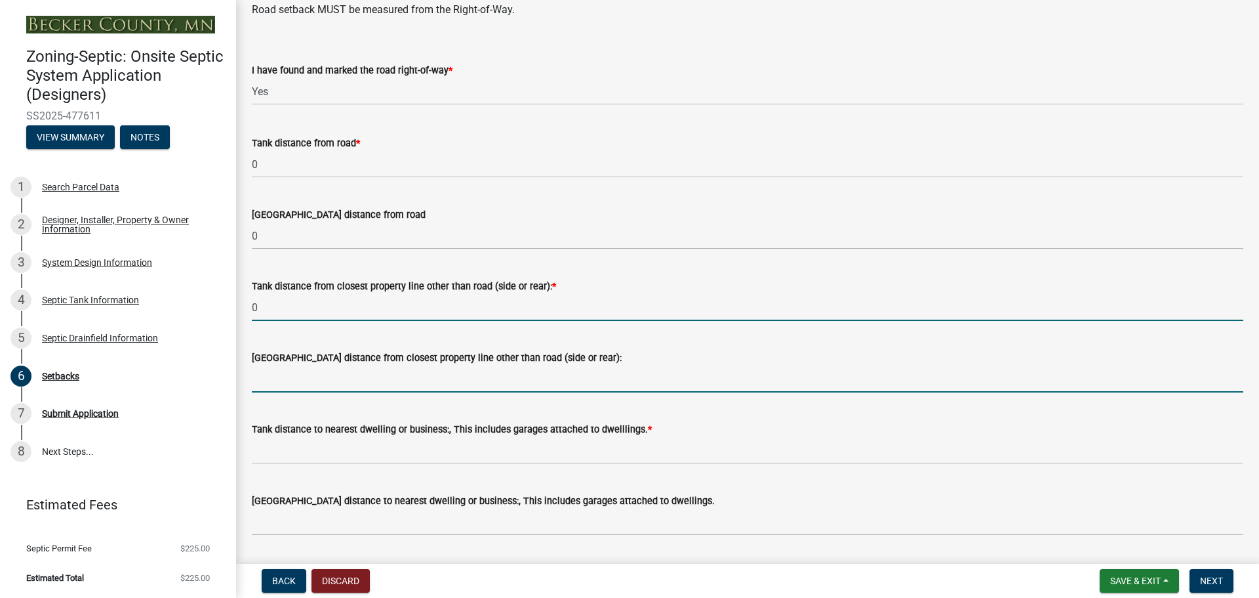
click at [272, 382] on input "[GEOGRAPHIC_DATA] distance from closest property line other than road (side or …" at bounding box center [748, 378] width 992 height 27
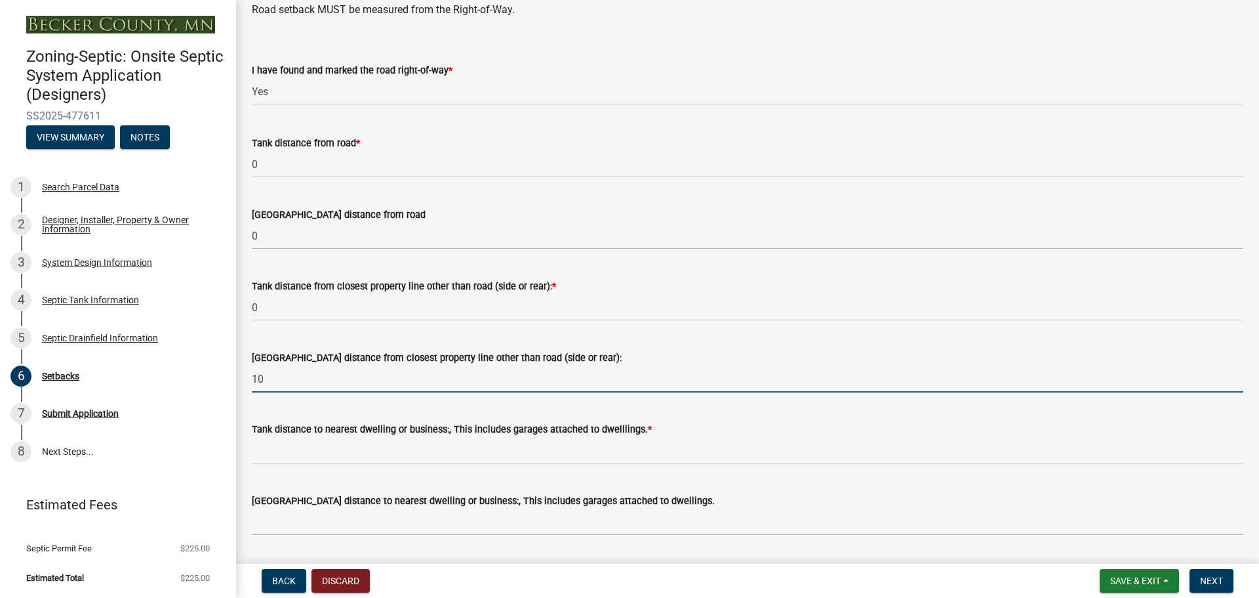
type input "10"
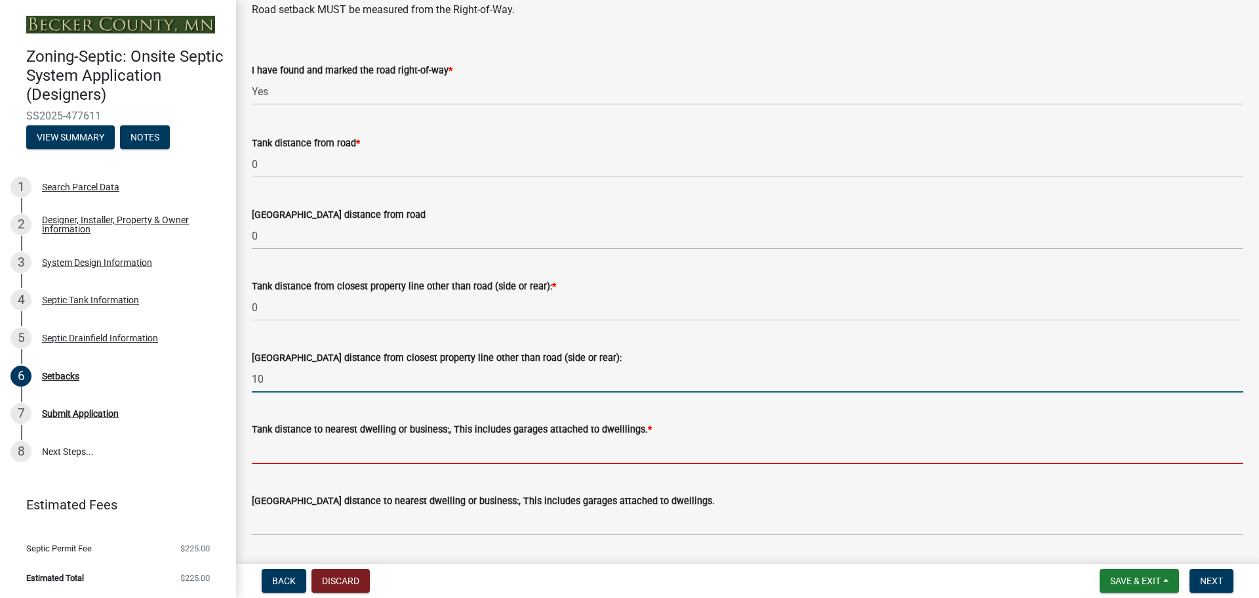
click at [291, 455] on input "Tank distance to nearest dwelling or business:, This includes garages attached …" at bounding box center [748, 450] width 992 height 27
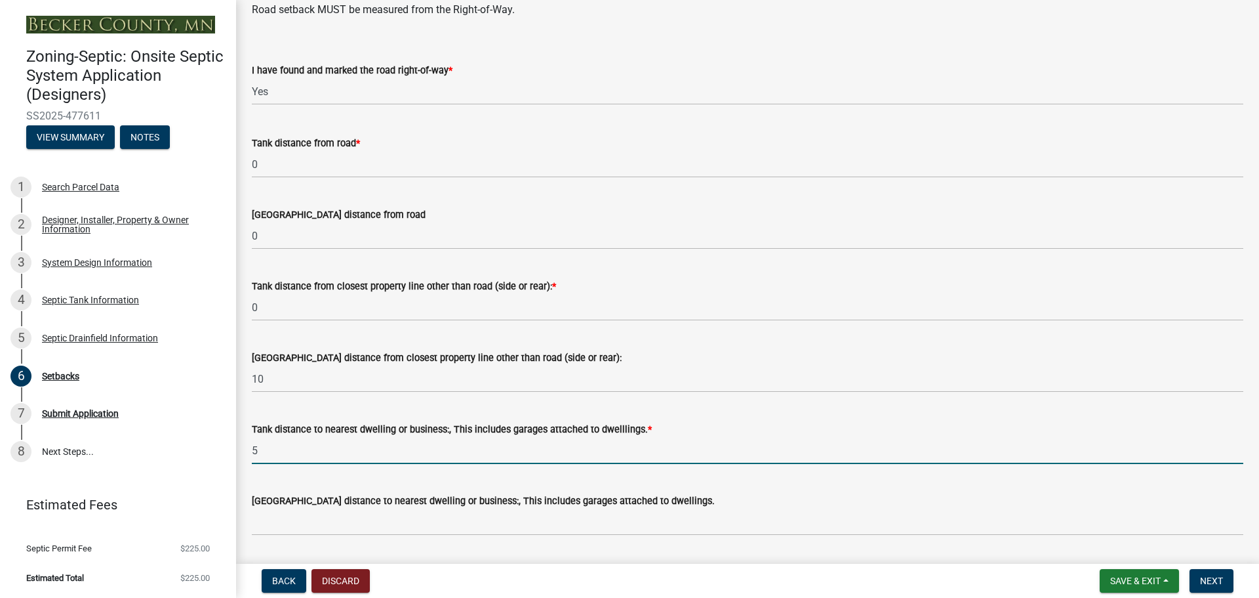
type input "5"
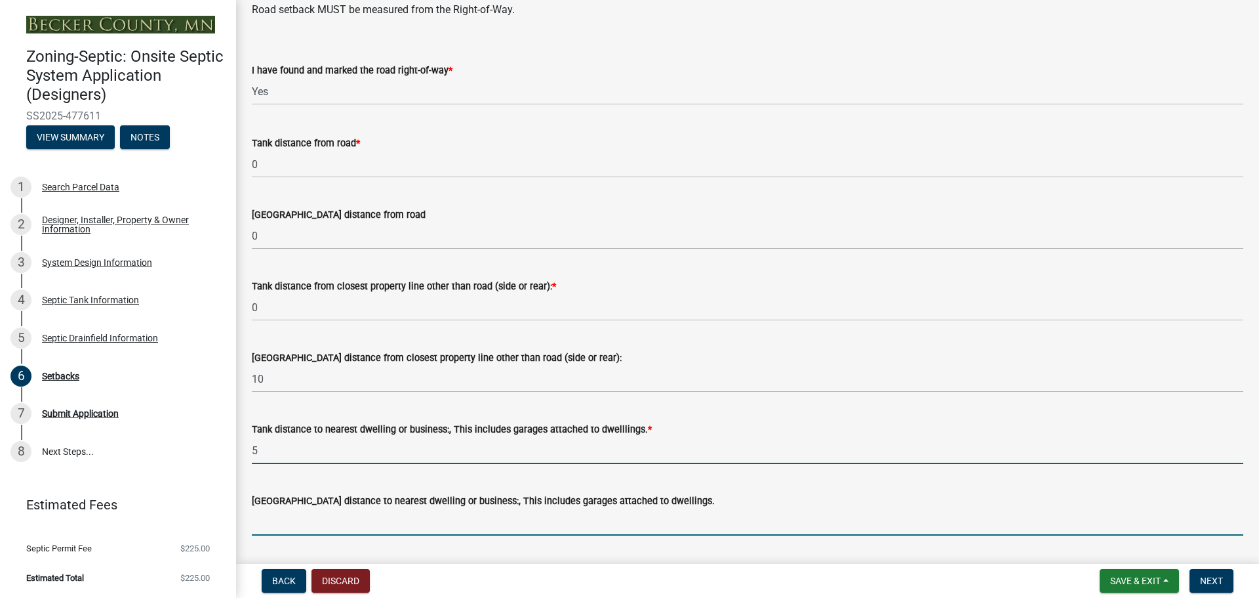
click at [288, 517] on input "[GEOGRAPHIC_DATA] distance to nearest dwelling or business:, This includes gara…" at bounding box center [748, 521] width 992 height 27
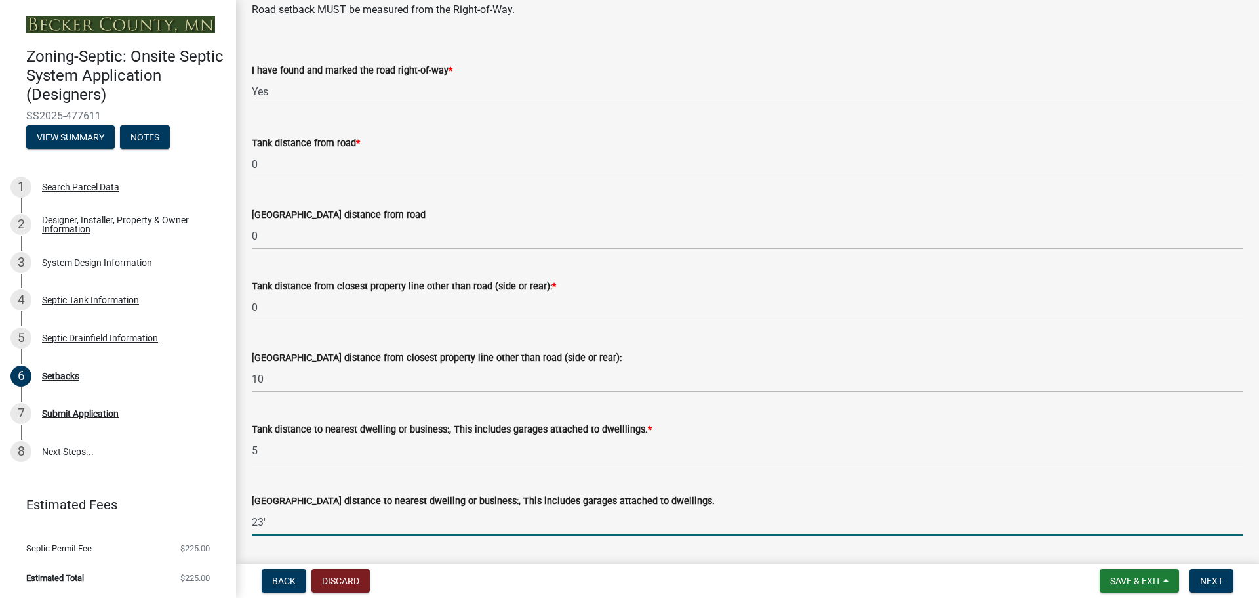
type input "23'"
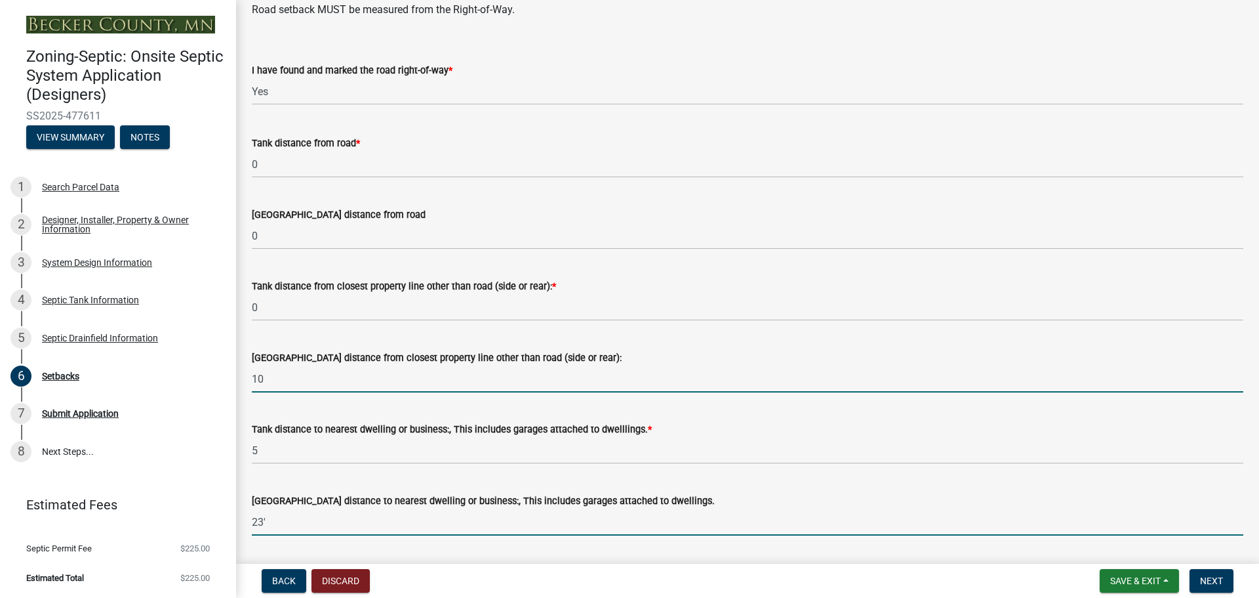
click at [288, 380] on input "10" at bounding box center [748, 378] width 992 height 27
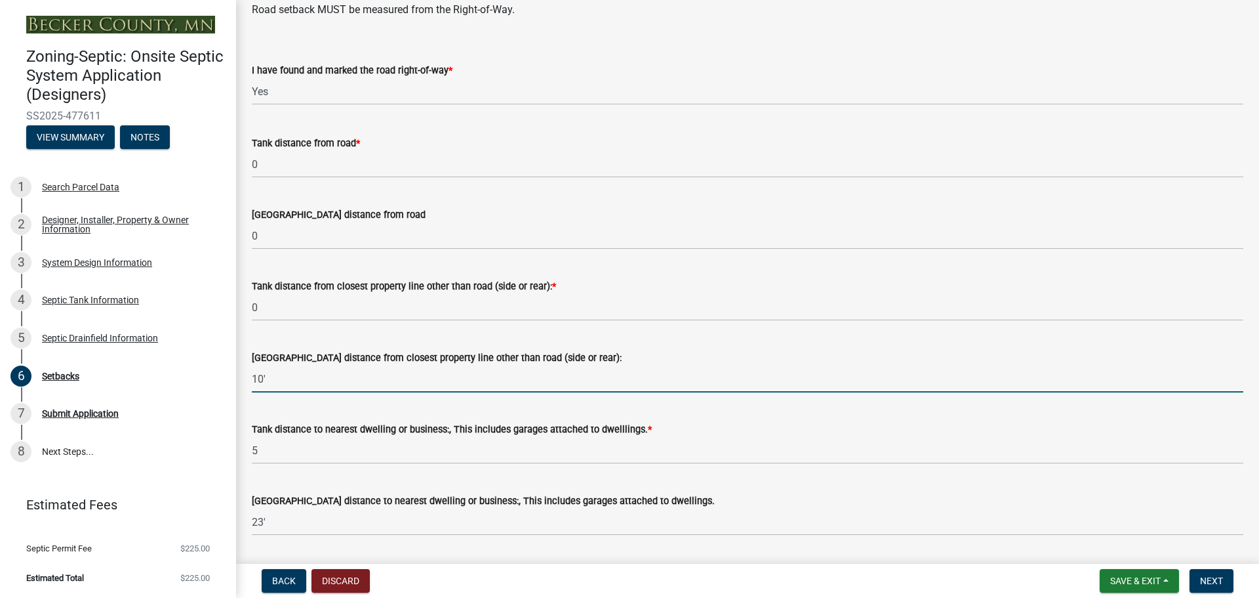
type input "10'"
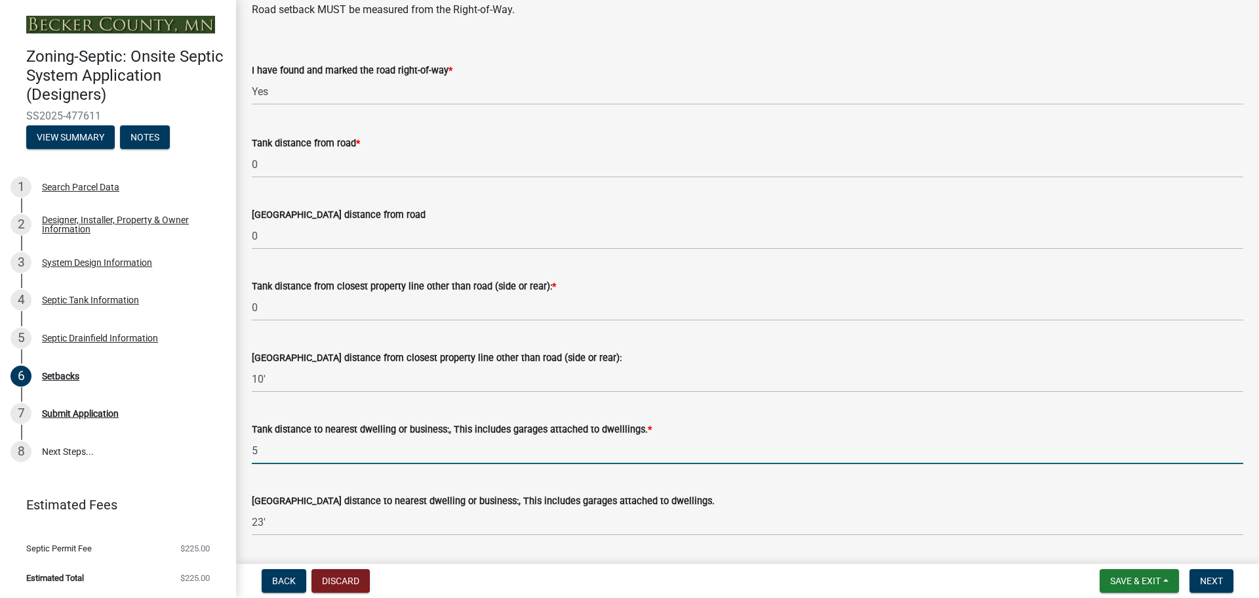
click at [286, 454] on input "5" at bounding box center [748, 450] width 992 height 27
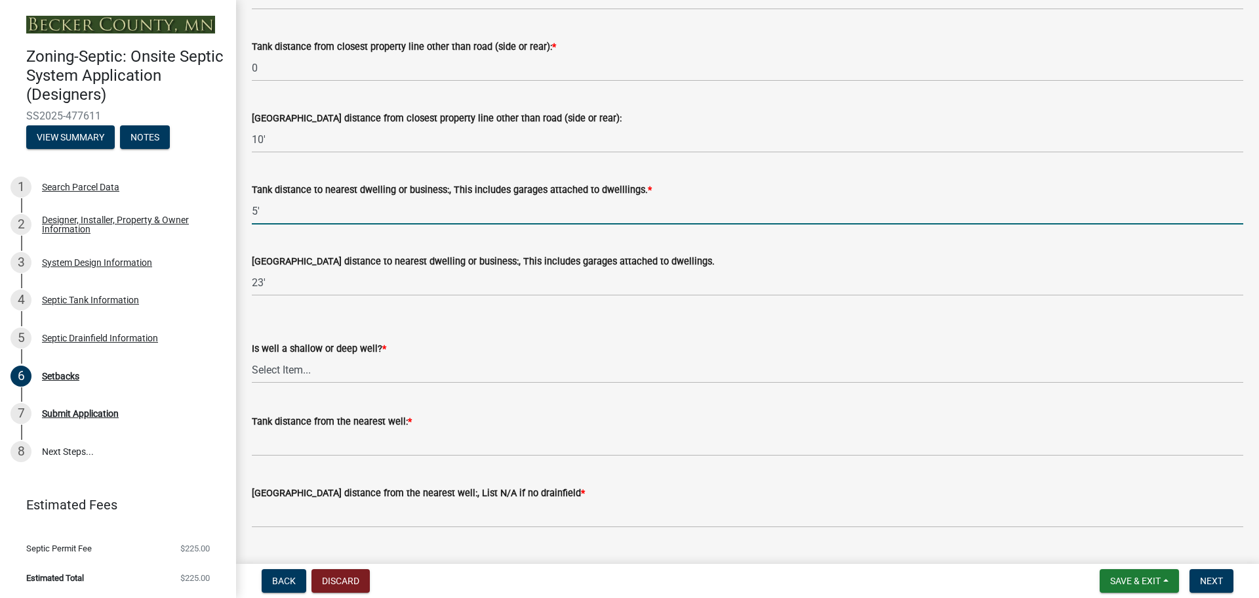
scroll to position [1188, 0]
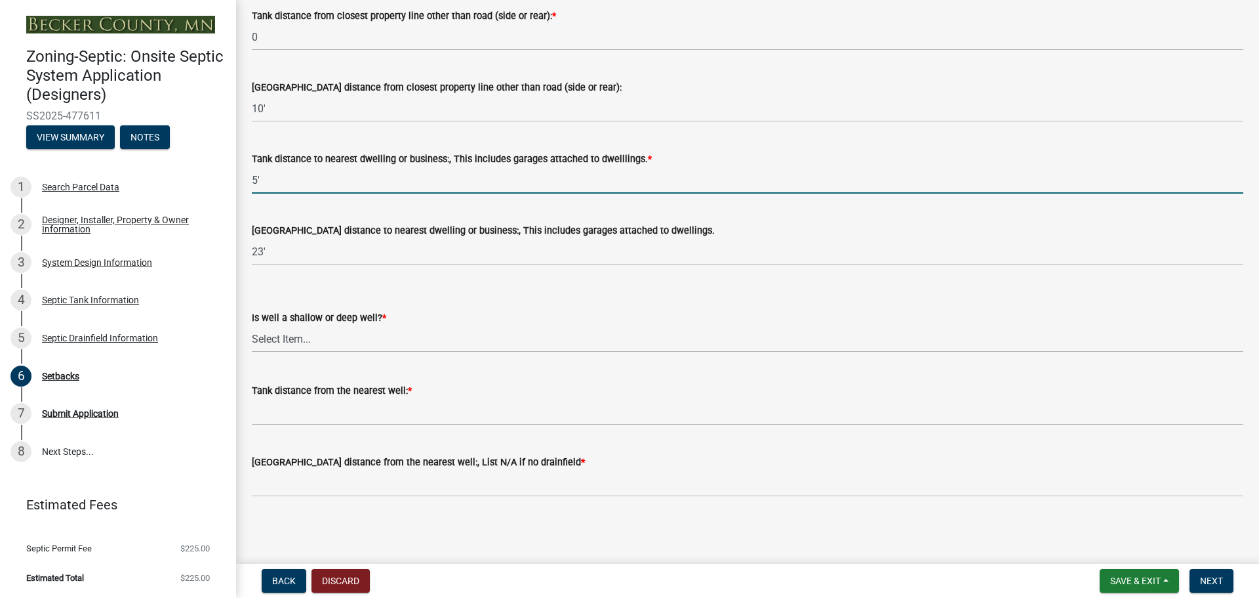
type input "5'"
click at [338, 333] on select "Select Item... Deep Well Shallow Well No Well - Connected or to be connected to…" at bounding box center [748, 338] width 992 height 27
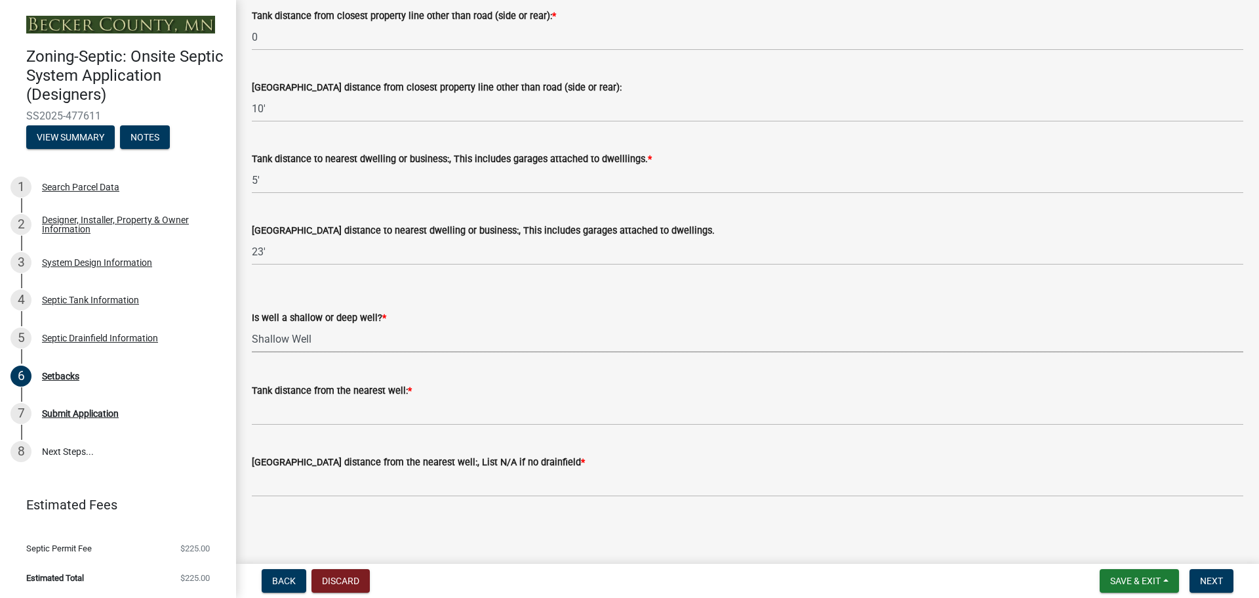
click at [252, 325] on select "Select Item... Deep Well Shallow Well No Well - Connected or to be connected to…" at bounding box center [748, 338] width 992 height 27
select select "8966ff84-7900-44dd-b964-2f68cb12997f"
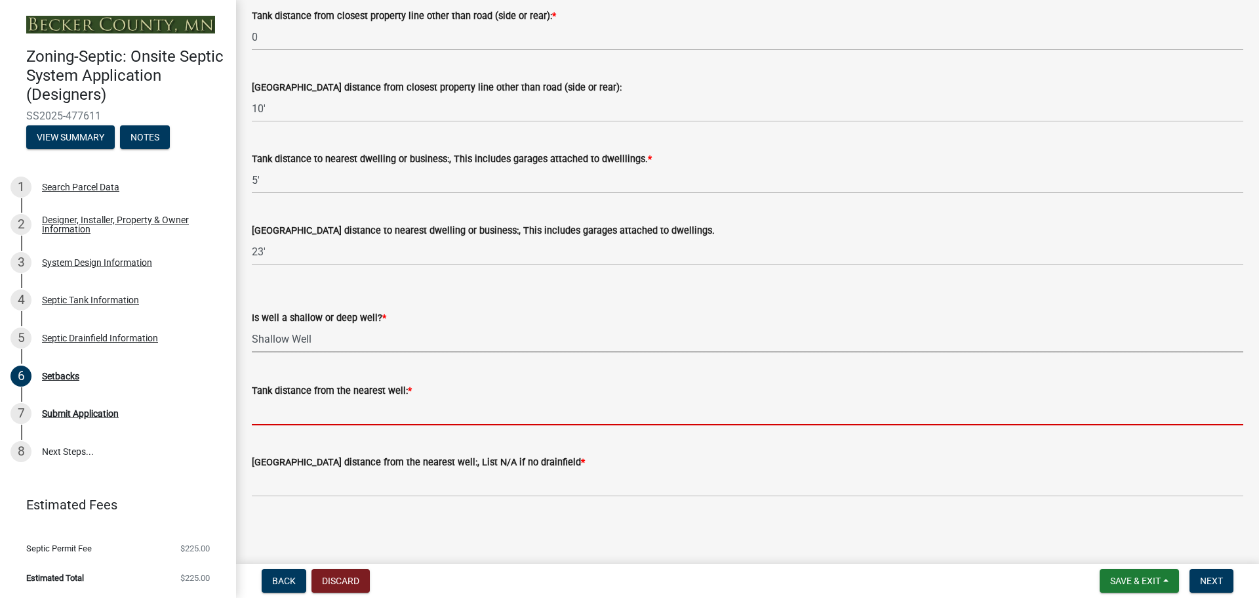
click at [343, 413] on input "Tank distance from the nearest well: *" at bounding box center [748, 411] width 992 height 27
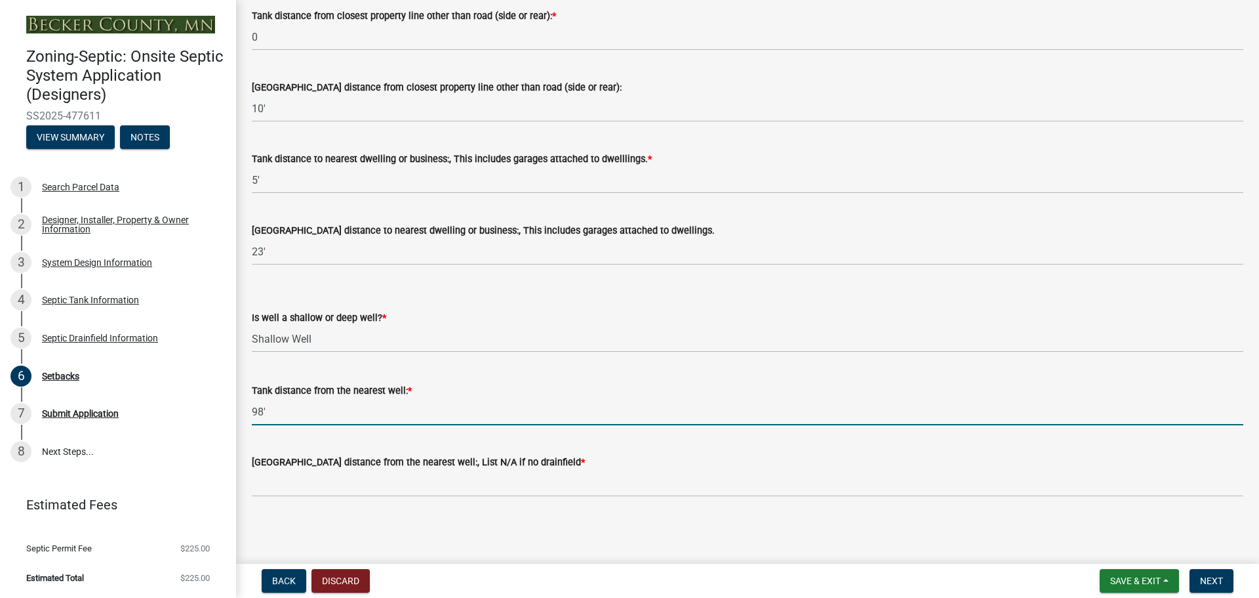
type input "98'"
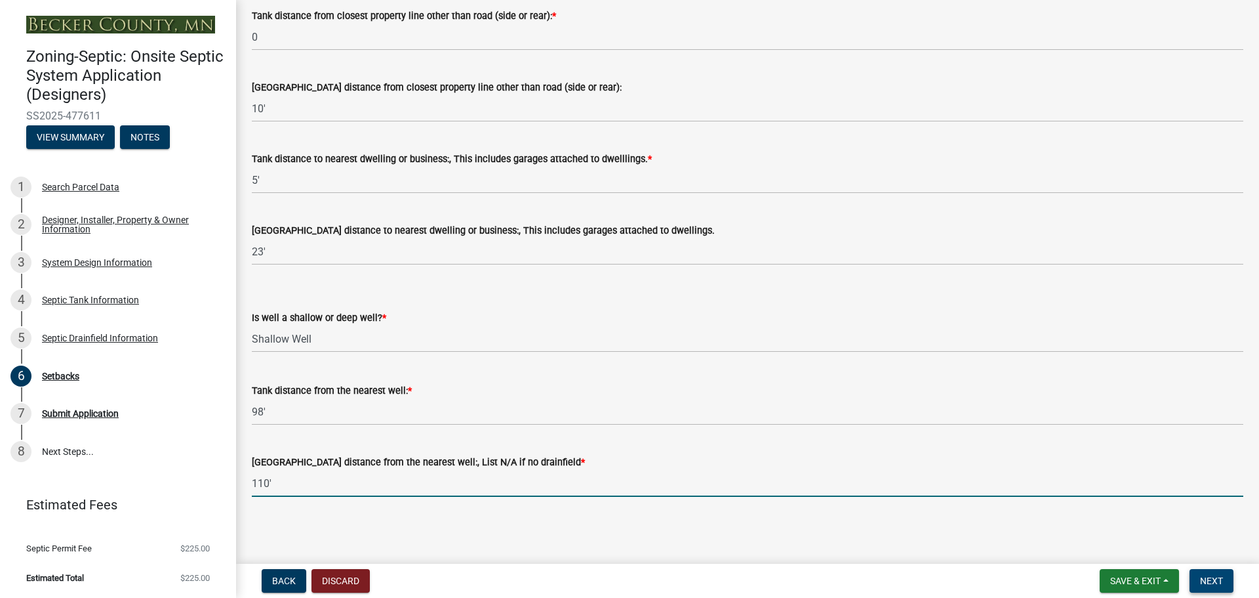
type input "110'"
click at [1206, 581] on span "Next" at bounding box center [1211, 580] width 23 height 10
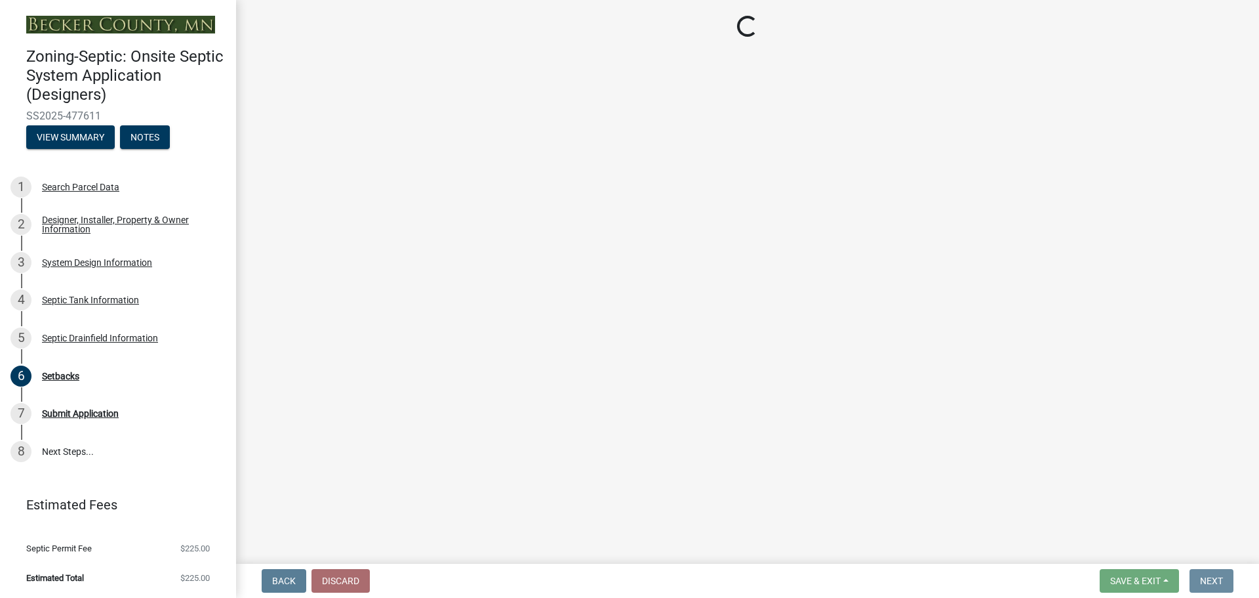
scroll to position [0, 0]
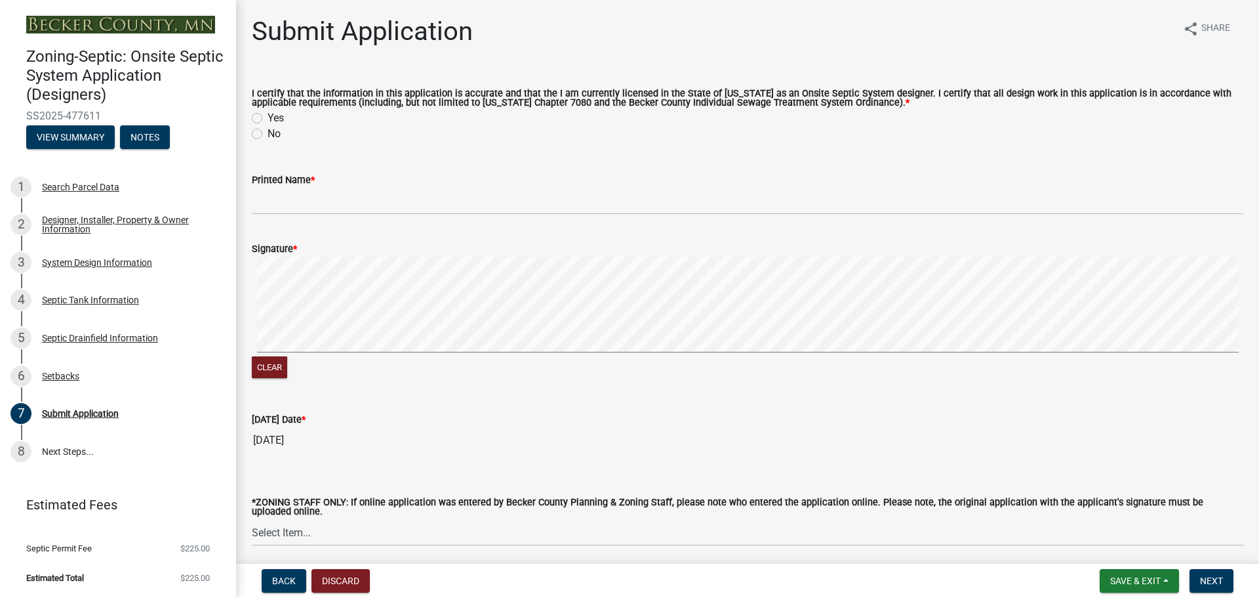
click at [268, 115] on label "Yes" at bounding box center [276, 118] width 16 height 16
click at [268, 115] on input "Yes" at bounding box center [272, 114] width 9 height 9
radio input "true"
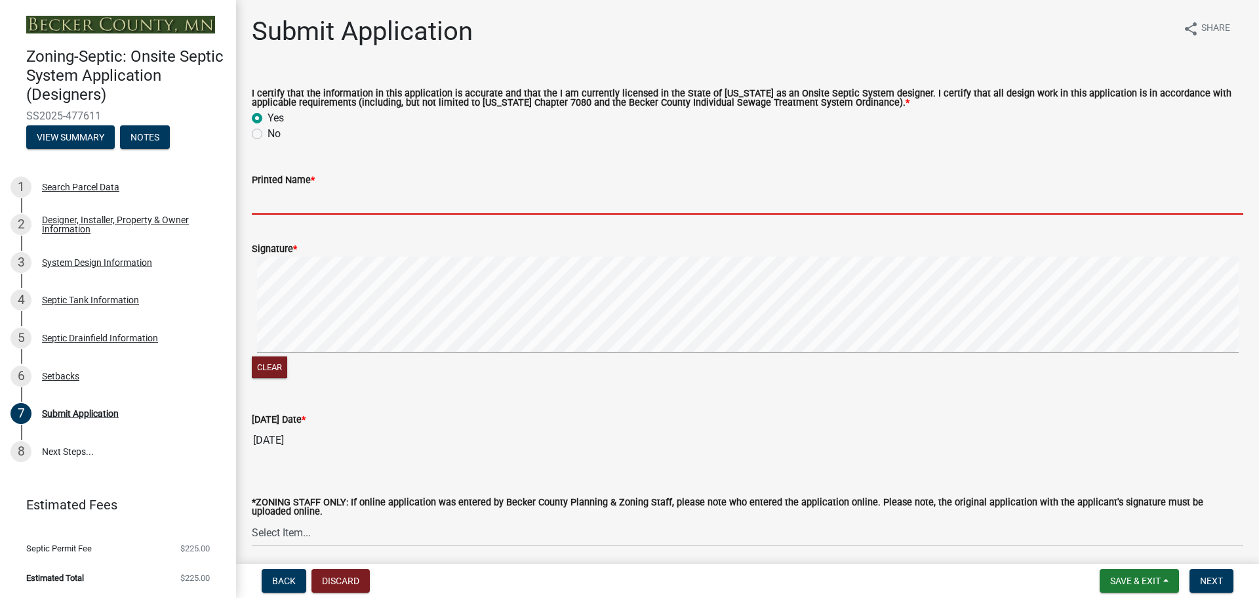
click at [327, 206] on input "Printed Name *" at bounding box center [748, 201] width 992 height 27
type input "Michael Hough"
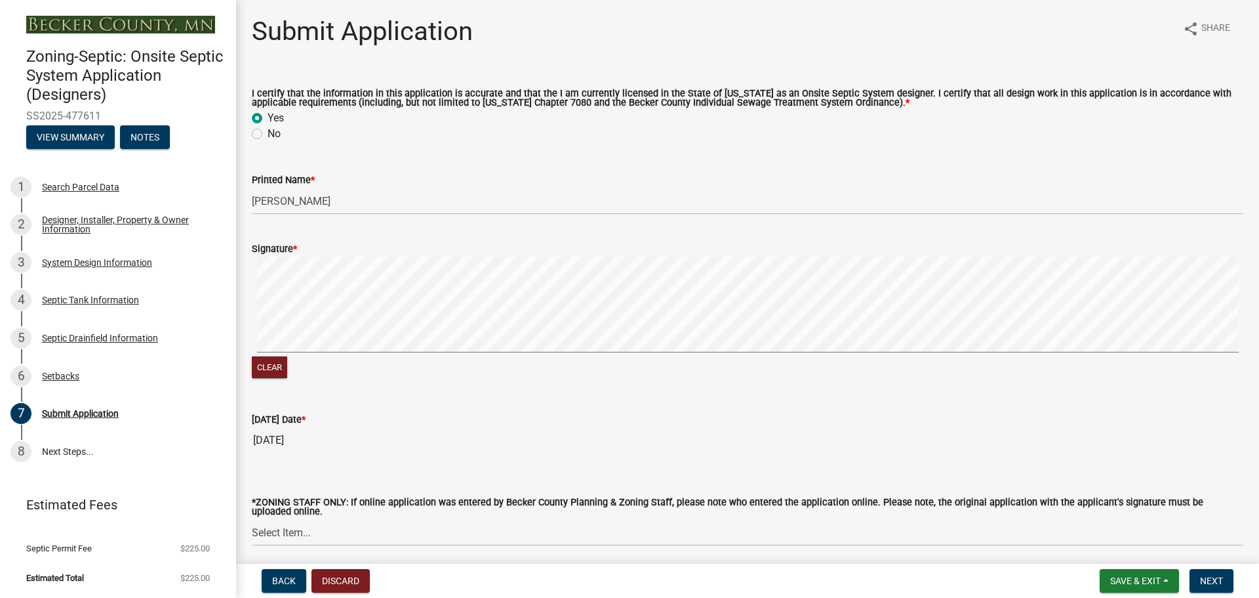
click at [519, 293] on form "Signature * Clear" at bounding box center [748, 303] width 992 height 156
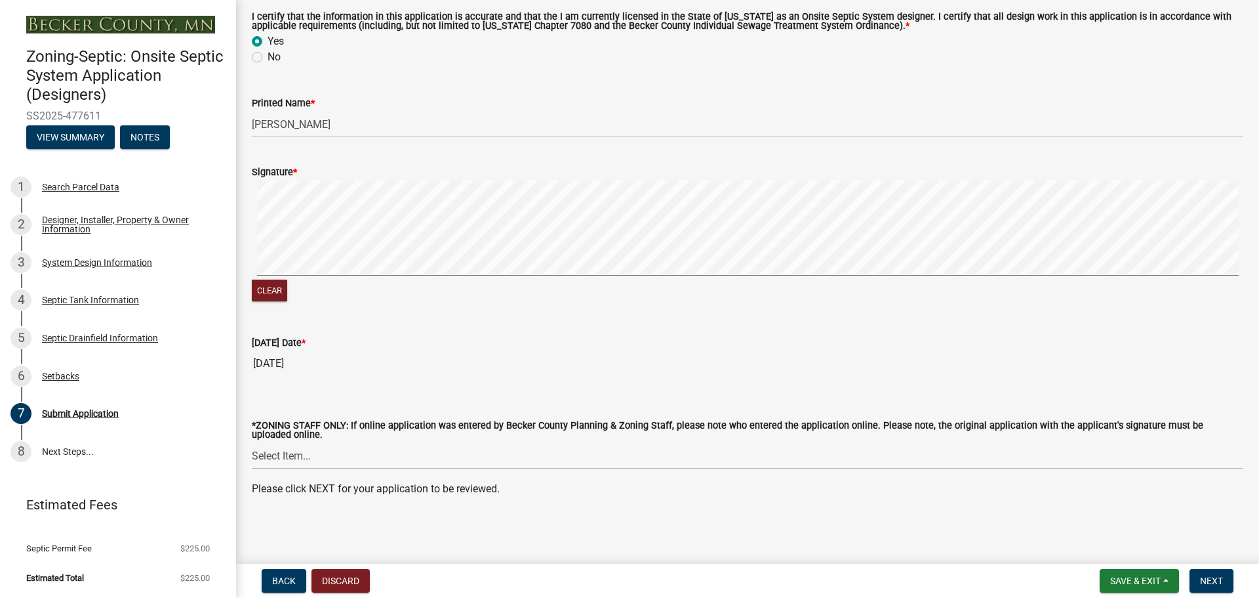
scroll to position [78, 0]
click at [1214, 582] on span "Next" at bounding box center [1211, 580] width 23 height 10
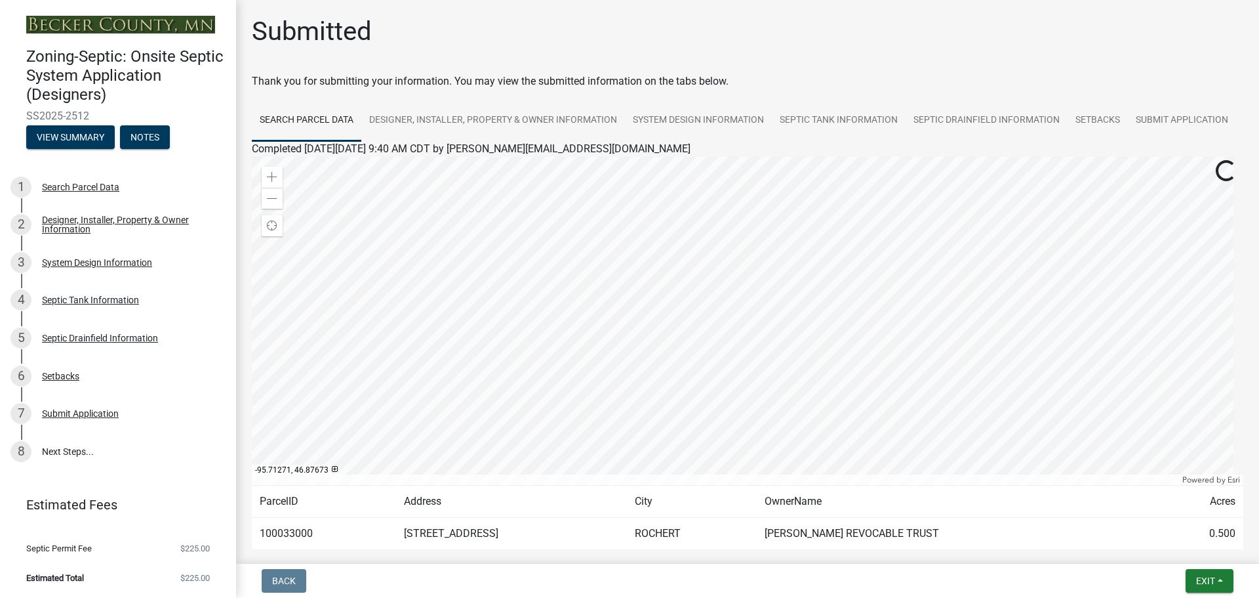
scroll to position [110, 0]
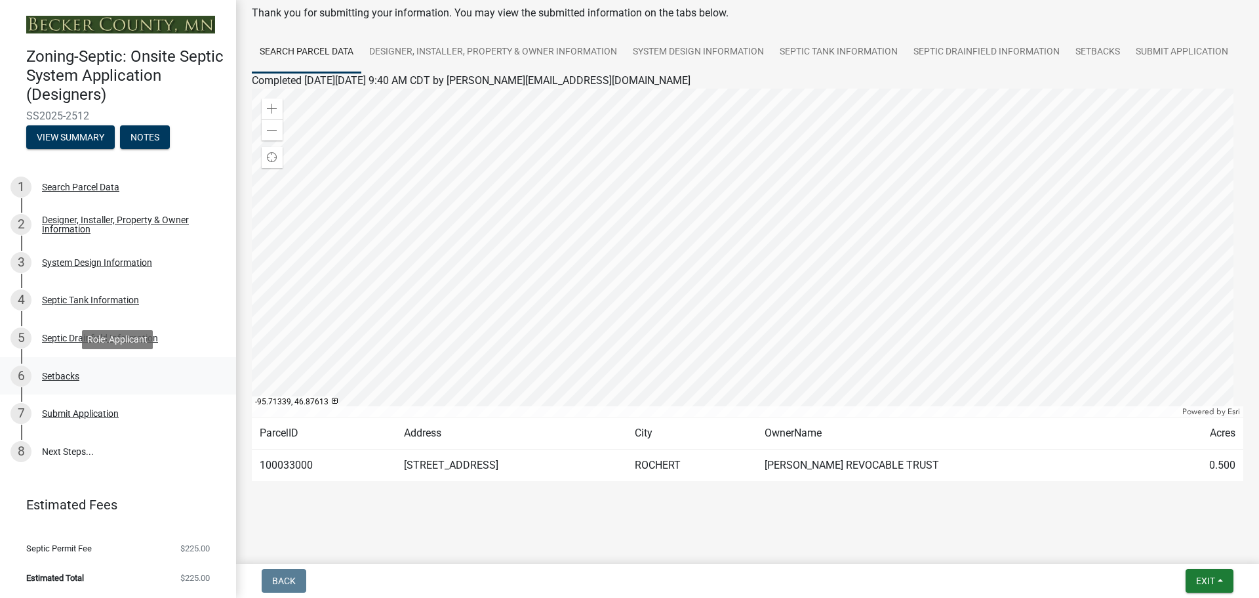
click at [52, 369] on div "6 Setbacks" at bounding box center [112, 375] width 205 height 21
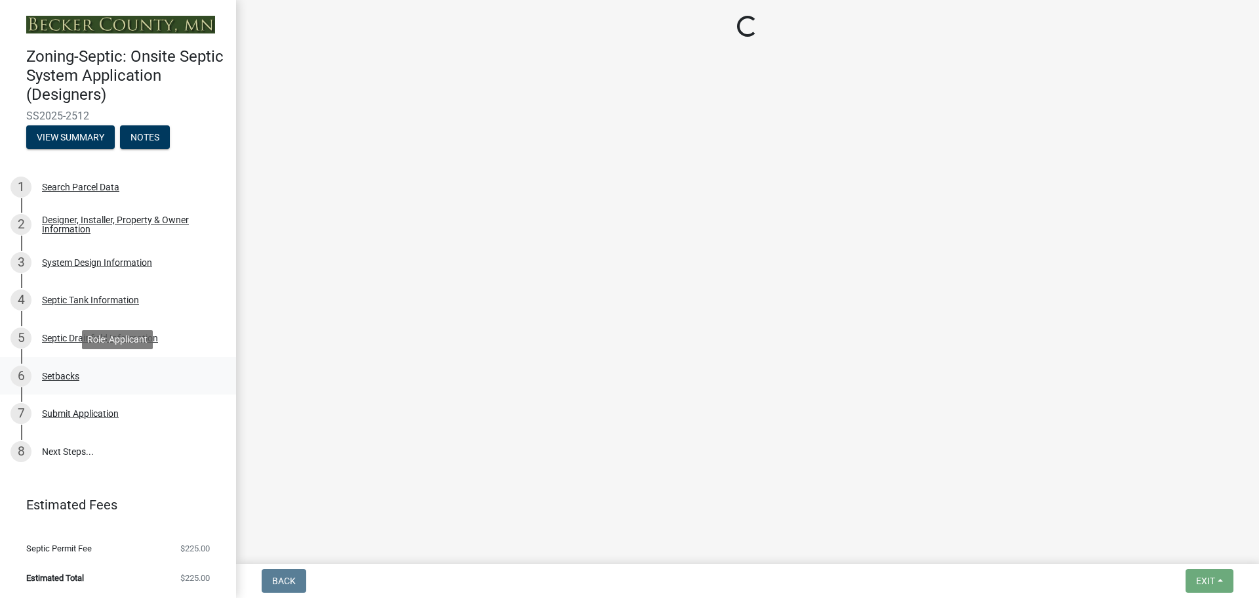
select select "c245ec0d-8d6f-4710-ab2b-b3aa70611708"
select select "e210f88a-4648-48a8-a477-493c4819f989"
select select "23044af5-43bb-4cf5-8aef-2716db2ce5fc"
select select "341aaaa4-06c5-40e5-817d-62b65c9e97ec"
select select "a3ce498e-f8b1-44e2-889e-c4968ac74b5a"
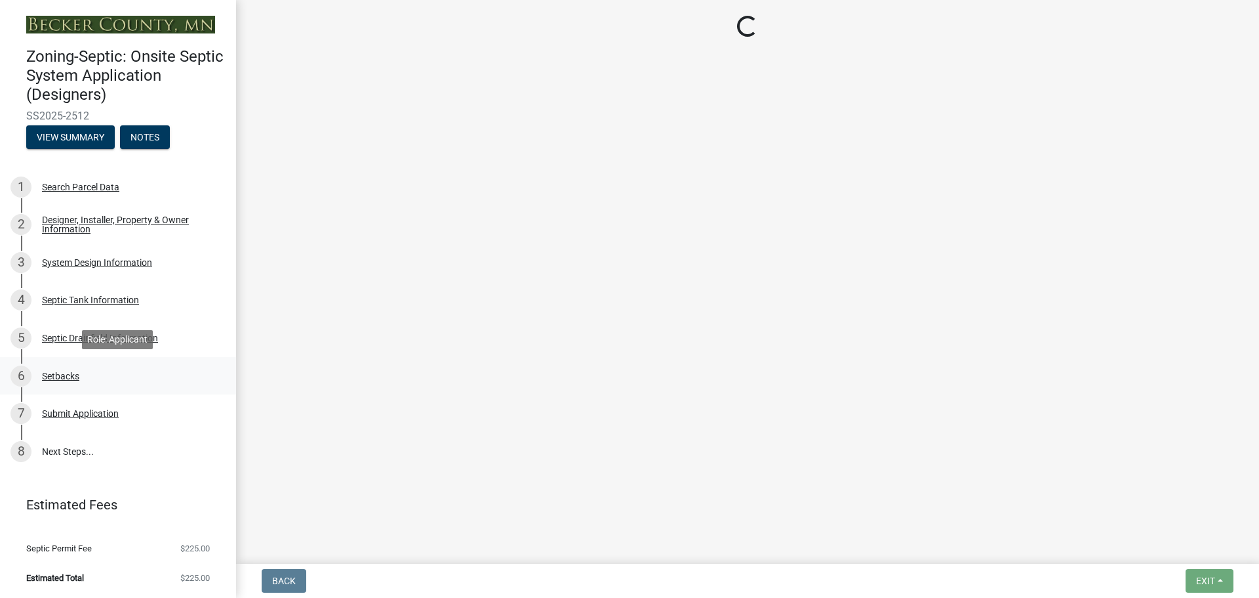
select select "8966ff84-7900-44dd-b964-2f68cb12997f"
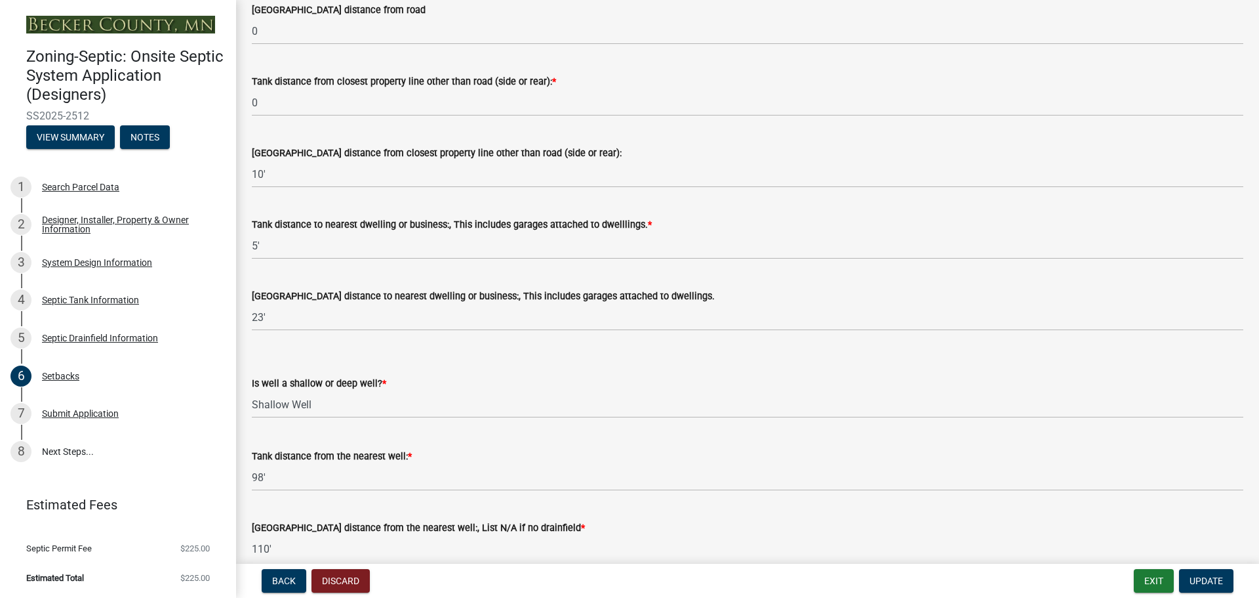
scroll to position [1057, 0]
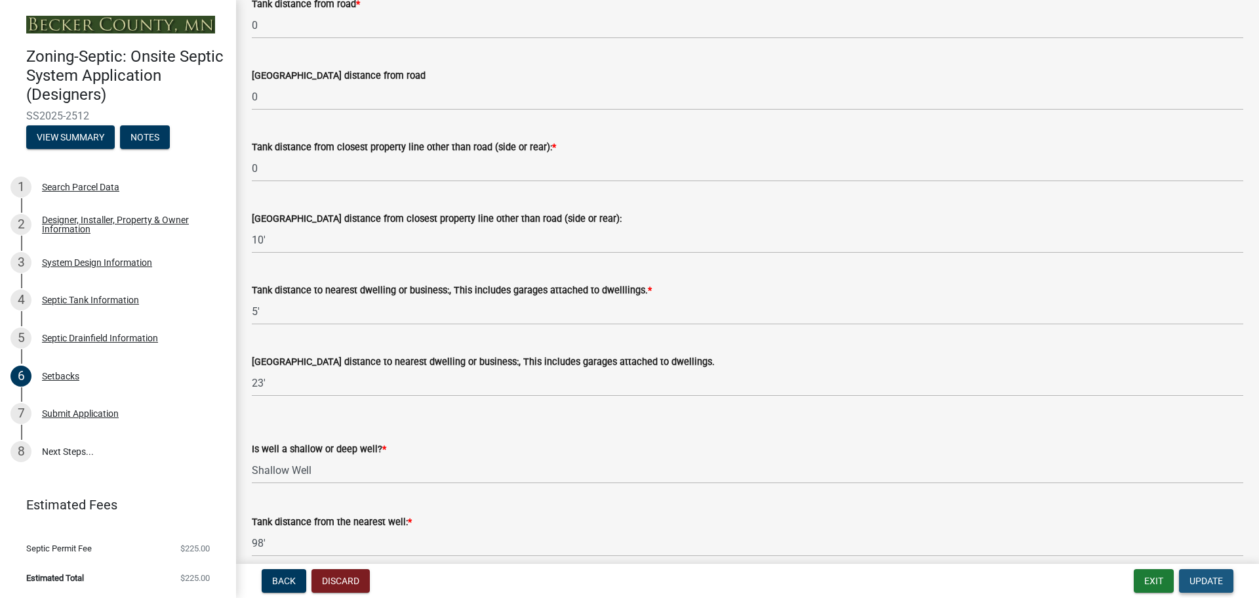
click at [1205, 578] on span "Update" at bounding box center [1206, 580] width 33 height 10
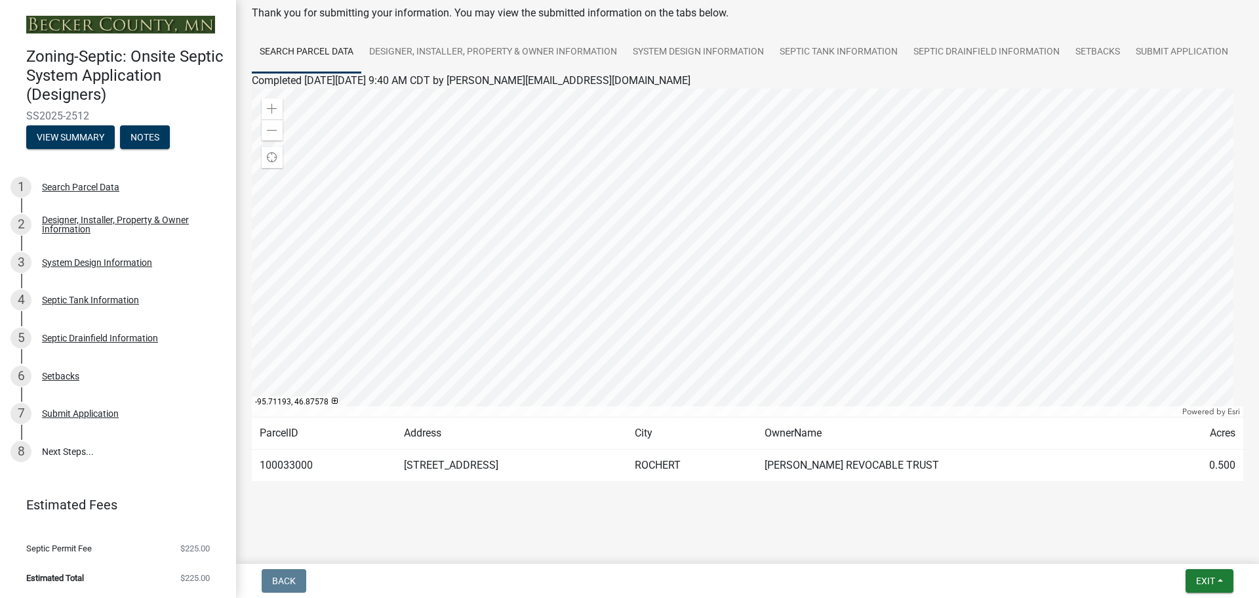
scroll to position [0, 0]
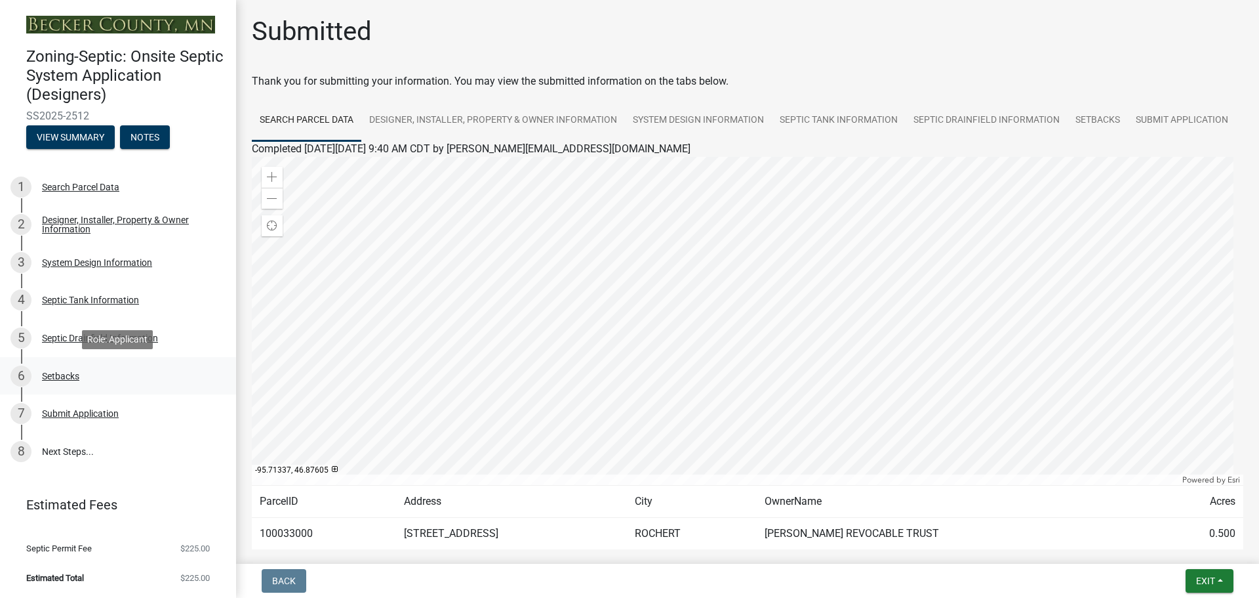
click at [64, 373] on div "Setbacks" at bounding box center [60, 375] width 37 height 9
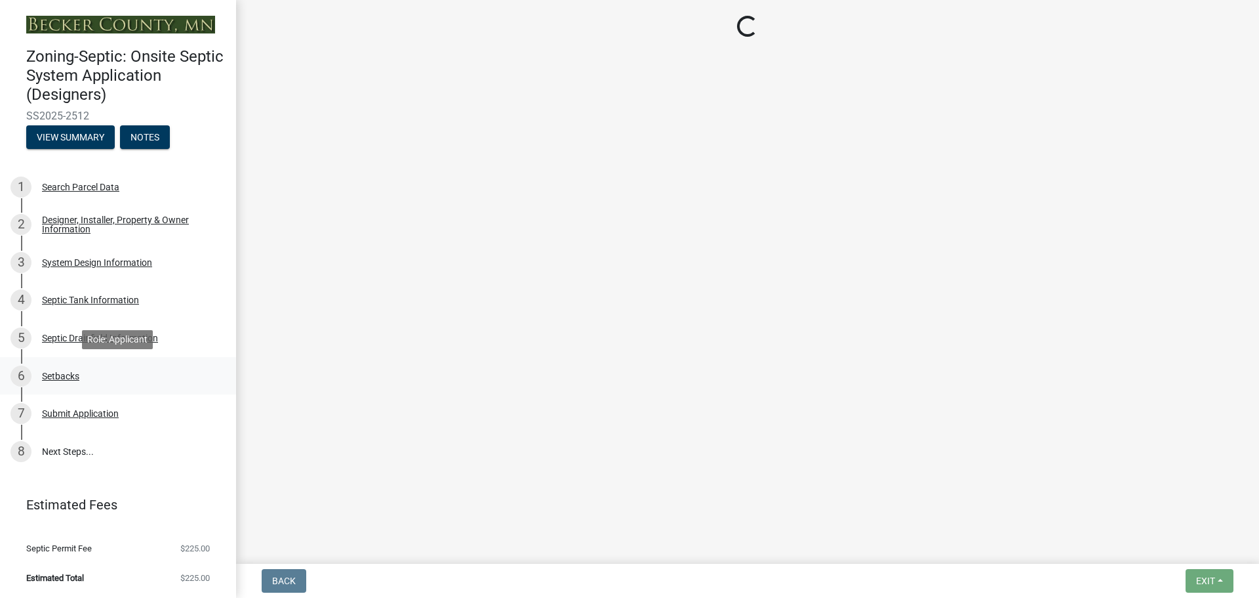
select select "c245ec0d-8d6f-4710-ab2b-b3aa70611708"
select select "e210f88a-4648-48a8-a477-493c4819f989"
select select "23044af5-43bb-4cf5-8aef-2716db2ce5fc"
select select "341aaaa4-06c5-40e5-817d-62b65c9e97ec"
select select "a3ce498e-f8b1-44e2-889e-c4968ac74b5a"
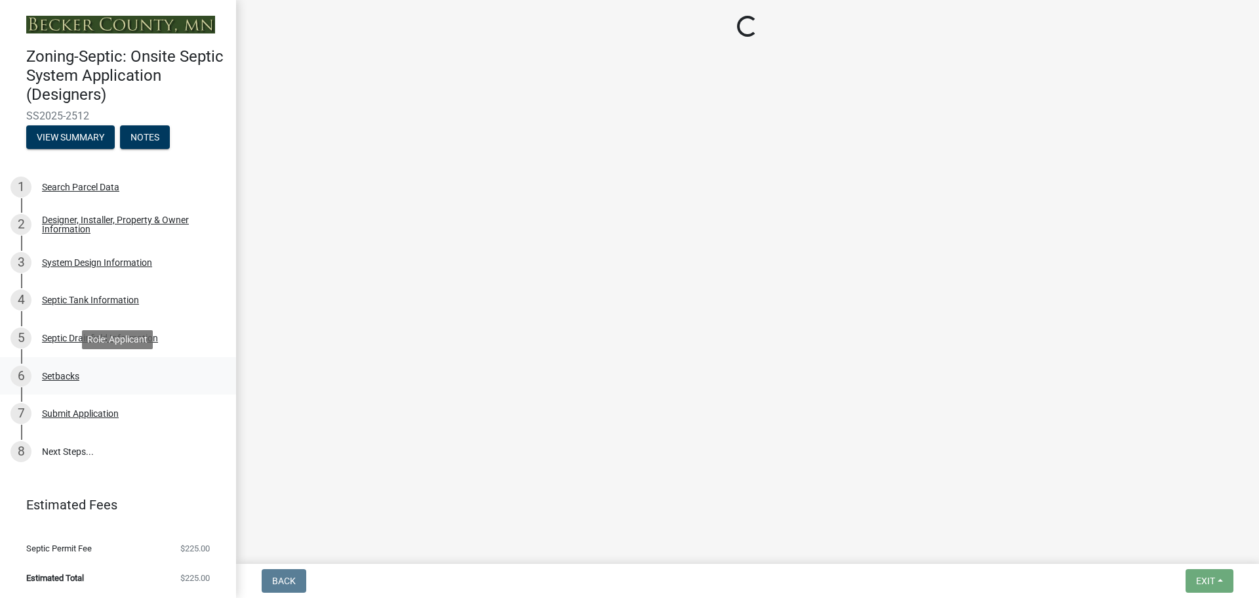
select select "8966ff84-7900-44dd-b964-2f68cb12997f"
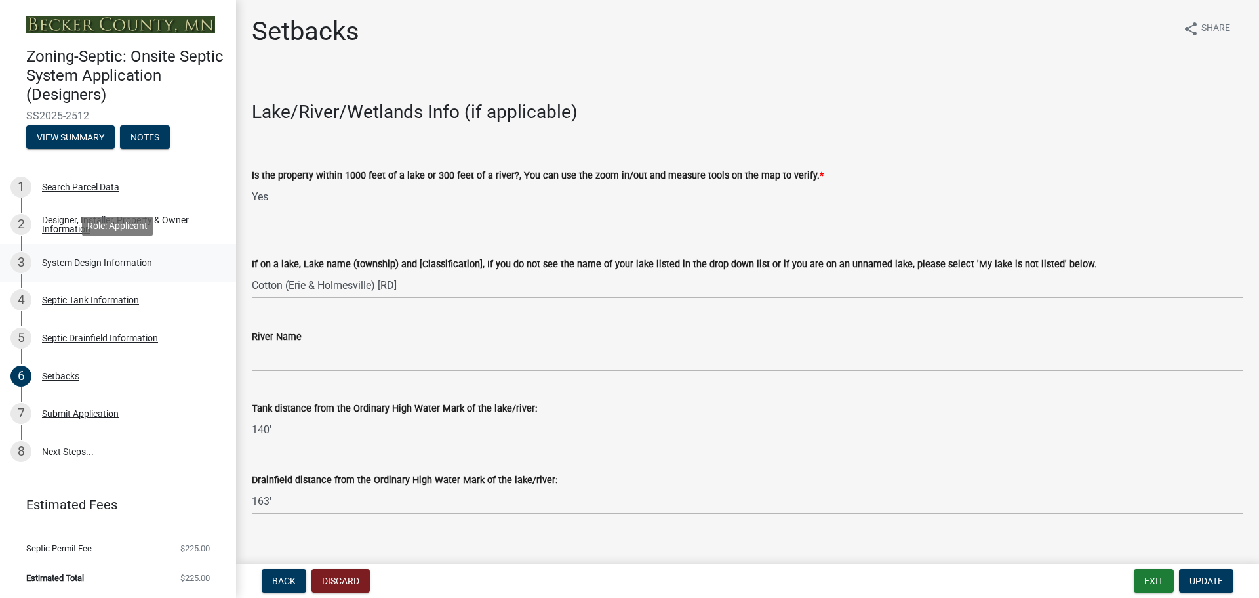
click at [67, 260] on div "System Design Information" at bounding box center [97, 262] width 110 height 9
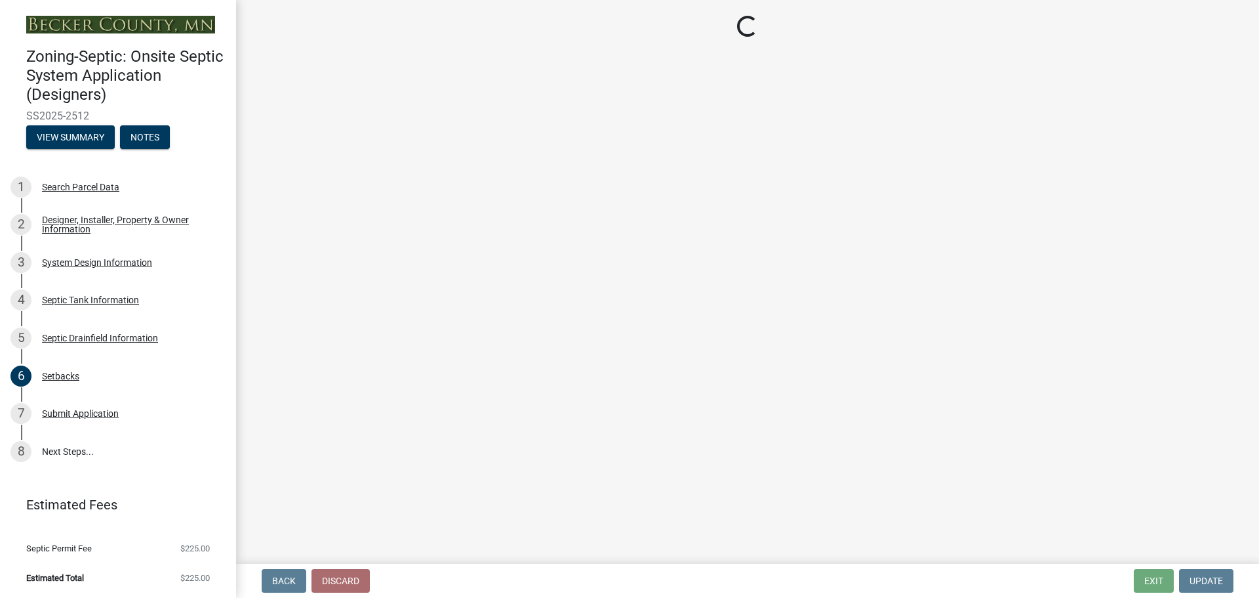
select select "8ba21533-2acf-4cc6-95e5-280e4aabd5a3"
select select "841e6e1b-3a1e-4ec6-be41-af079aae60a3"
select select "011fbff4-a41d-4a75-9bd8-71c7e6c69e0d"
select select "85fdfef2-2683-4311-b5d5-5505f6411127"
select select "bbba294c-e7e6-4483-b1a0-88fbc7e04017"
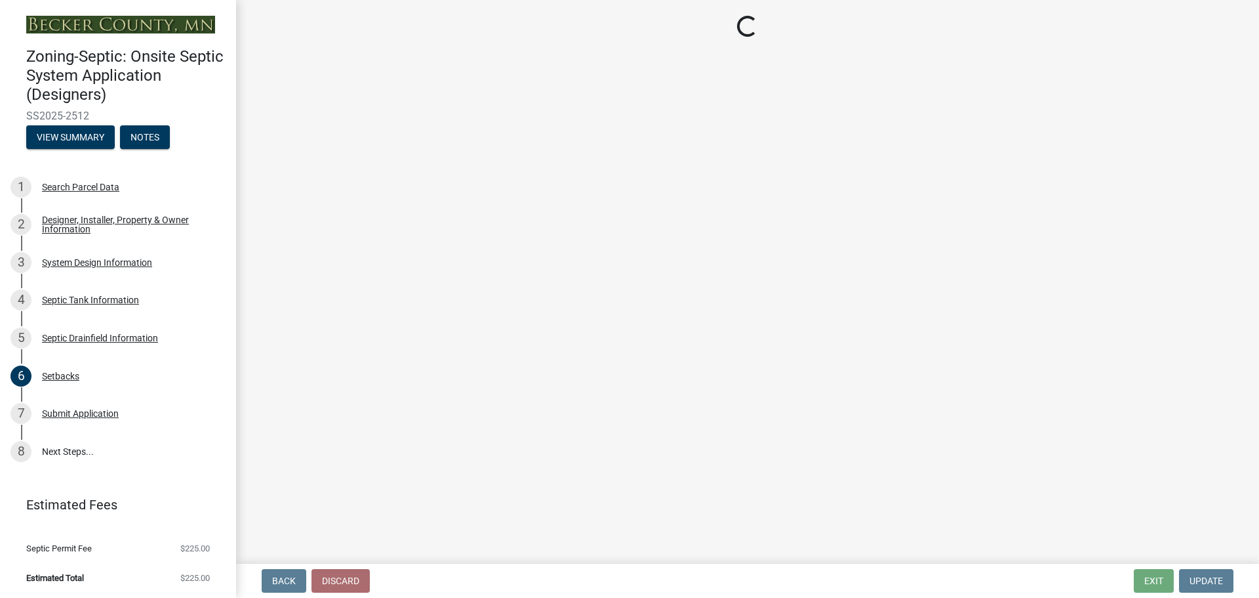
select select "1002d2f5-04ee-41f0-9277-2fadb170a736"
select select "22f42ee4-8f54-4ffd-840f-b13e29e3d3ac"
select select "384fc250-a67e-4e5e-a6e0-19116deb63e7"
select select "a0c59fcd-b61c-4c3a-90a8-e70849750c47"
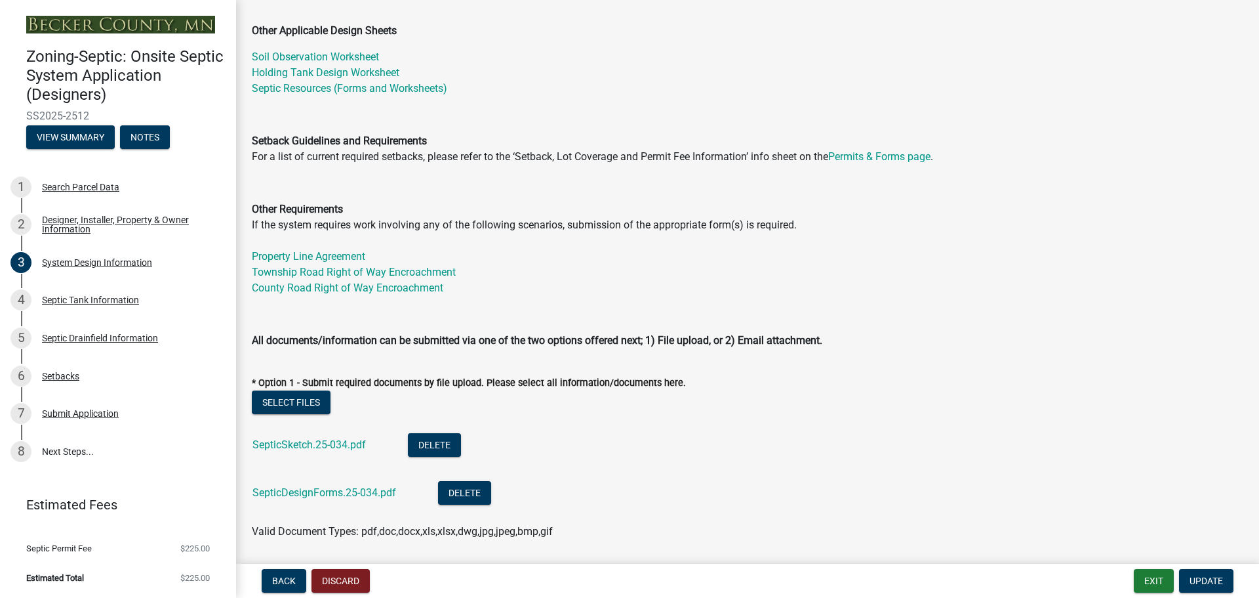
scroll to position [328, 0]
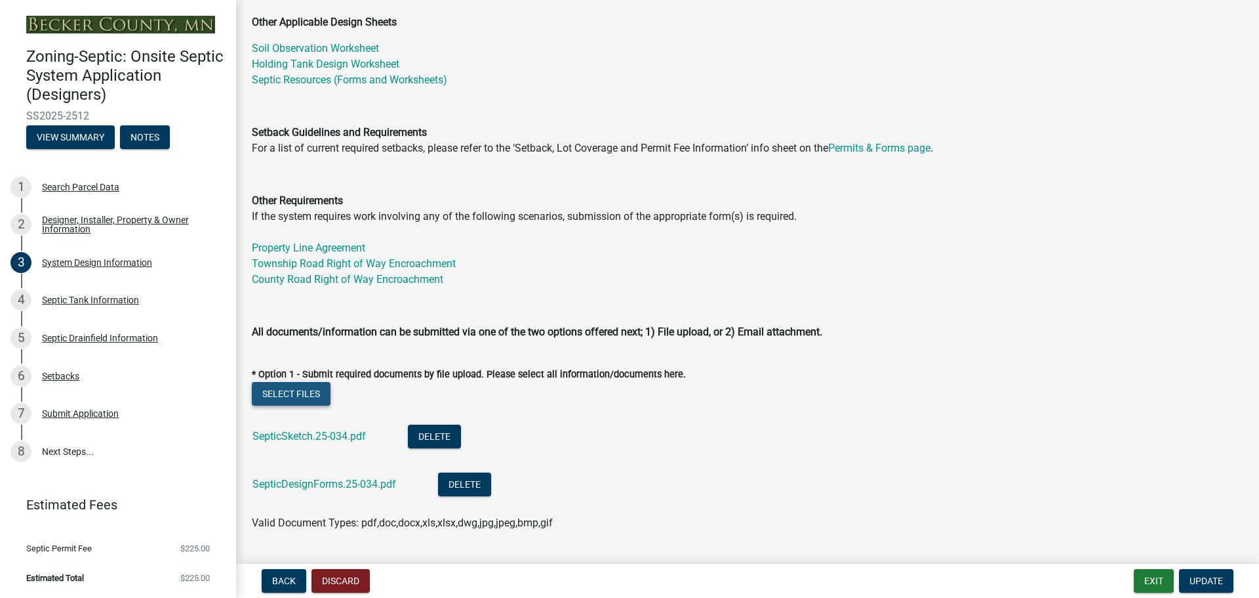
click at [285, 391] on button "Select files" at bounding box center [291, 394] width 79 height 24
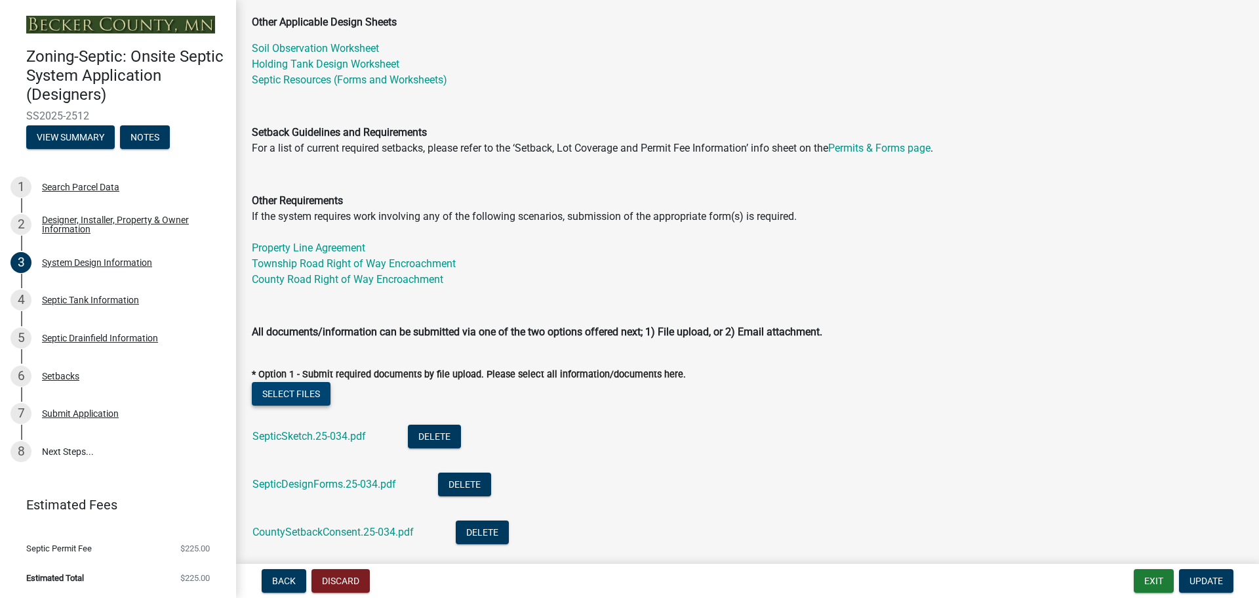
scroll to position [459, 0]
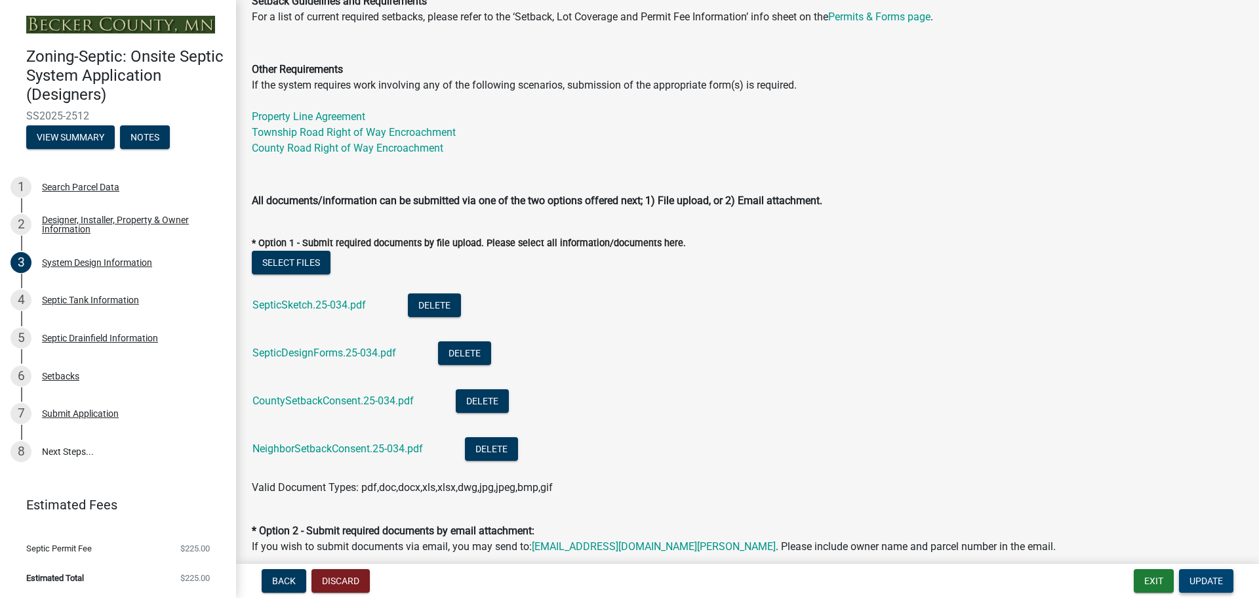
click at [1218, 577] on span "Update" at bounding box center [1206, 580] width 33 height 10
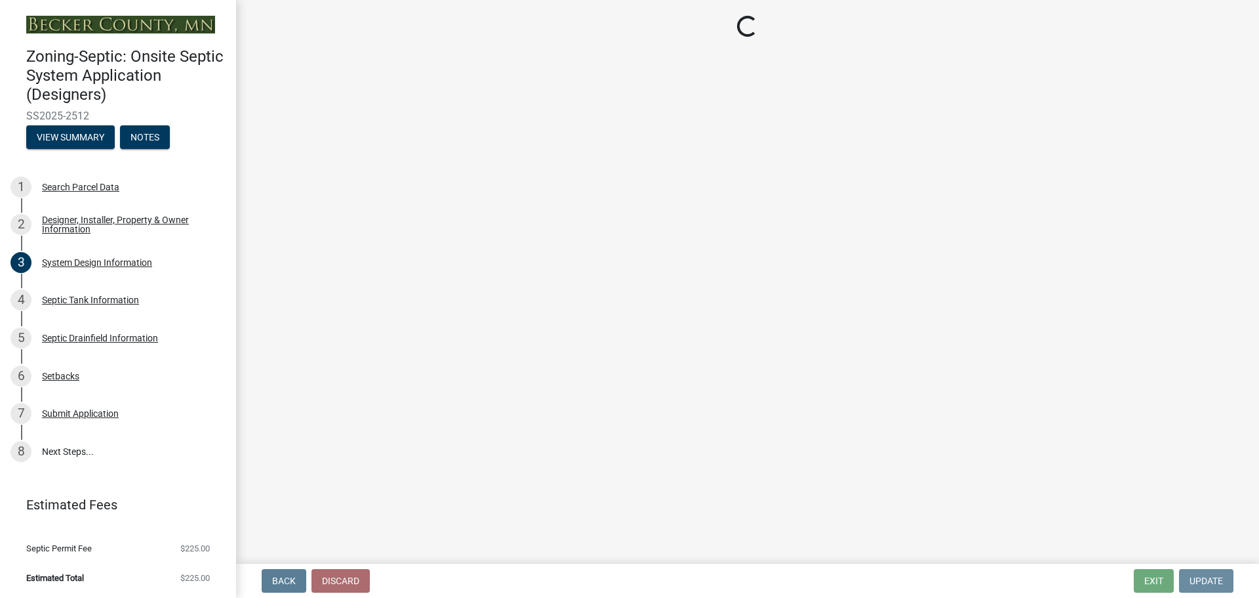
scroll to position [0, 0]
